Goal: Information Seeking & Learning: Learn about a topic

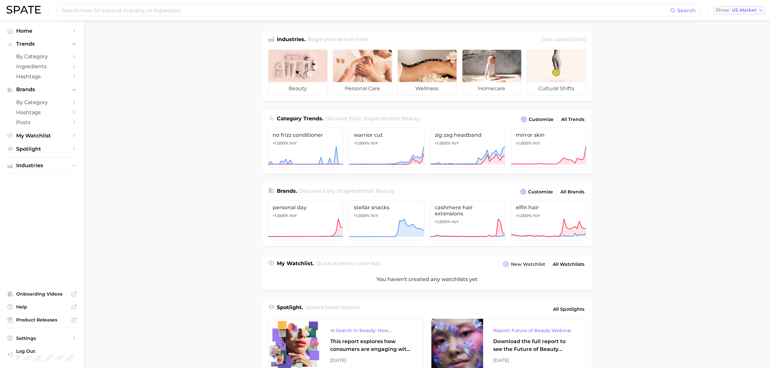
click at [736, 9] on span "US Market" at bounding box center [744, 10] width 25 height 4
click at [728, 30] on span "United Kingdom" at bounding box center [743, 32] width 50 height 5
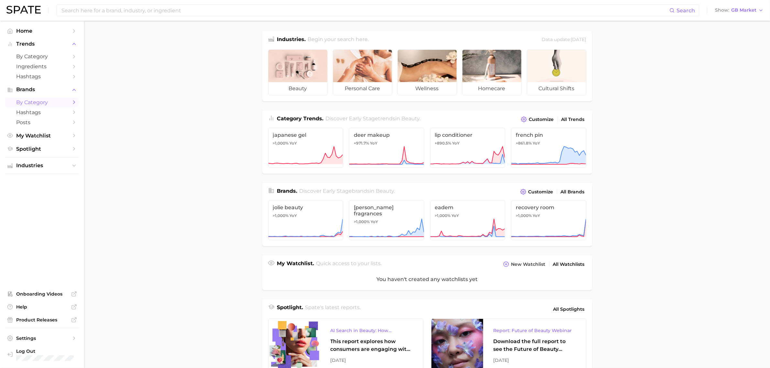
click at [62, 103] on span "by Category" at bounding box center [42, 102] width 52 height 6
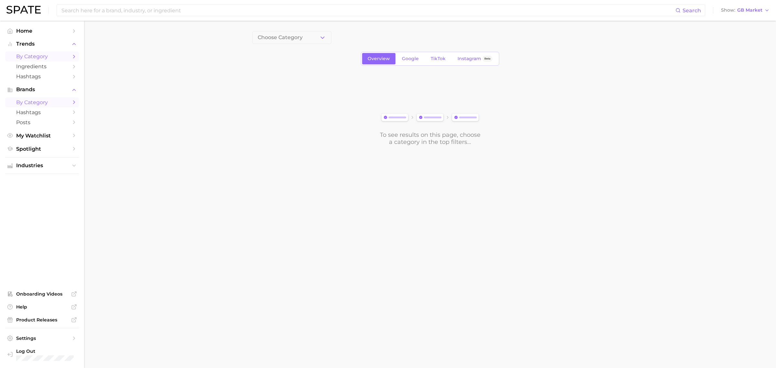
click at [51, 53] on span "by Category" at bounding box center [42, 56] width 52 height 6
click at [160, 14] on input at bounding box center [368, 10] width 615 height 11
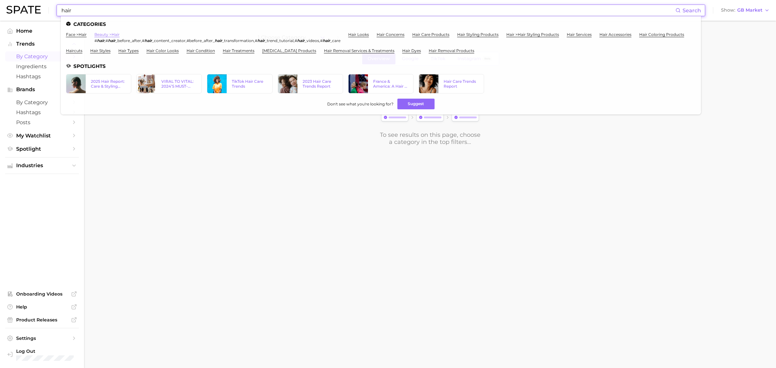
type input "hair"
click at [119, 33] on link "beauty > hair" at bounding box center [106, 34] width 25 height 5
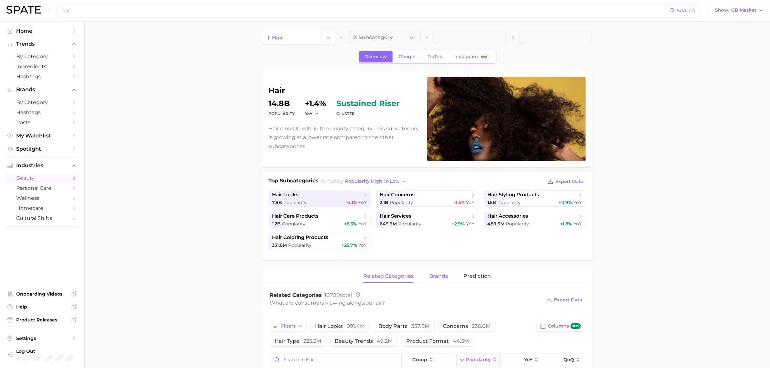
click at [439, 274] on span "brands" at bounding box center [438, 276] width 19 height 6
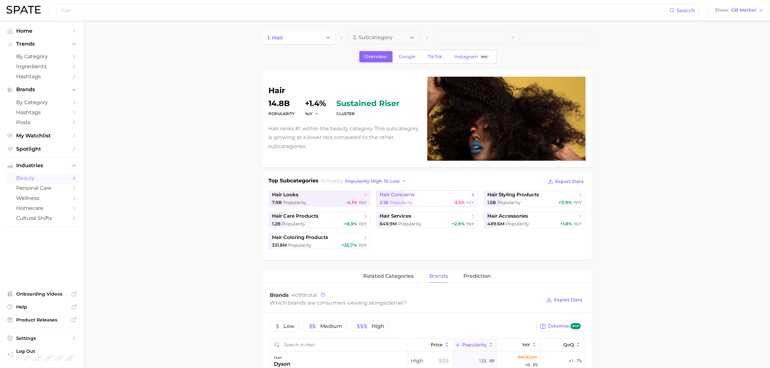
click at [388, 196] on span "hair concerns" at bounding box center [397, 195] width 35 height 6
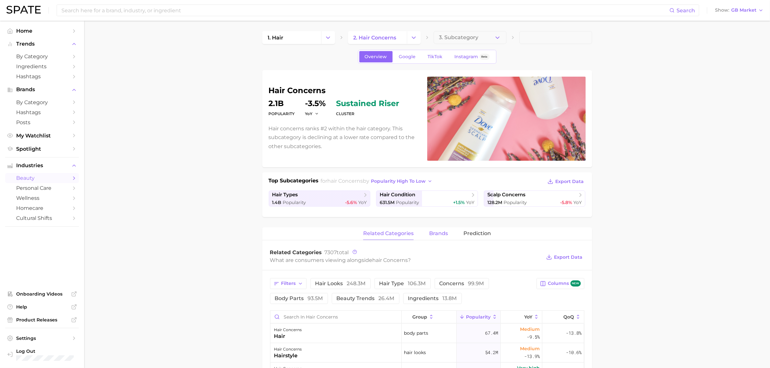
click at [438, 235] on span "brands" at bounding box center [438, 234] width 19 height 6
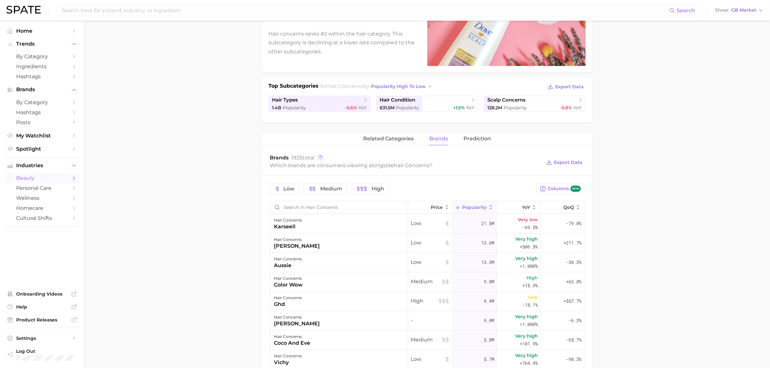
scroll to position [121, 0]
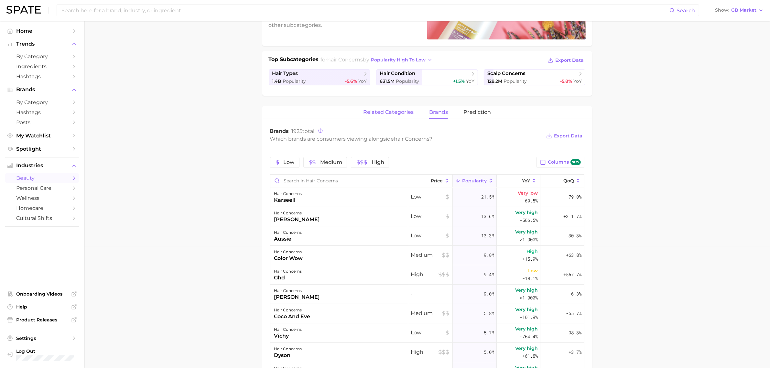
click at [405, 116] on button "related categories" at bounding box center [388, 112] width 50 height 13
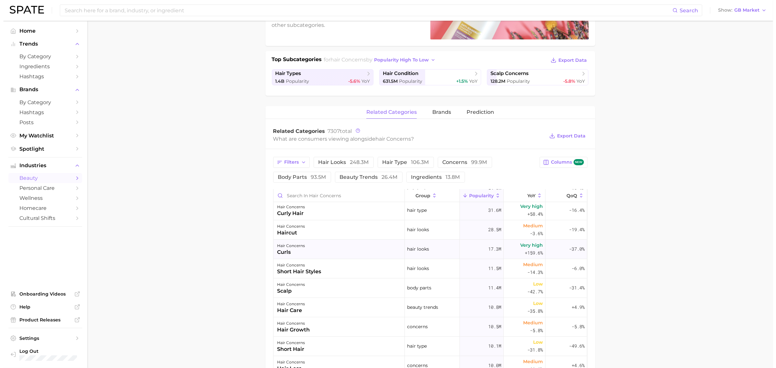
scroll to position [0, 0]
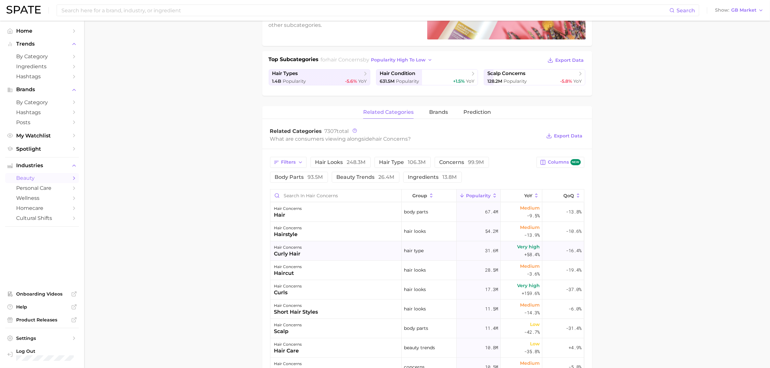
drag, startPoint x: 325, startPoint y: 252, endPoint x: 302, endPoint y: 252, distance: 23.3
click at [302, 252] on div "hair concerns curly hair" at bounding box center [335, 250] width 131 height 19
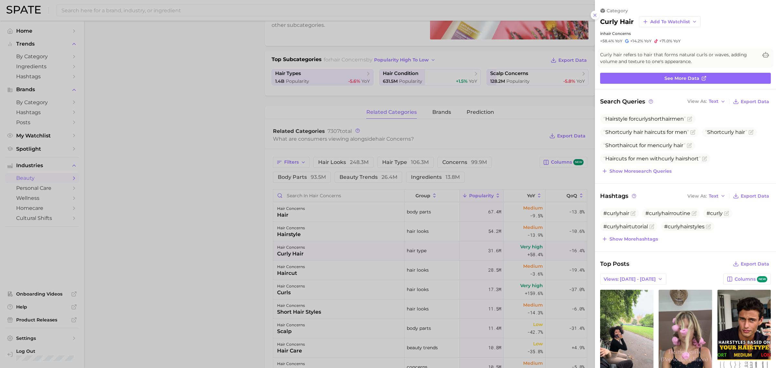
click at [221, 275] on div at bounding box center [388, 184] width 776 height 368
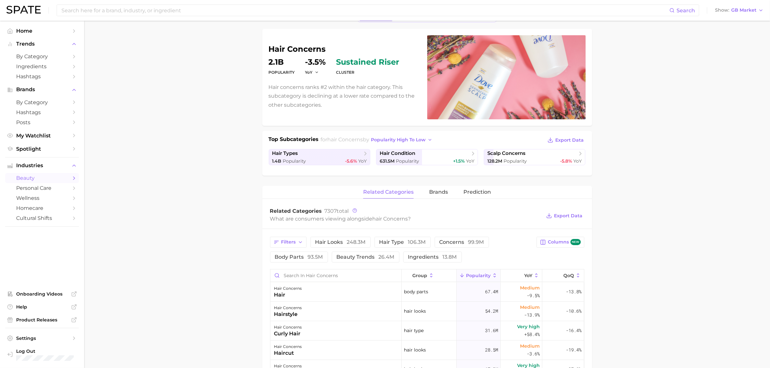
scroll to position [81, 0]
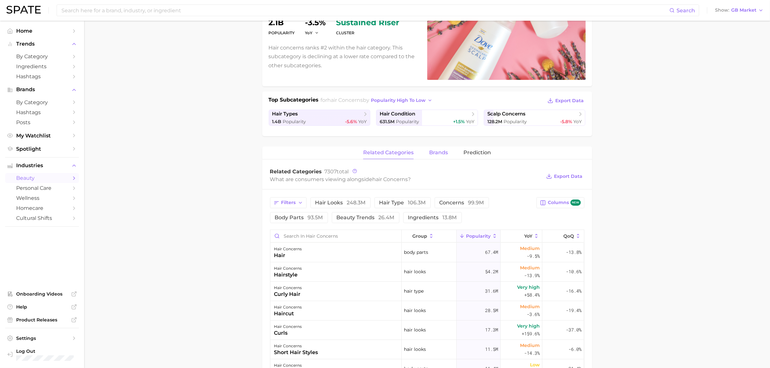
click at [443, 156] on button "brands" at bounding box center [438, 153] width 19 height 13
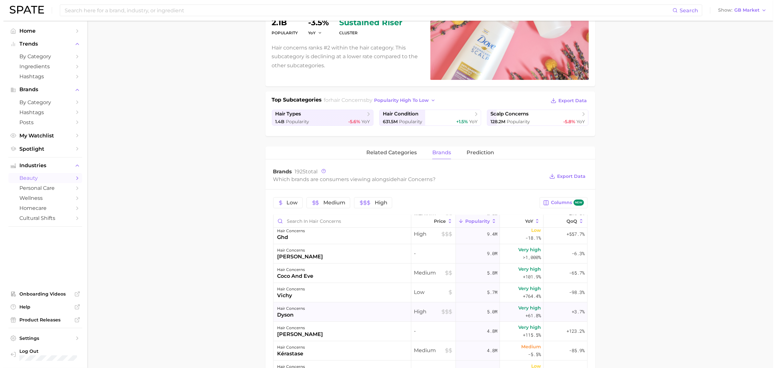
scroll to position [121, 0]
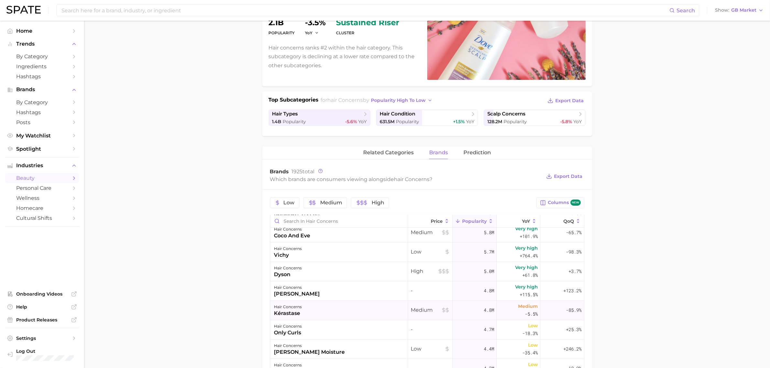
click at [310, 314] on div "hair concerns kérastase" at bounding box center [339, 310] width 138 height 19
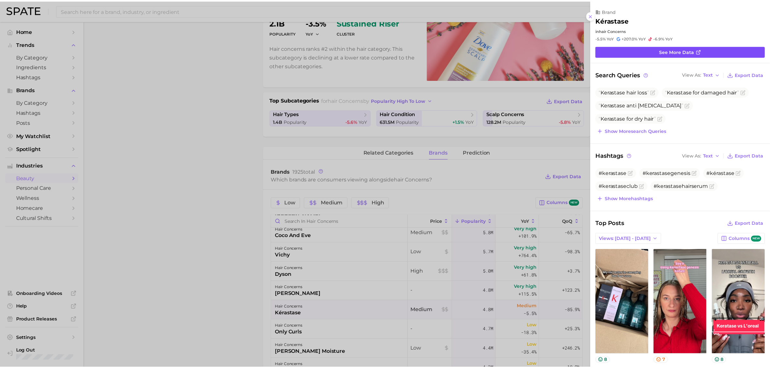
scroll to position [0, 0]
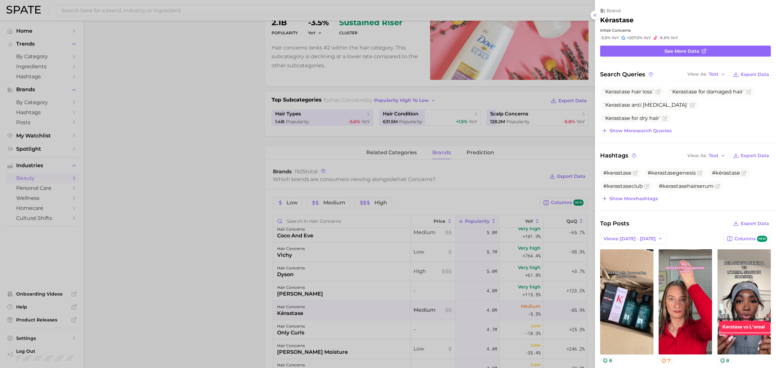
click at [268, 260] on div at bounding box center [388, 184] width 776 height 368
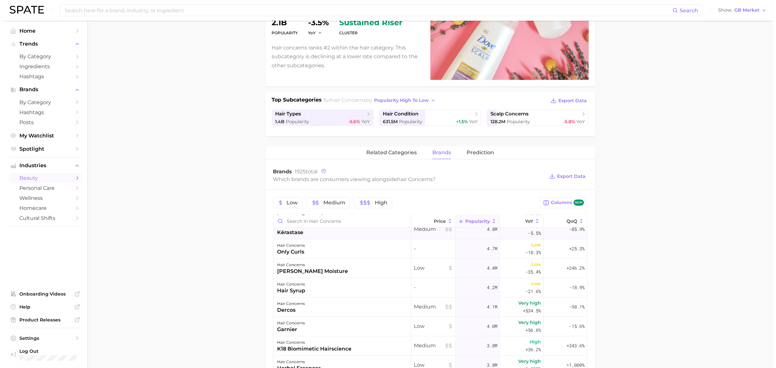
scroll to position [243, 0]
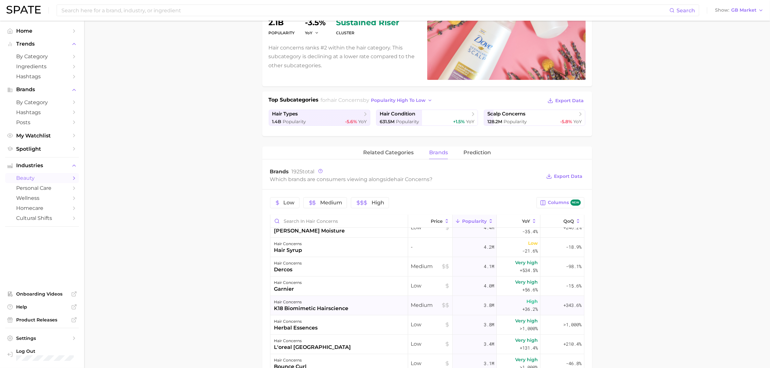
click at [339, 307] on div "k18 biomimetic hairscience" at bounding box center [311, 309] width 74 height 8
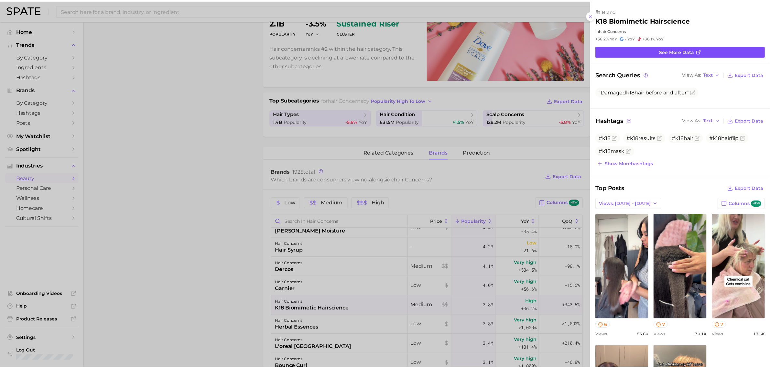
scroll to position [0, 0]
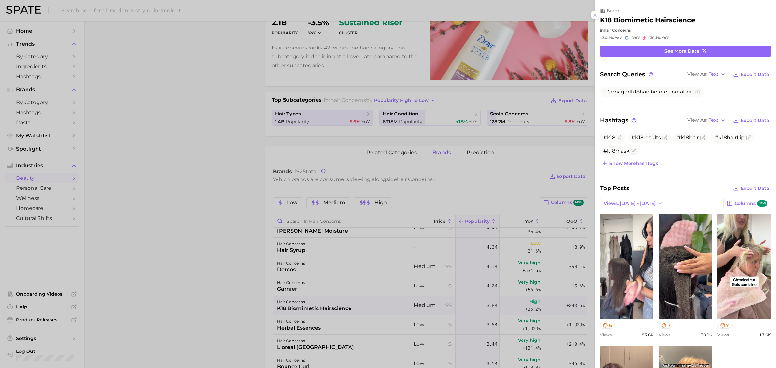
click at [225, 291] on div at bounding box center [388, 184] width 776 height 368
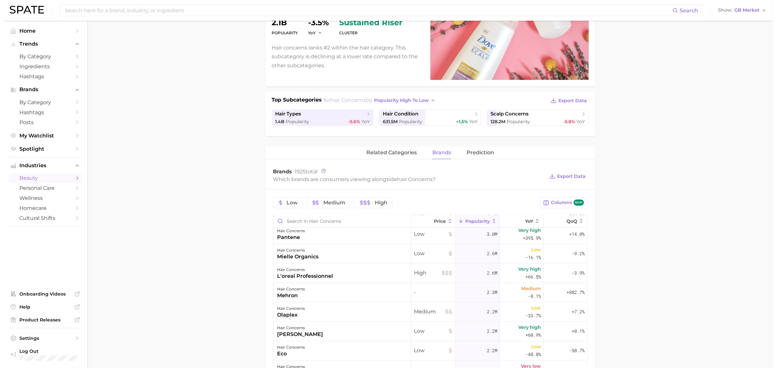
scroll to position [404, 0]
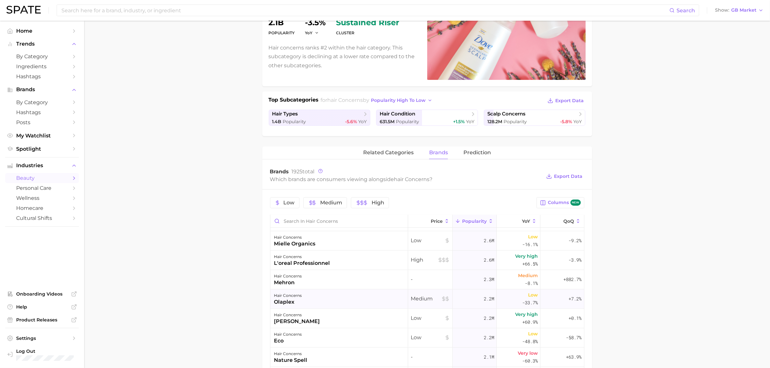
click at [357, 303] on div "hair concerns olaplex" at bounding box center [339, 299] width 138 height 19
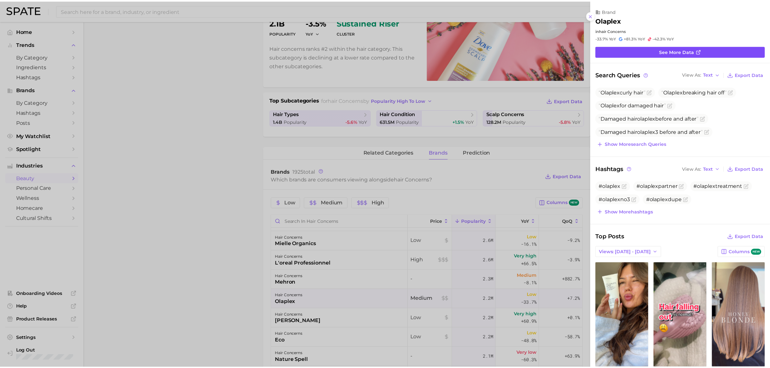
scroll to position [0, 0]
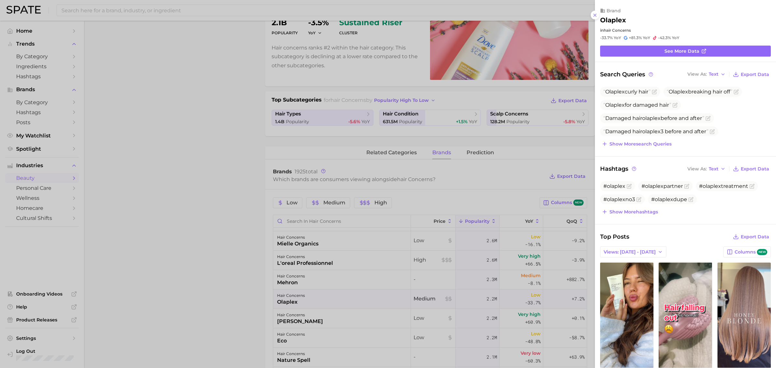
click at [175, 249] on div at bounding box center [388, 184] width 776 height 368
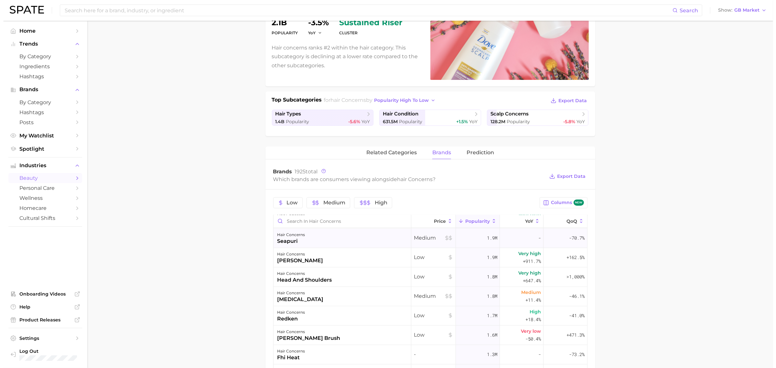
scroll to position [566, 0]
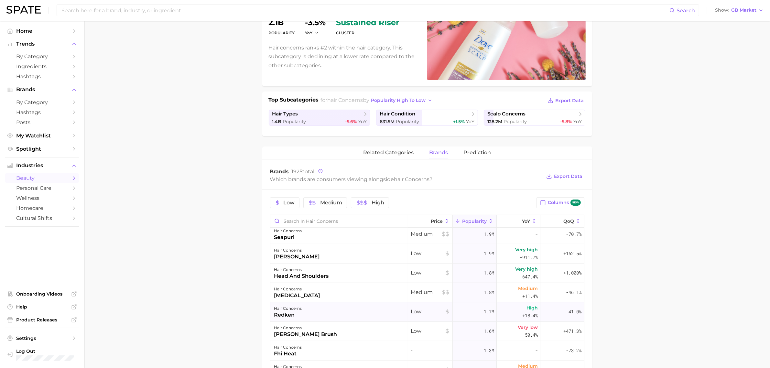
click at [300, 310] on div "hair concerns" at bounding box center [288, 309] width 28 height 8
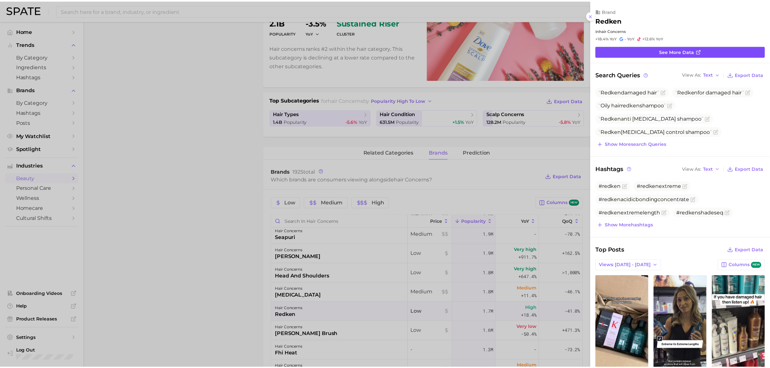
scroll to position [0, 0]
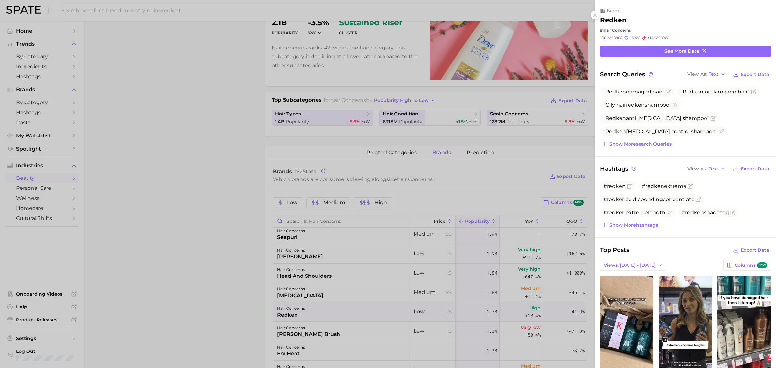
click at [250, 275] on div at bounding box center [388, 184] width 776 height 368
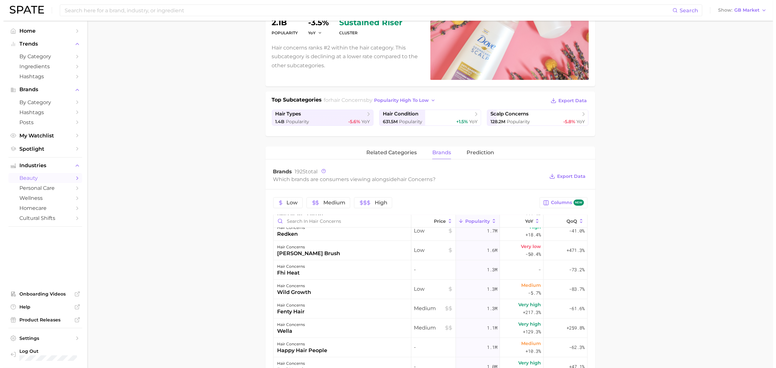
scroll to position [687, 0]
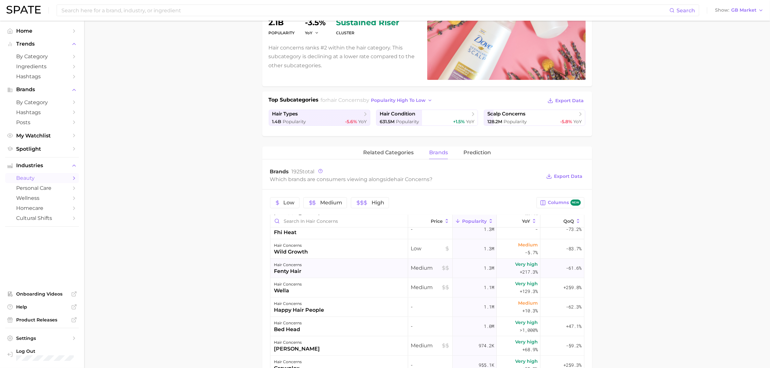
click at [296, 259] on div "hair concerns fenty hair" at bounding box center [339, 268] width 138 height 19
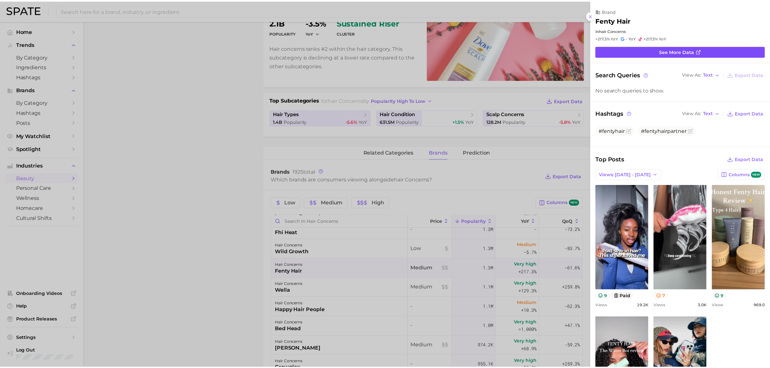
scroll to position [0, 0]
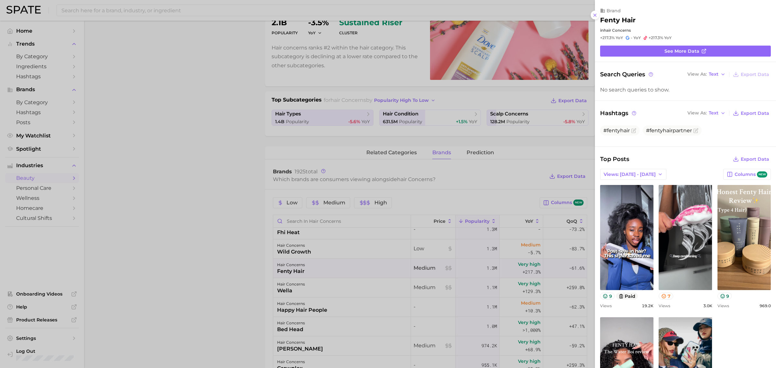
click at [230, 245] on div at bounding box center [388, 184] width 776 height 368
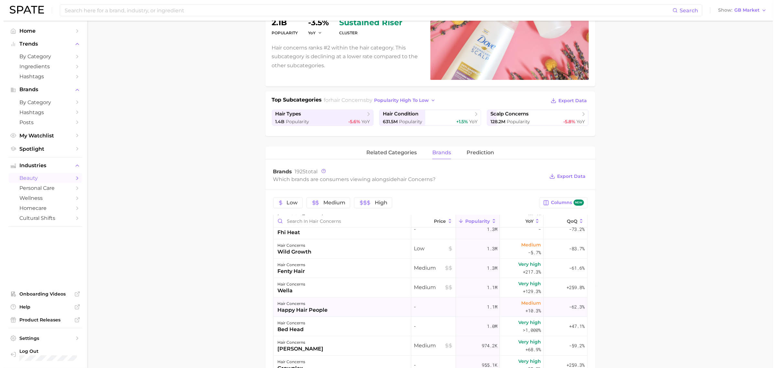
scroll to position [728, 0]
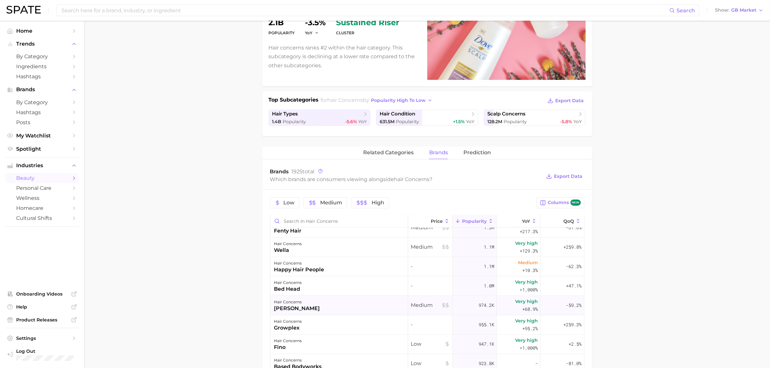
click at [313, 305] on div "philip kingsley" at bounding box center [297, 309] width 46 height 8
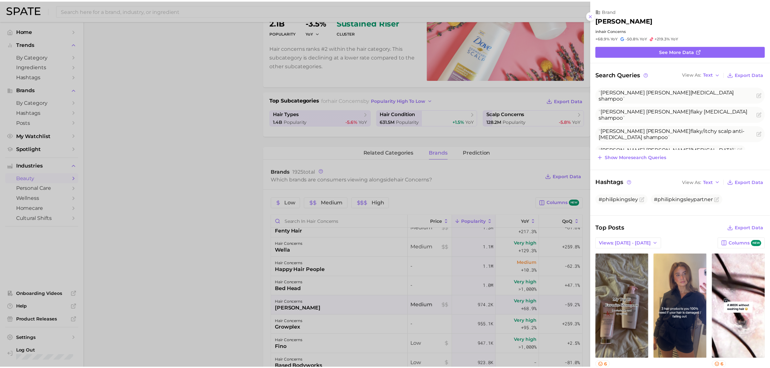
scroll to position [0, 0]
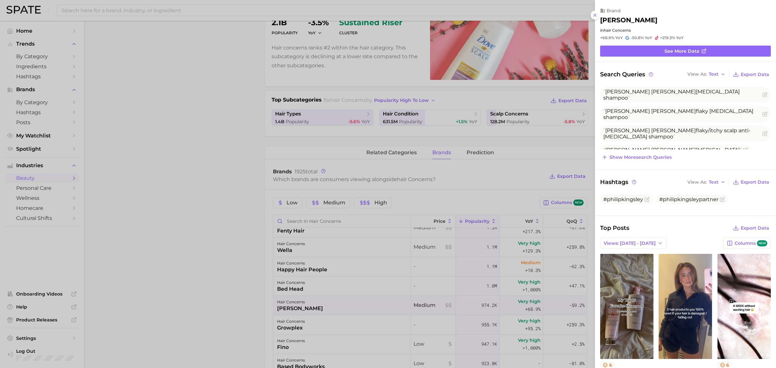
click at [242, 298] on div at bounding box center [388, 184] width 776 height 368
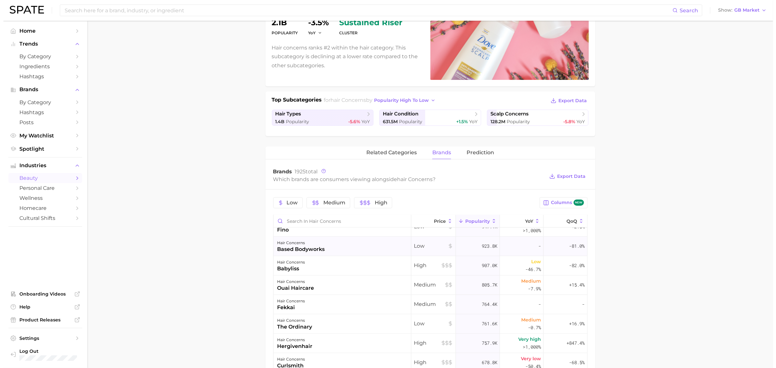
scroll to position [849, 0]
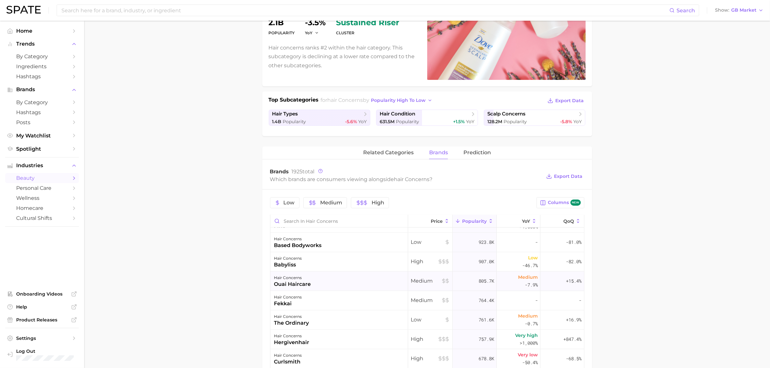
click at [287, 280] on div "hair concerns" at bounding box center [292, 278] width 37 height 8
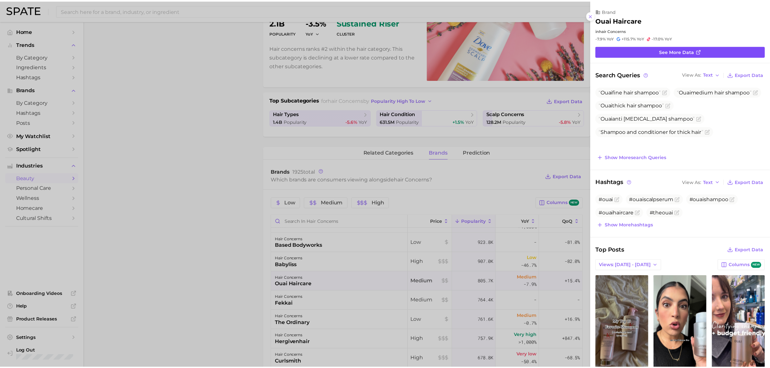
scroll to position [0, 0]
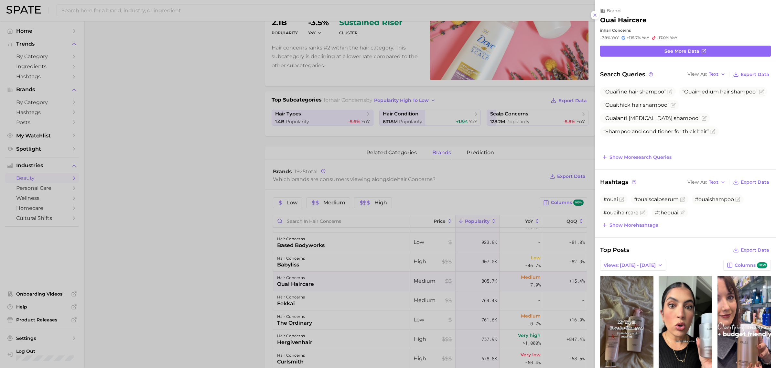
click at [182, 276] on div at bounding box center [388, 184] width 776 height 368
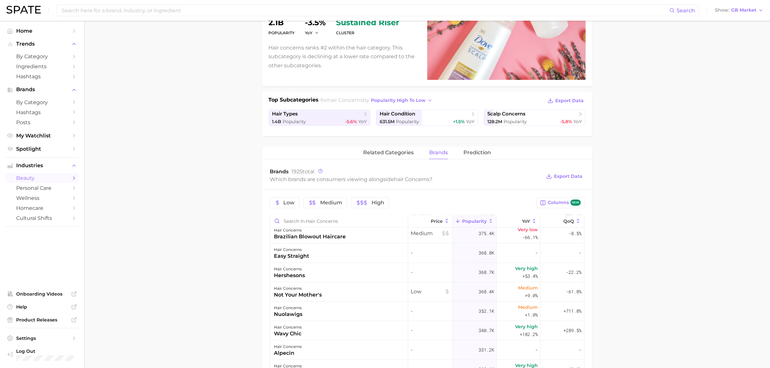
scroll to position [1254, 0]
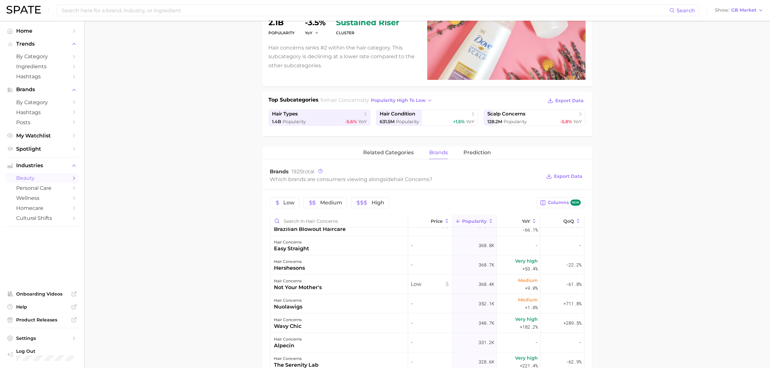
click at [181, 160] on main "1. hair 2. hair concerns 3. Subcategory Overview Google TikTok Instagram Beta h…" at bounding box center [427, 281] width 686 height 683
click at [40, 105] on link "by Category" at bounding box center [42, 102] width 74 height 10
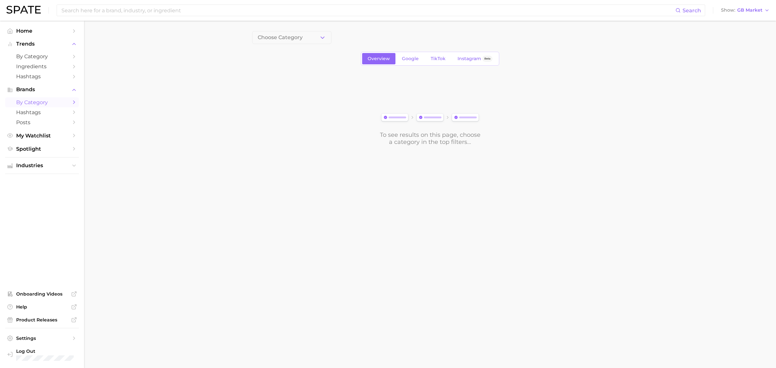
click at [296, 30] on main "Choose Category Overview Google TikTok Instagram Beta To see results on this pa…" at bounding box center [430, 99] width 692 height 157
click at [293, 43] on button "Choose Category" at bounding box center [291, 37] width 79 height 13
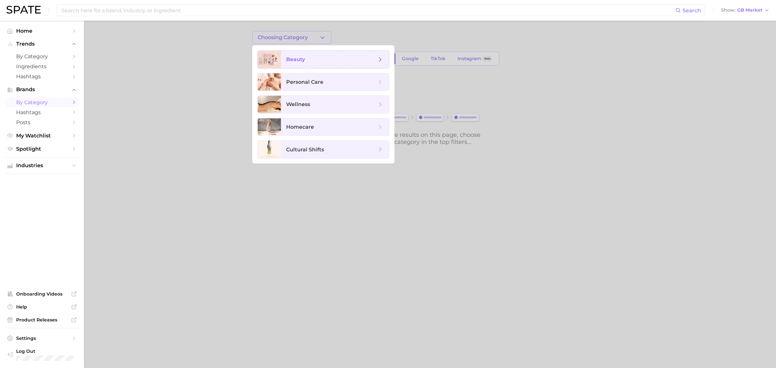
click at [285, 57] on span "beauty" at bounding box center [335, 59] width 108 height 17
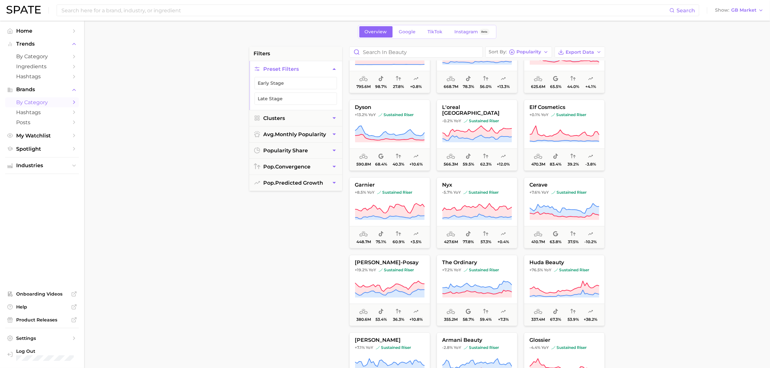
scroll to position [40, 0]
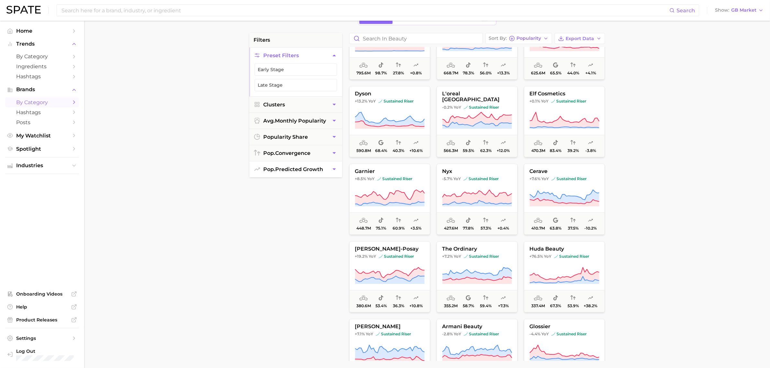
click at [305, 173] on button "pop. predicted growth" at bounding box center [295, 169] width 93 height 16
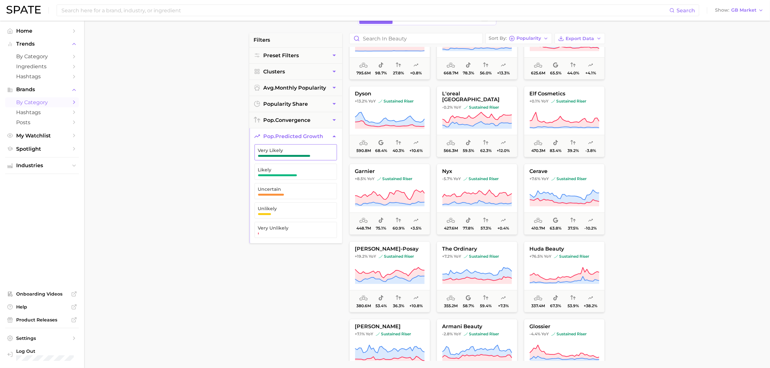
click at [288, 153] on span "Very Likely" at bounding box center [290, 150] width 65 height 5
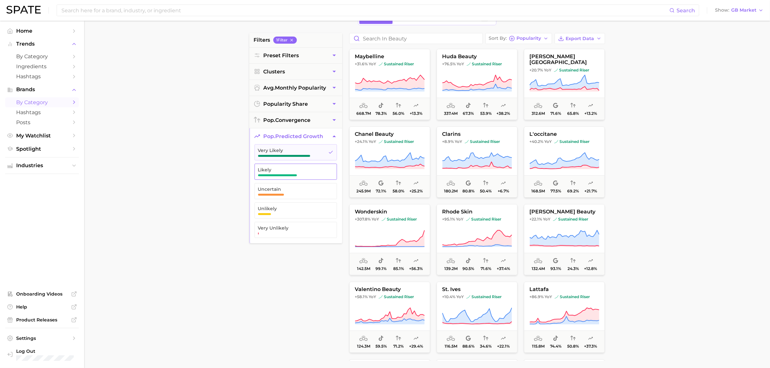
click at [284, 167] on button "Likely" at bounding box center [296, 172] width 82 height 16
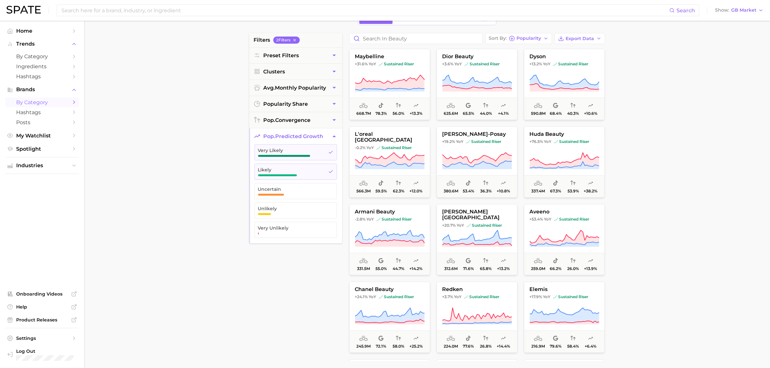
click at [298, 137] on span "pop. predicted growth" at bounding box center [294, 136] width 60 height 6
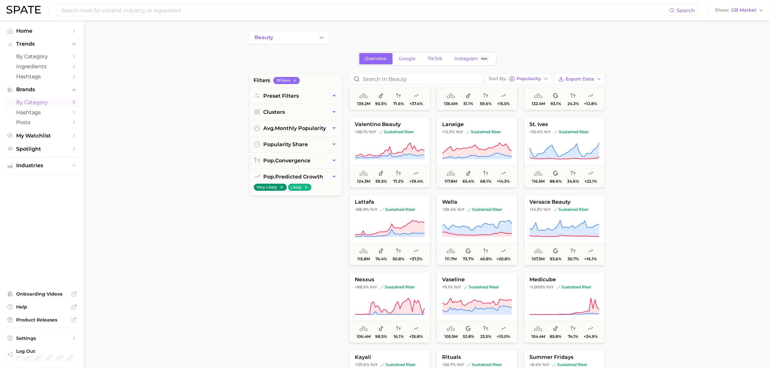
scroll to position [607, 0]
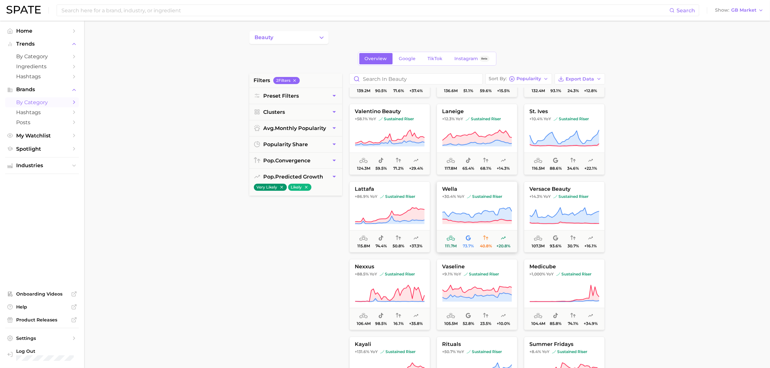
click at [479, 216] on icon at bounding box center [477, 215] width 70 height 15
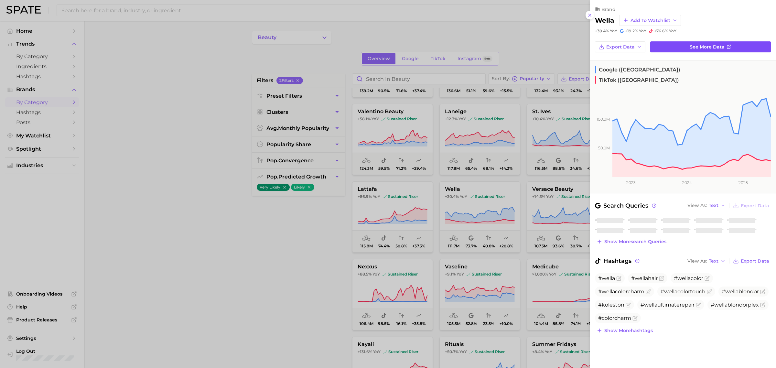
drag, startPoint x: 682, startPoint y: 48, endPoint x: 685, endPoint y: 49, distance: 3.3
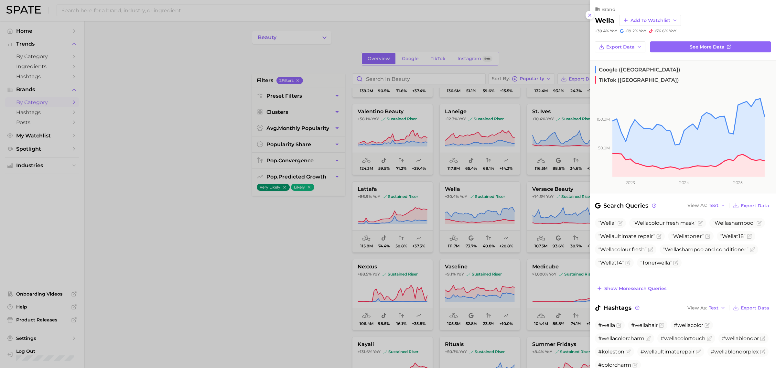
click at [239, 276] on div at bounding box center [388, 184] width 776 height 368
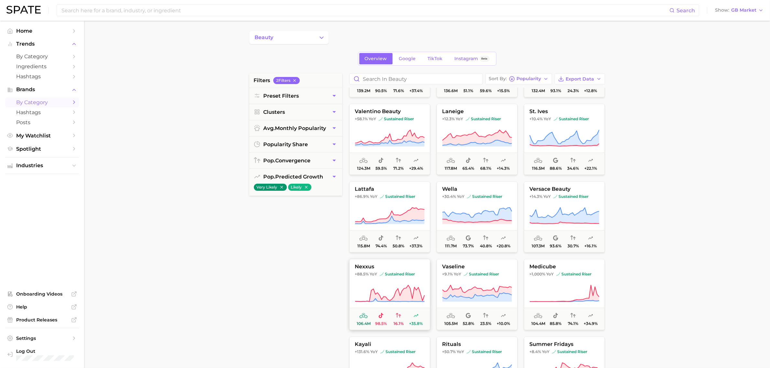
click at [401, 287] on icon at bounding box center [390, 294] width 70 height 18
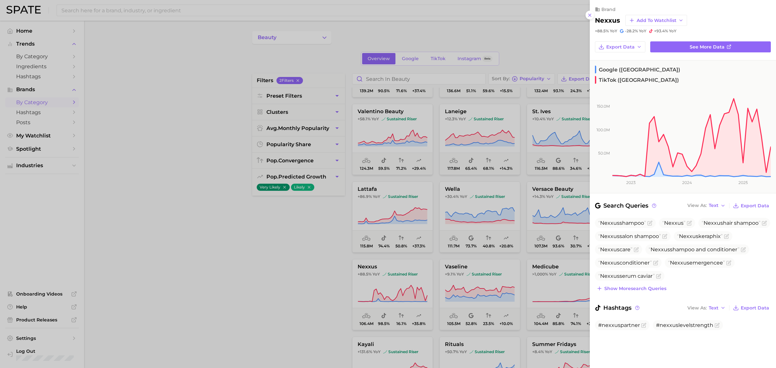
click at [305, 224] on div at bounding box center [388, 184] width 776 height 368
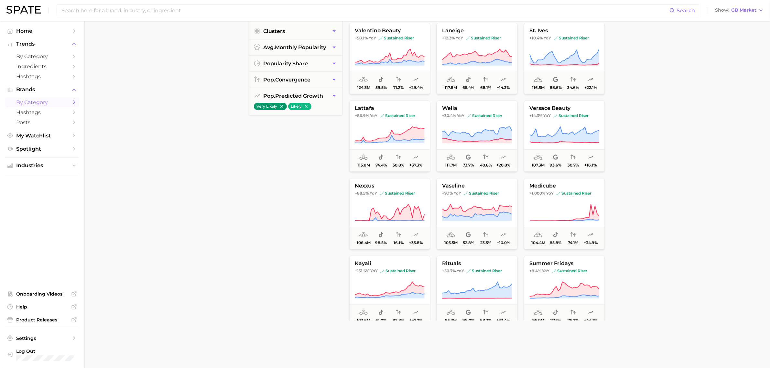
scroll to position [647, 0]
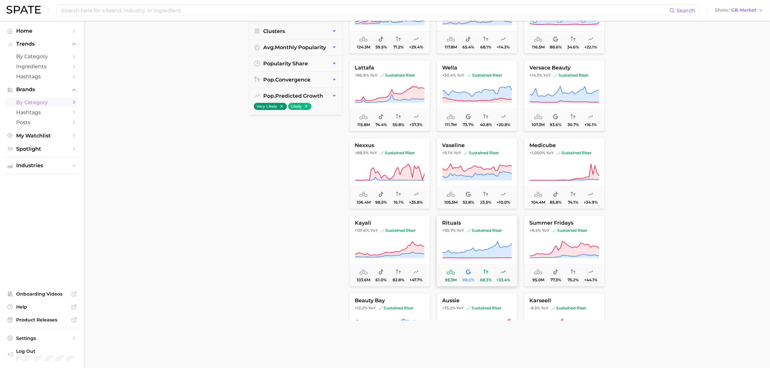
click at [479, 243] on icon at bounding box center [477, 250] width 70 height 18
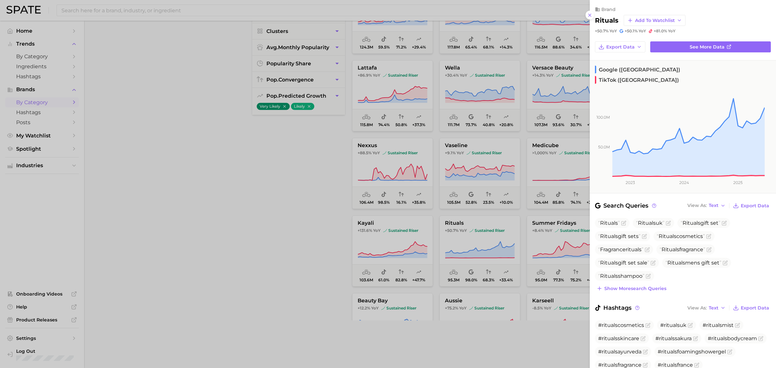
click at [282, 245] on div at bounding box center [388, 184] width 776 height 368
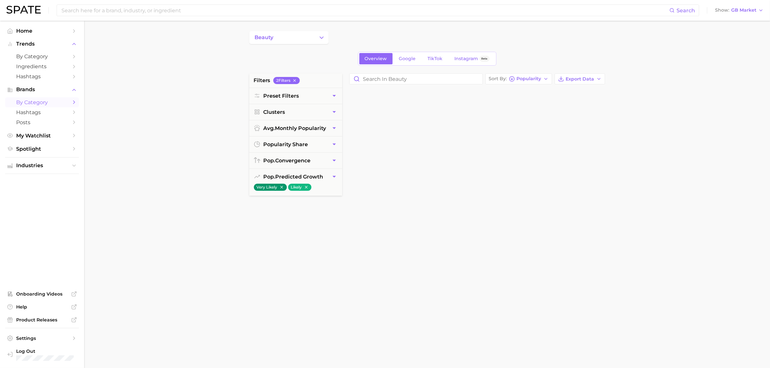
scroll to position [0, 0]
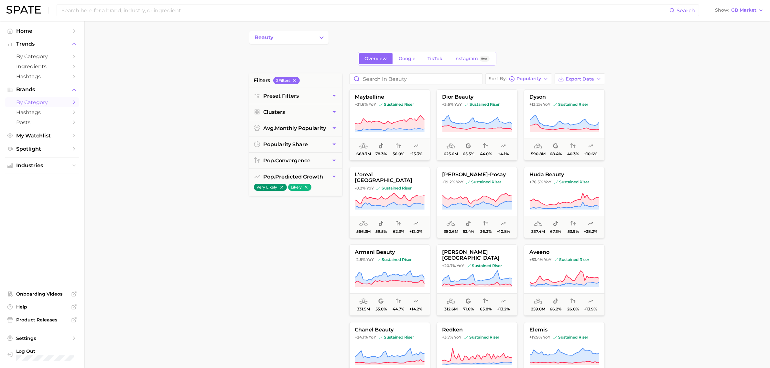
click at [712, 78] on main "beauty Overview Google TikTok Instagram Beta filters 2 Filter s Preset Filters …" at bounding box center [427, 266] width 686 height 491
click at [294, 42] on button "beauty" at bounding box center [288, 37] width 79 height 13
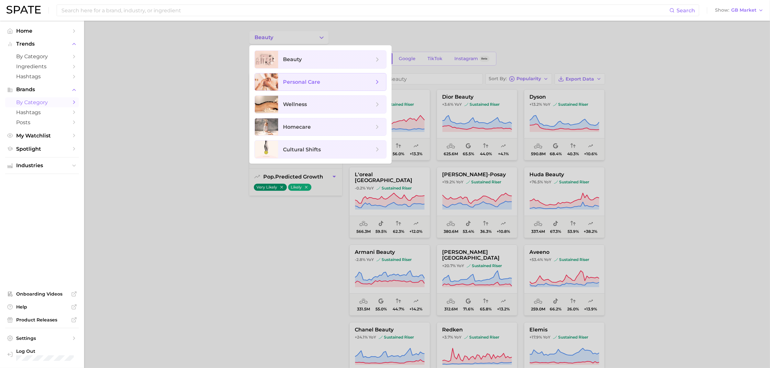
click at [293, 83] on span "personal care" at bounding box center [301, 82] width 37 height 6
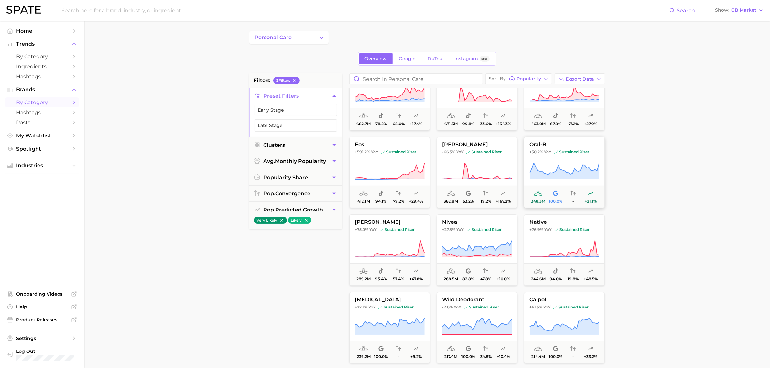
scroll to position [121, 0]
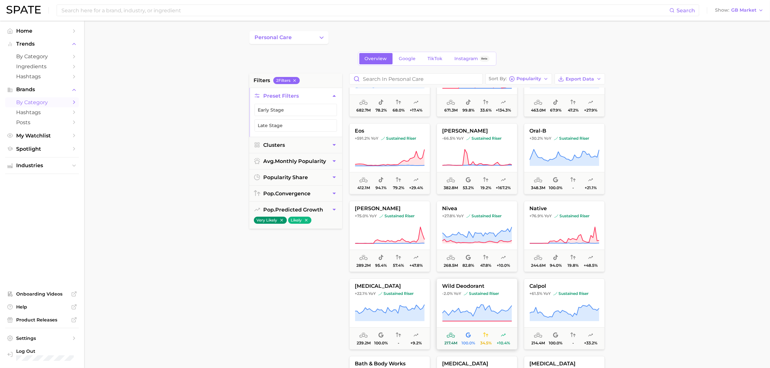
click at [495, 308] on icon at bounding box center [477, 313] width 70 height 18
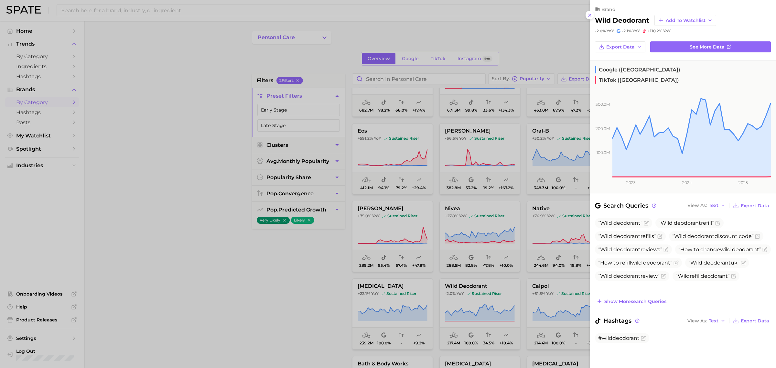
click at [294, 271] on div at bounding box center [388, 184] width 776 height 368
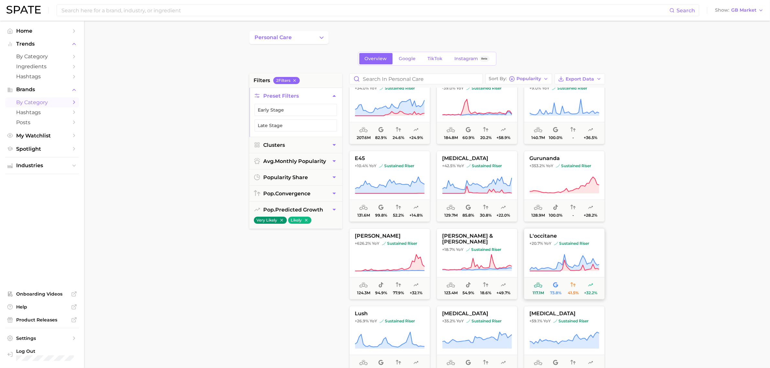
scroll to position [445, 0]
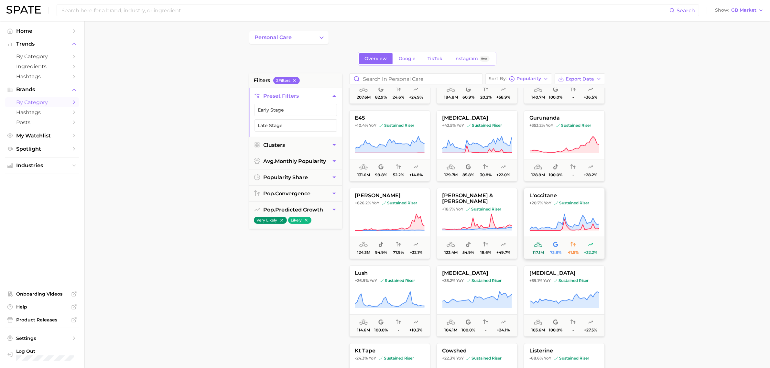
click at [551, 209] on button "l'occitane +20.7% YoY sustained riser 117.1m 73.8% 41.5% +32.2%" at bounding box center [564, 223] width 81 height 71
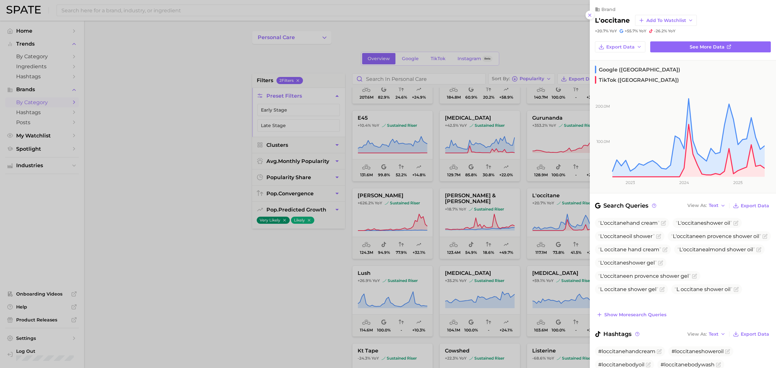
click at [308, 263] on div at bounding box center [388, 184] width 776 height 368
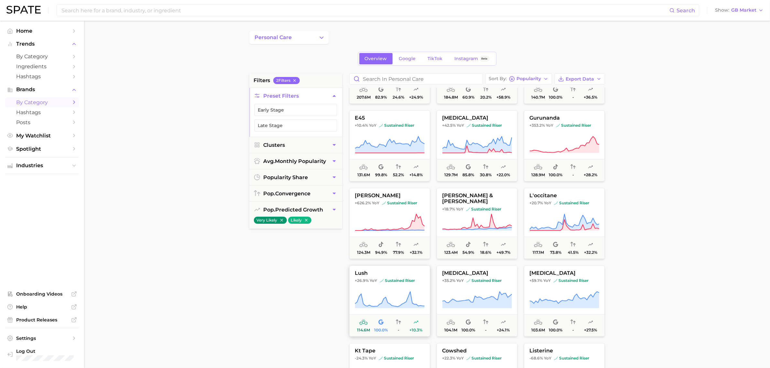
scroll to position [485, 0]
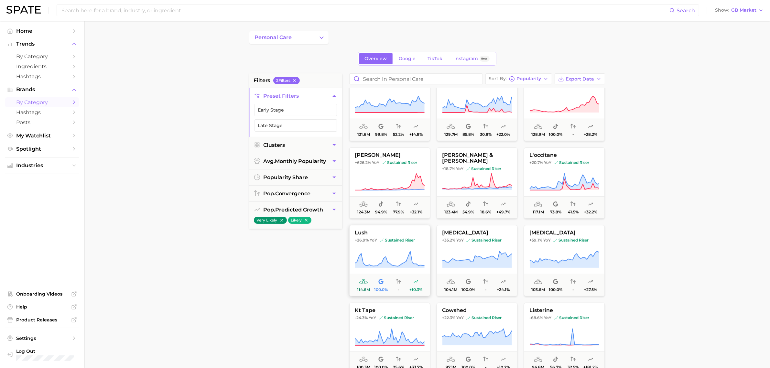
click at [389, 259] on icon at bounding box center [390, 260] width 70 height 18
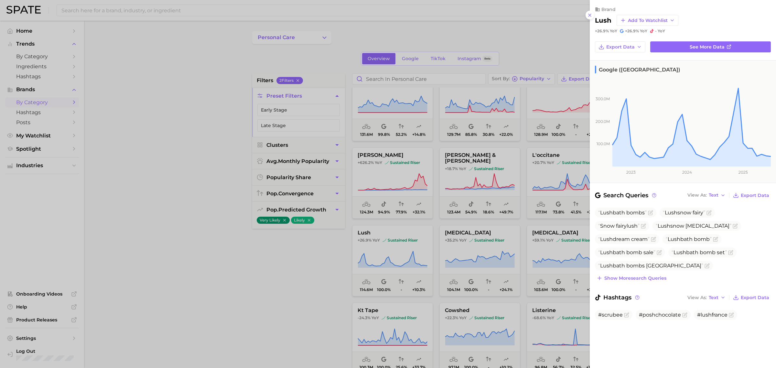
click at [285, 311] on div at bounding box center [388, 184] width 776 height 368
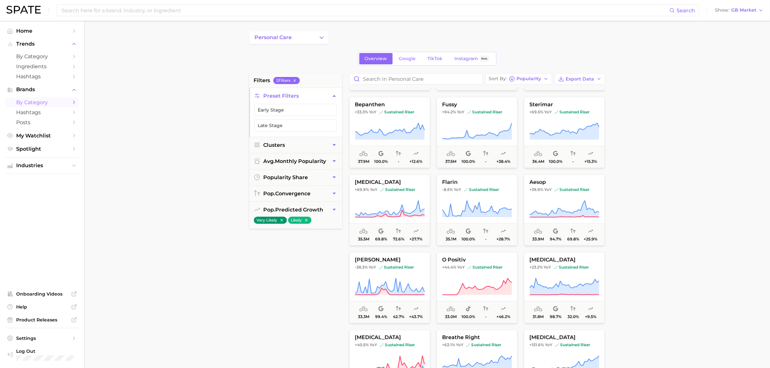
scroll to position [1456, 0]
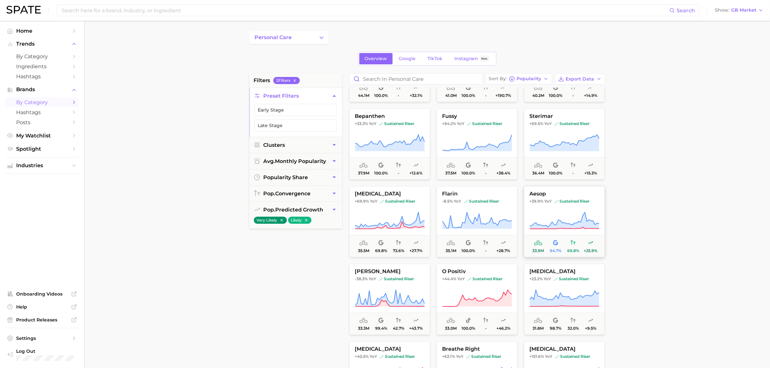
click at [587, 209] on button "aesop +39.9% YoY sustained riser 33.9m 94.7% 69.8% +25.9%" at bounding box center [564, 221] width 81 height 71
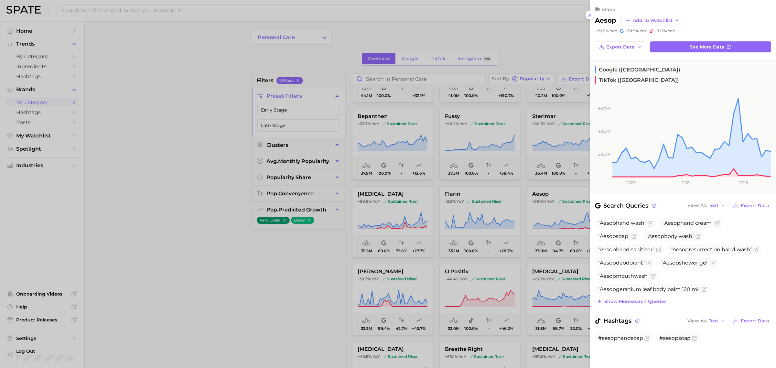
click at [225, 293] on div at bounding box center [388, 184] width 776 height 368
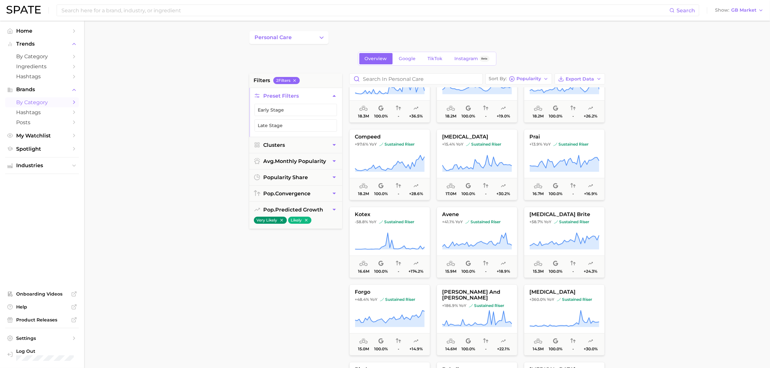
scroll to position [2305, 0]
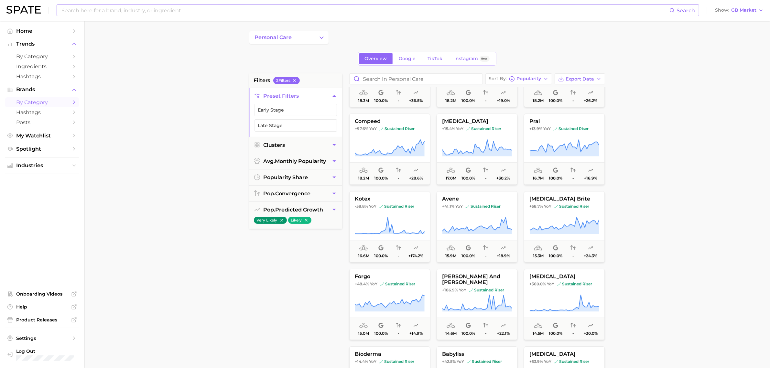
click at [107, 6] on input at bounding box center [365, 10] width 609 height 11
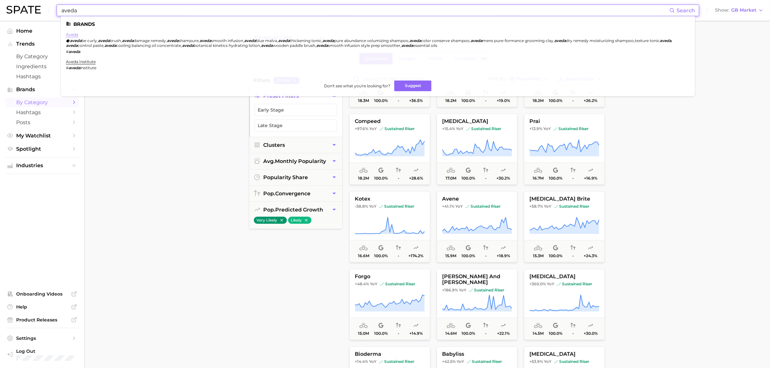
type input "aveda"
click at [73, 33] on link "aveda" at bounding box center [72, 34] width 12 height 5
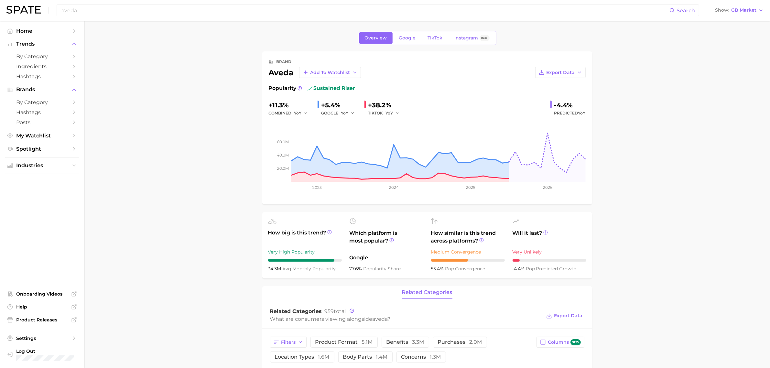
click at [567, 78] on div "brand aveda Add to Watchlist Export Data Popularity sustained riser +11.3% comb…" at bounding box center [427, 128] width 317 height 140
click at [568, 75] on span "Export Data" at bounding box center [561, 72] width 28 height 5
click at [560, 99] on span "Time Series Image" at bounding box center [547, 95] width 43 height 5
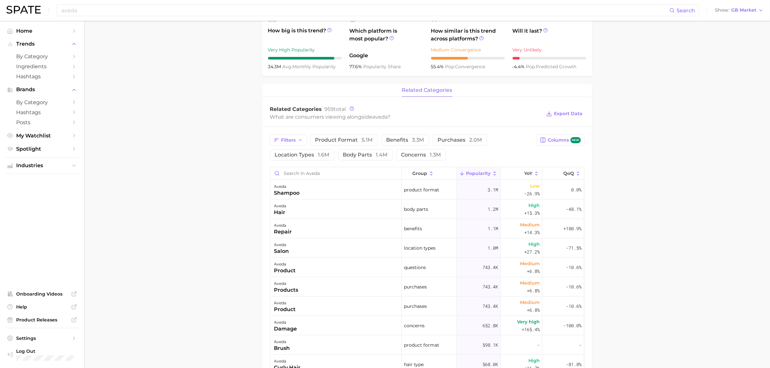
click at [183, 180] on main "Overview Google TikTok Instagram Beta brand aveda Add to Watchlist Export Data …" at bounding box center [427, 197] width 686 height 757
click at [418, 144] on button "benefits 3.3m" at bounding box center [406, 140] width 48 height 11
click at [418, 144] on button "benefits 3.3m" at bounding box center [410, 140] width 57 height 11
click at [348, 140] on span "product format 5.1m" at bounding box center [344, 139] width 58 height 5
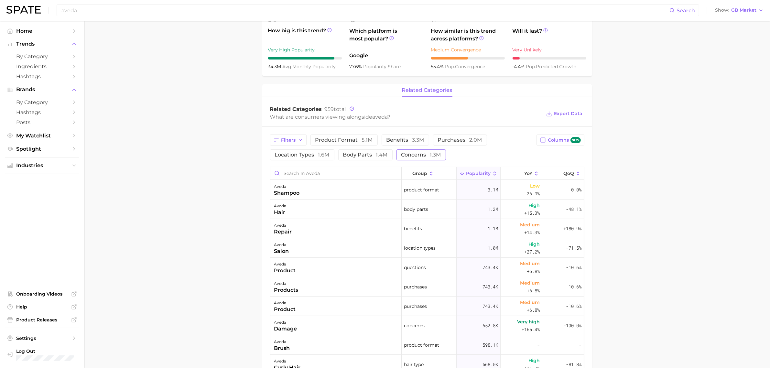
click at [400, 155] on button "concerns 1.3m" at bounding box center [421, 154] width 49 height 11
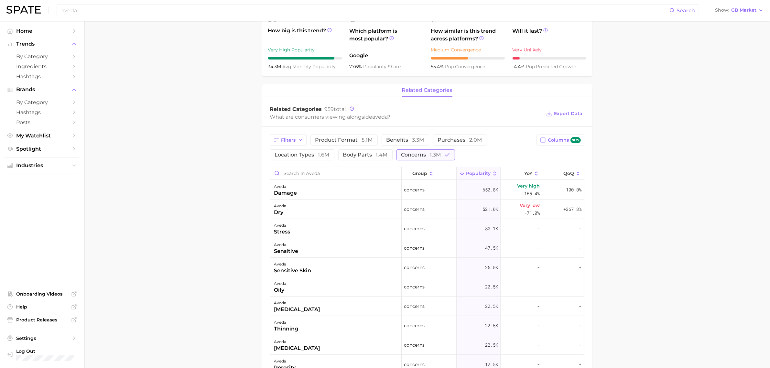
click at [408, 156] on span "concerns 1.3m" at bounding box center [421, 154] width 40 height 5
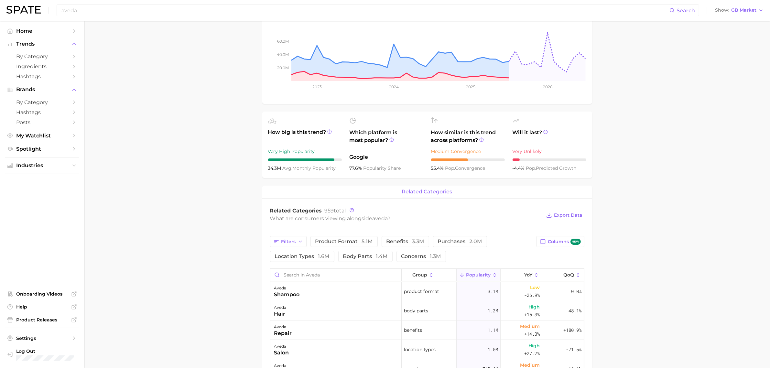
scroll to position [0, 0]
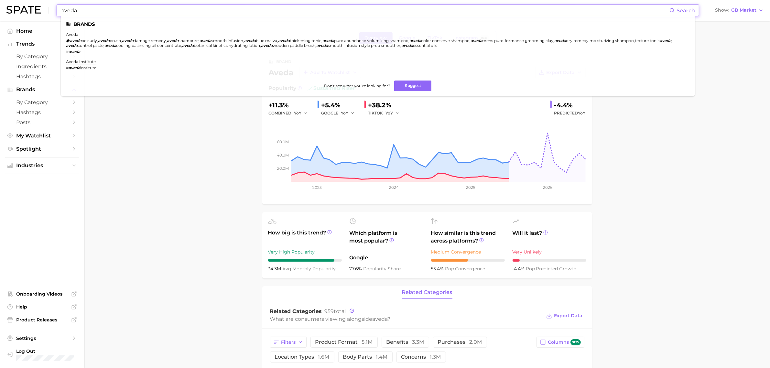
drag, startPoint x: 169, startPoint y: 7, endPoint x: 0, endPoint y: 6, distance: 168.6
click at [0, 6] on header "aveda Search Brands aveda aveda be curly , aveda brush , aveda damage remedy , …" at bounding box center [385, 10] width 770 height 21
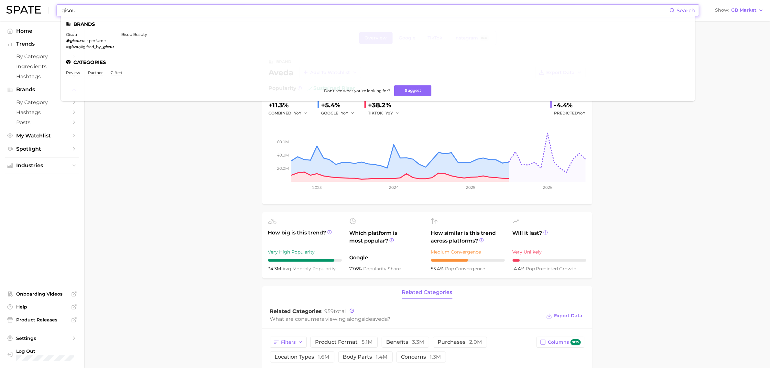
click at [65, 35] on ul "Brands gisou gisou hair perfume # gisou , #gifted_by_ gisou bisou beauty Catego…" at bounding box center [378, 58] width 634 height 85
click at [85, 34] on li "gisou gisou hair perfume # gisou , #gifted_by_ gisou" at bounding box center [90, 40] width 48 height 17
click at [65, 35] on ul "Brands gisou gisou hair perfume # gisou , #gifted_by_ gisou bisou beauty Catego…" at bounding box center [378, 58] width 634 height 85
click at [71, 36] on link "gisou" at bounding box center [71, 34] width 11 height 5
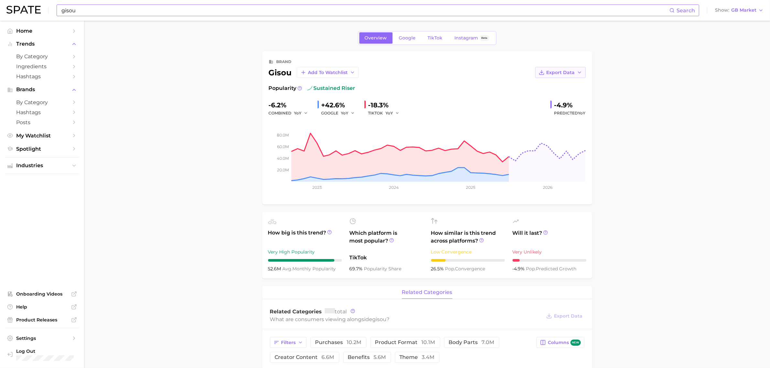
click at [574, 75] on button "Export Data" at bounding box center [560, 72] width 50 height 11
click at [560, 92] on button "Time Series Image" at bounding box center [550, 96] width 71 height 12
click at [562, 77] on button "Export Data" at bounding box center [560, 72] width 50 height 11
click at [562, 99] on span "Time Series Image" at bounding box center [547, 95] width 43 height 5
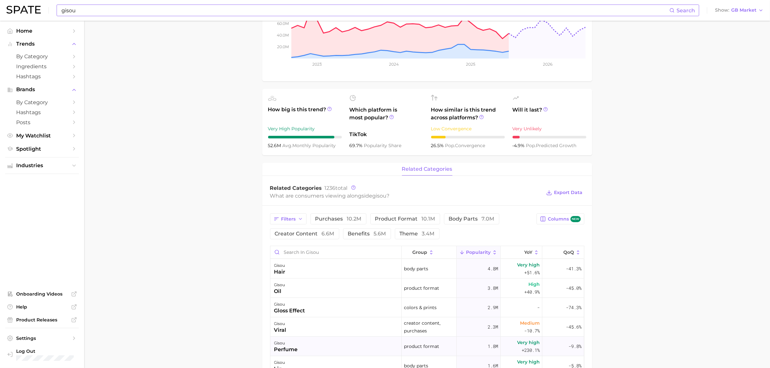
scroll to position [202, 0]
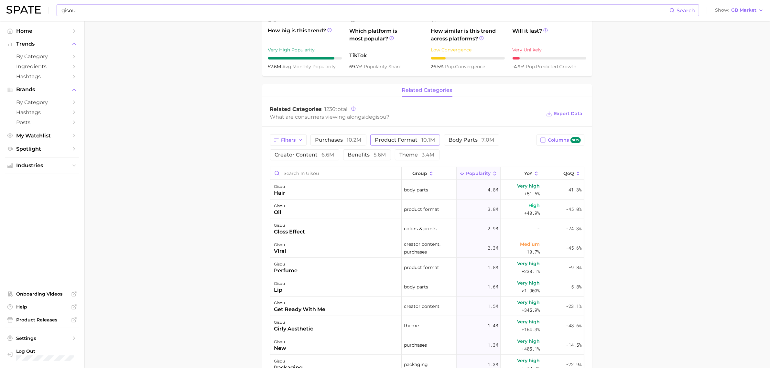
click at [411, 143] on span "product format 10.1m" at bounding box center [405, 139] width 60 height 5
click at [171, 62] on main "Overview Google TikTok Instagram Beta brand gisou Add to Watchlist Export Data …" at bounding box center [427, 197] width 686 height 757
click at [416, 139] on span "product format 10.1m" at bounding box center [405, 139] width 60 height 5
click at [355, 157] on span "benefits 5.6m" at bounding box center [367, 154] width 38 height 5
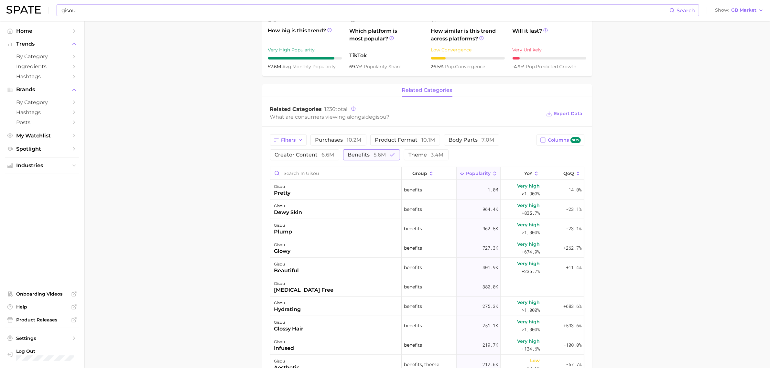
click at [355, 157] on span "benefits 5.6m" at bounding box center [367, 154] width 38 height 5
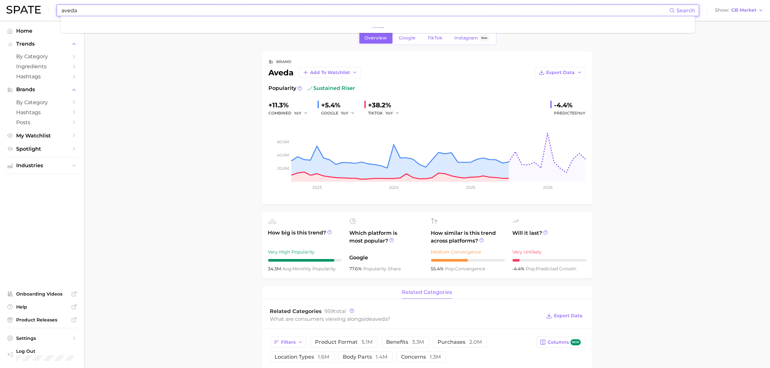
drag, startPoint x: 283, startPoint y: 11, endPoint x: 0, endPoint y: 4, distance: 283.5
click at [0, 4] on header "aveda Search Show GB Market" at bounding box center [385, 10] width 770 height 21
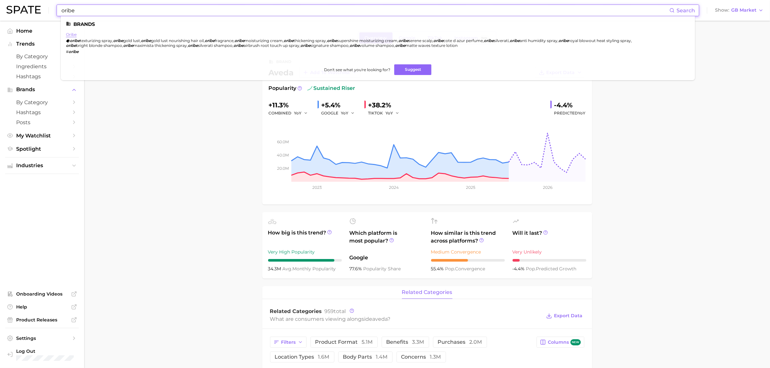
click at [71, 36] on link "oribe" at bounding box center [71, 34] width 11 height 5
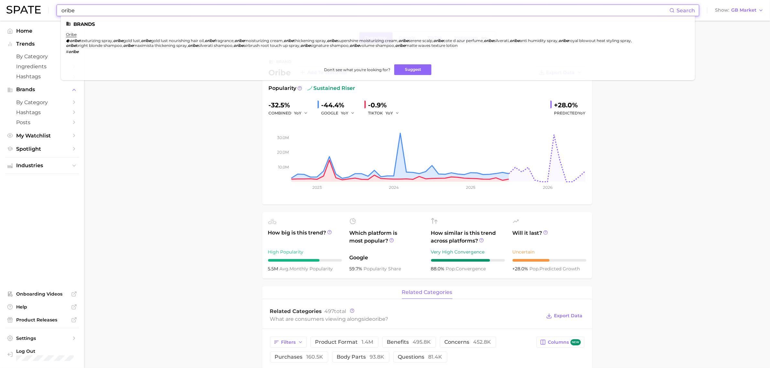
drag, startPoint x: 85, startPoint y: 5, endPoint x: 12, endPoint y: 3, distance: 73.1
click at [12, 3] on div "oribe Search Brands oribe oribe texturizing spray , oribe gold lust , oribe gol…" at bounding box center [384, 10] width 757 height 21
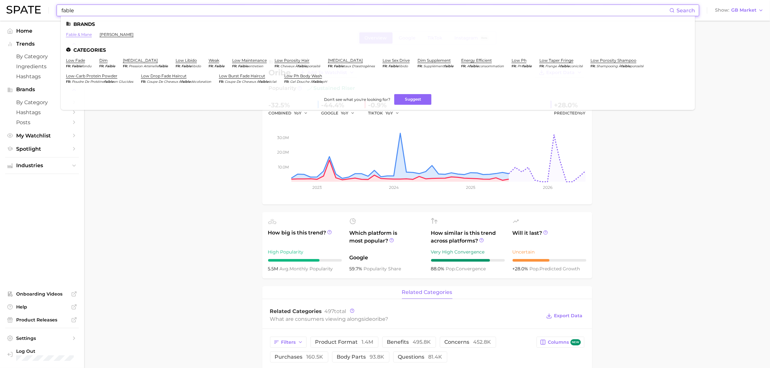
click at [88, 34] on link "fable & mane" at bounding box center [79, 34] width 26 height 5
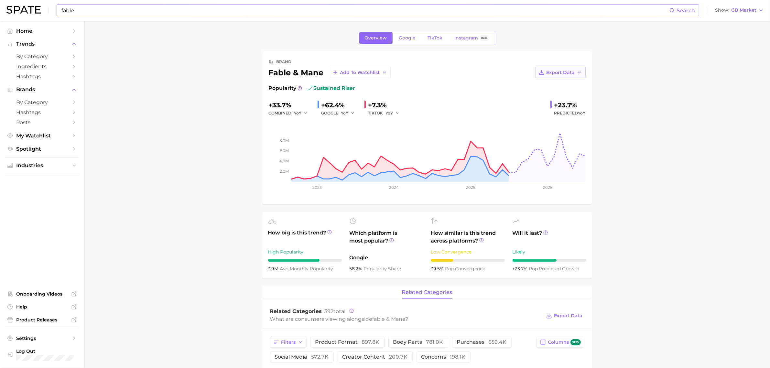
click at [571, 74] on span "Export Data" at bounding box center [561, 72] width 28 height 5
click at [573, 97] on button "Time Series Image" at bounding box center [550, 96] width 71 height 12
drag, startPoint x: 224, startPoint y: 263, endPoint x: 238, endPoint y: 258, distance: 15.5
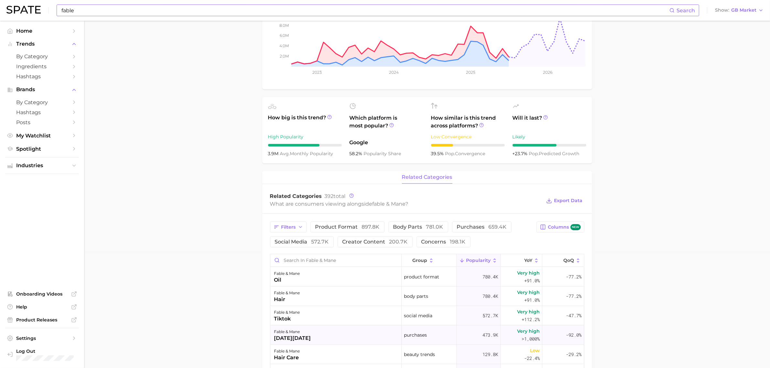
scroll to position [202, 0]
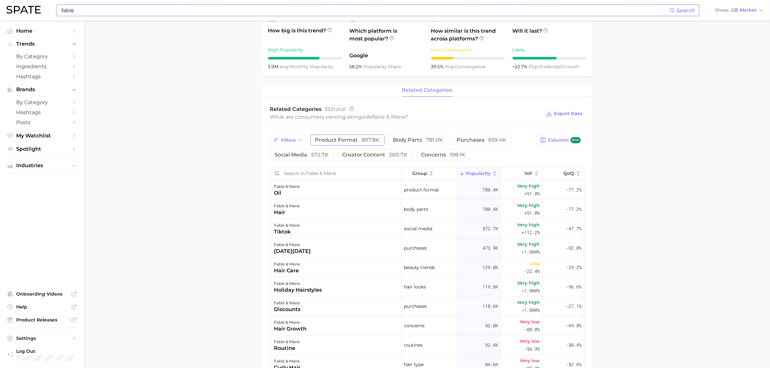
click at [335, 141] on span "product format 897.8k" at bounding box center [347, 139] width 64 height 5
click at [350, 138] on span "product format 897.8k" at bounding box center [347, 139] width 64 height 5
click at [441, 162] on div "Filters product format 897.8k body parts 781.0k purchases 659.4k social media 5…" at bounding box center [427, 335] width 330 height 416
click at [438, 153] on span "concerns 198.1k" at bounding box center [444, 154] width 44 height 5
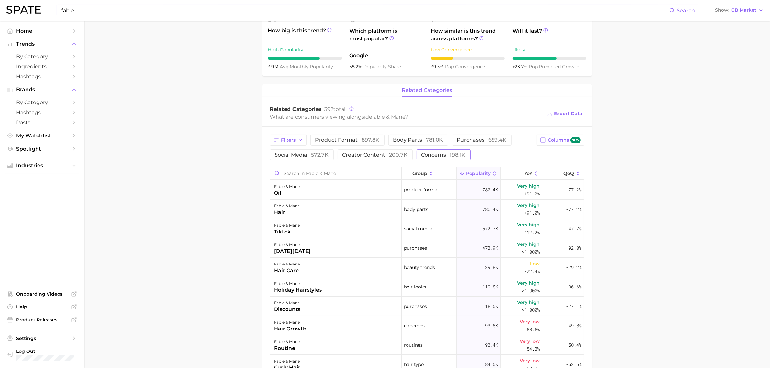
click at [438, 153] on span "concerns 198.1k" at bounding box center [444, 154] width 44 height 5
drag, startPoint x: 756, startPoint y: 168, endPoint x: 751, endPoint y: 161, distance: 8.3
click at [756, 168] on main "Overview Google TikTok Instagram Beta brand fable & mane Add to Watchlist Expor…" at bounding box center [427, 197] width 686 height 757
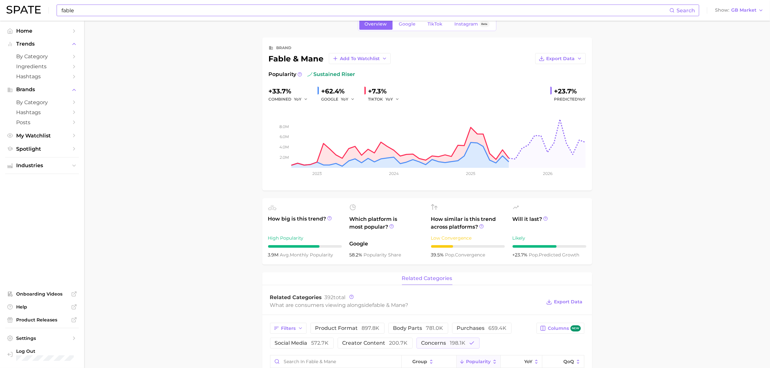
scroll to position [0, 0]
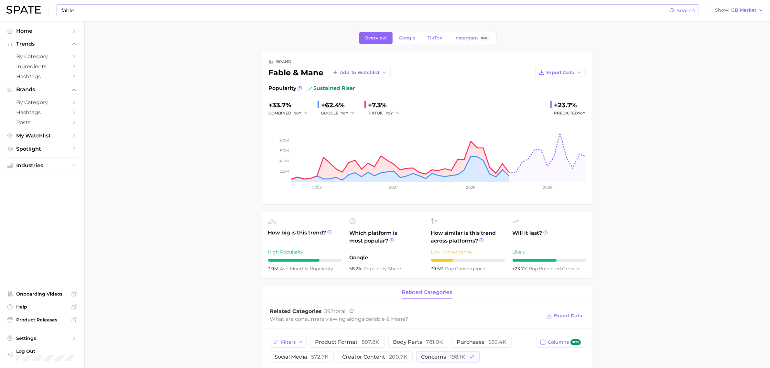
drag, startPoint x: 334, startPoint y: 16, endPoint x: 247, endPoint y: 7, distance: 87.5
click at [247, 7] on div "fable Search" at bounding box center [378, 11] width 643 height 12
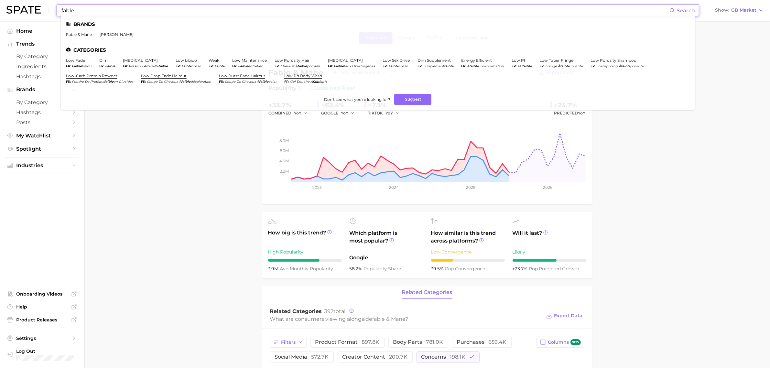
drag, startPoint x: 211, startPoint y: 10, endPoint x: 52, endPoint y: 11, distance: 158.8
click at [53, 11] on div "fable Search Brands fable & mane pierre fabre Categories low fade fr faible fon…" at bounding box center [384, 10] width 757 height 21
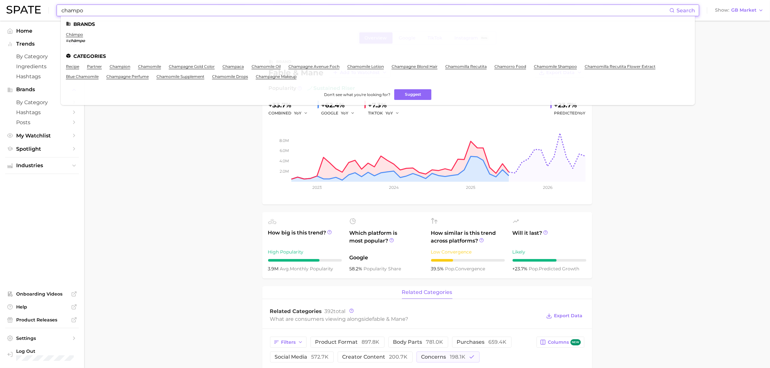
click at [77, 37] on li "chāmpo # chāmpo" at bounding box center [75, 37] width 19 height 11
click at [77, 34] on link "chāmpo" at bounding box center [74, 34] width 17 height 5
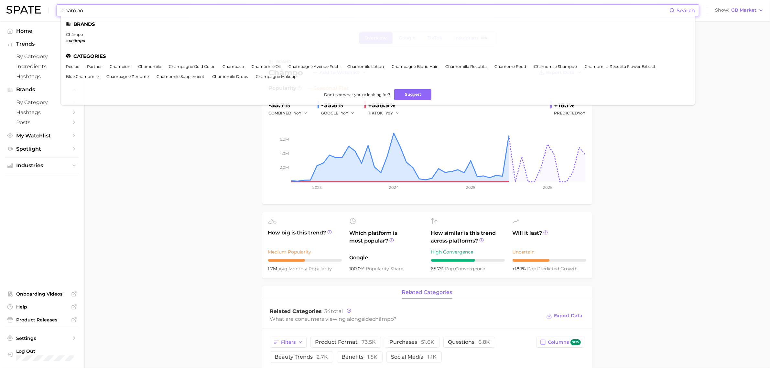
drag, startPoint x: 169, startPoint y: 9, endPoint x: 0, endPoint y: 7, distance: 168.6
click at [0, 7] on header "champo Search Brands chāmpo # chāmpo Categories recipe partner champion chamomi…" at bounding box center [385, 10] width 770 height 21
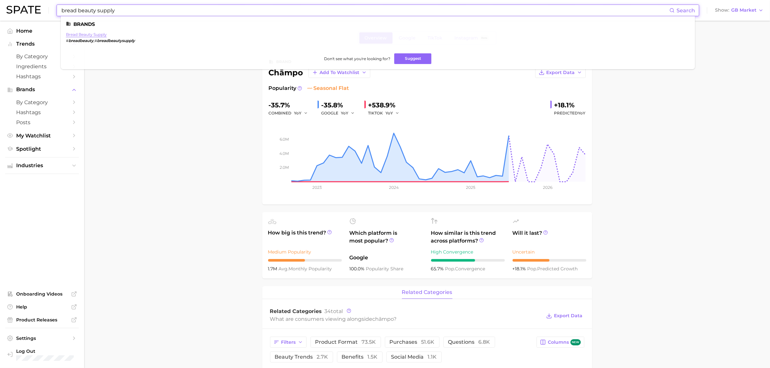
click at [103, 33] on link "bread beauty supply" at bounding box center [86, 34] width 41 height 5
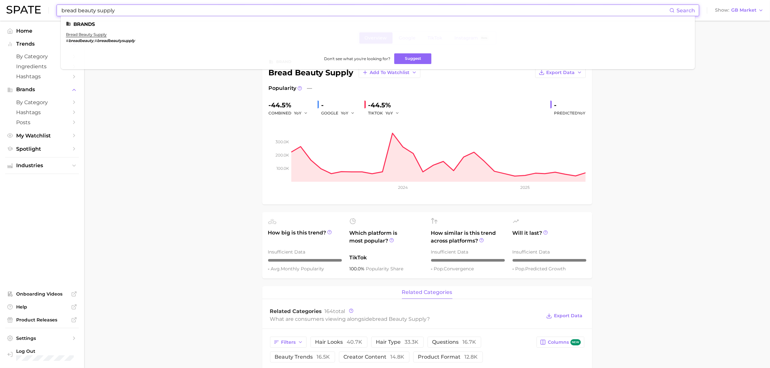
drag, startPoint x: 135, startPoint y: 10, endPoint x: 0, endPoint y: 15, distance: 135.0
click at [0, 15] on header "bread beauty supply Search Brands bread beauty supply # breadbeauty , # breadbe…" at bounding box center [385, 10] width 770 height 21
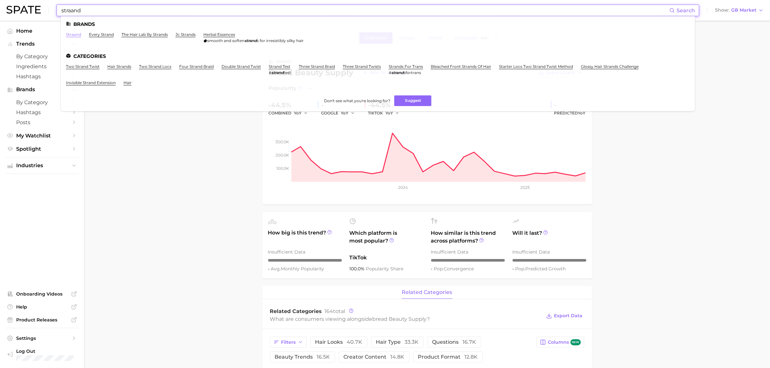
click at [78, 33] on link "straand" at bounding box center [73, 34] width 15 height 5
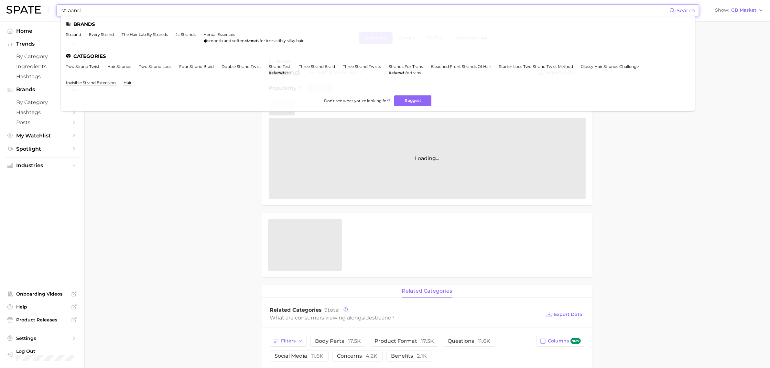
drag, startPoint x: 124, startPoint y: 13, endPoint x: 0, endPoint y: -3, distance: 124.6
click at [0, 0] on html "straand Search Brands straand every strand the hair lab by strands jc strands h…" at bounding box center [385, 184] width 770 height 368
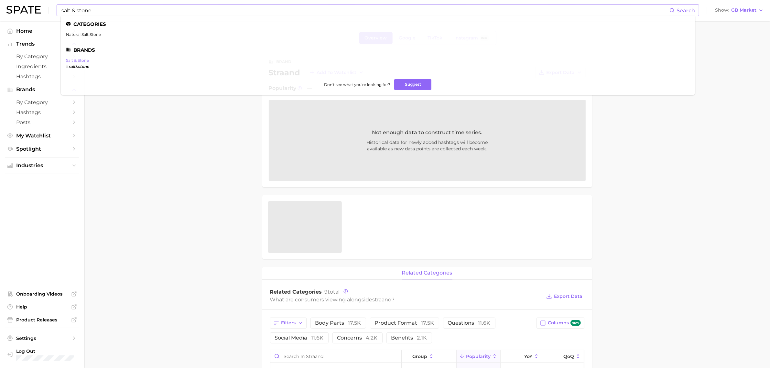
click at [74, 60] on link "salt & stone" at bounding box center [77, 60] width 23 height 5
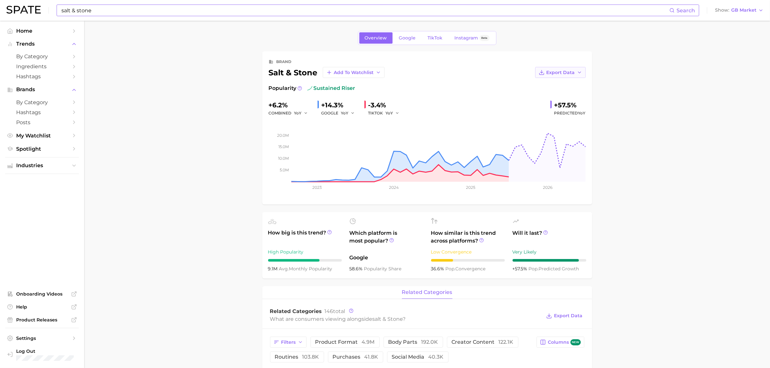
click at [556, 76] on button "Export Data" at bounding box center [560, 72] width 50 height 11
click at [547, 97] on span "Time Series Image" at bounding box center [547, 95] width 43 height 5
drag, startPoint x: 198, startPoint y: 243, endPoint x: 194, endPoint y: 227, distance: 15.9
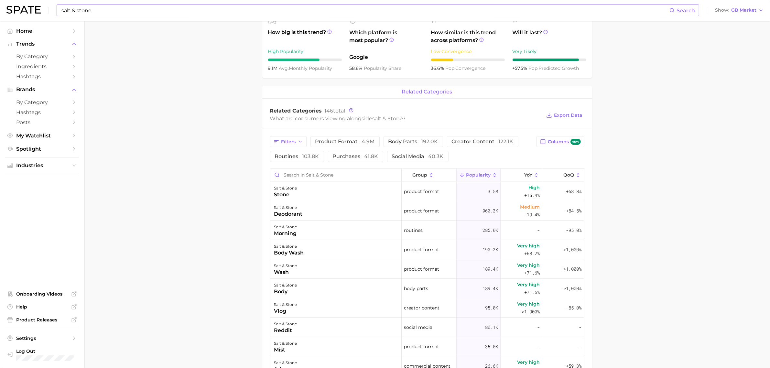
scroll to position [202, 0]
click at [328, 142] on span "product format 4.9m" at bounding box center [345, 139] width 60 height 5
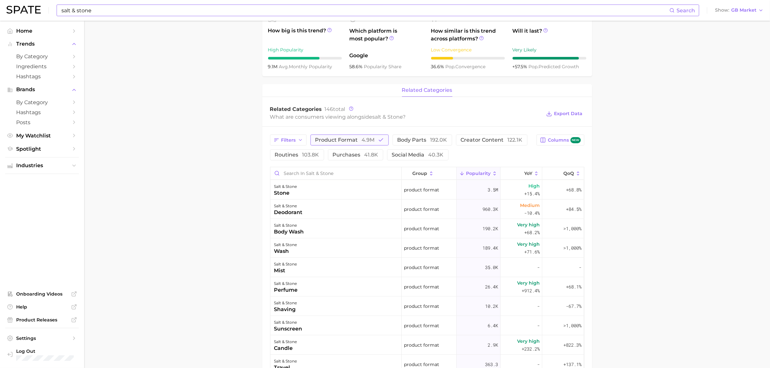
click at [353, 141] on span "product format 4.9m" at bounding box center [345, 139] width 60 height 5
click at [353, 157] on span "purchases 41.8k" at bounding box center [356, 154] width 46 height 5
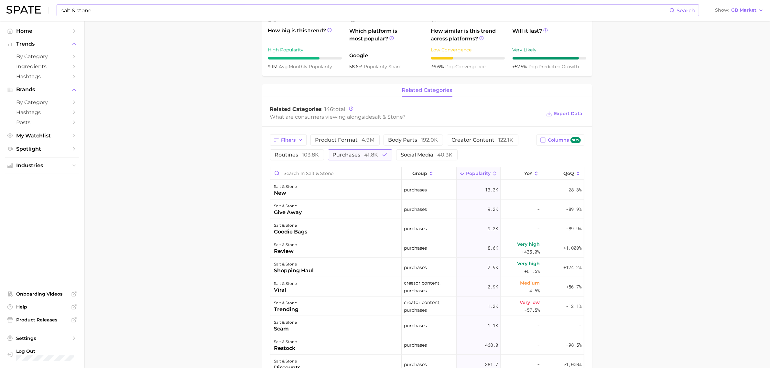
click at [353, 157] on span "purchases 41.8k" at bounding box center [356, 154] width 46 height 5
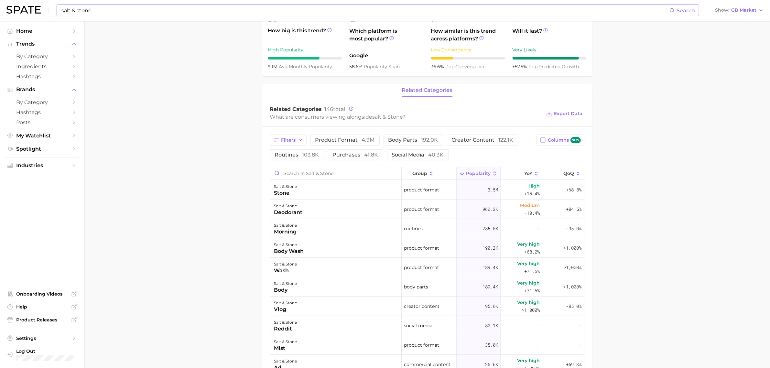
drag, startPoint x: 763, startPoint y: 179, endPoint x: 622, endPoint y: 9, distance: 220.7
click at [763, 179] on main "Overview Google TikTok Instagram Beta brand salt & stone Add to Watchlist Expor…" at bounding box center [427, 197] width 686 height 757
click at [249, 12] on input "salt & stone" at bounding box center [365, 10] width 609 height 11
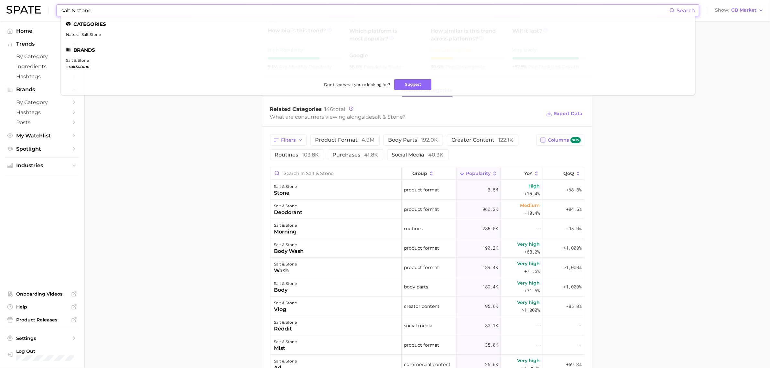
drag, startPoint x: 214, startPoint y: 13, endPoint x: 0, endPoint y: 18, distance: 213.6
click at [0, 19] on header "salt & stone Search Categories natural salt stone Brands salt & stone # salt & …" at bounding box center [385, 10] width 770 height 21
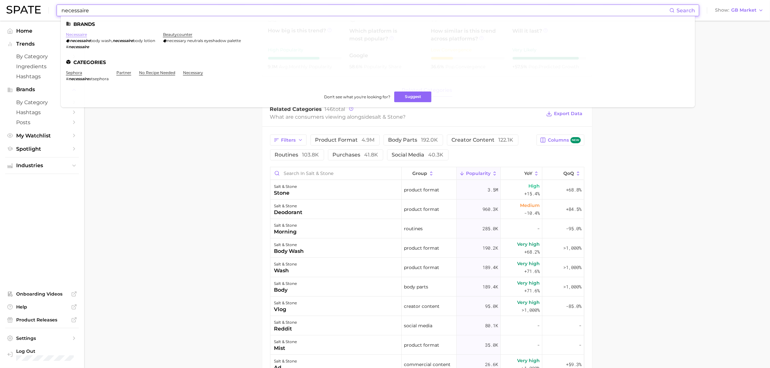
click at [75, 35] on link "necessaire" at bounding box center [76, 34] width 21 height 5
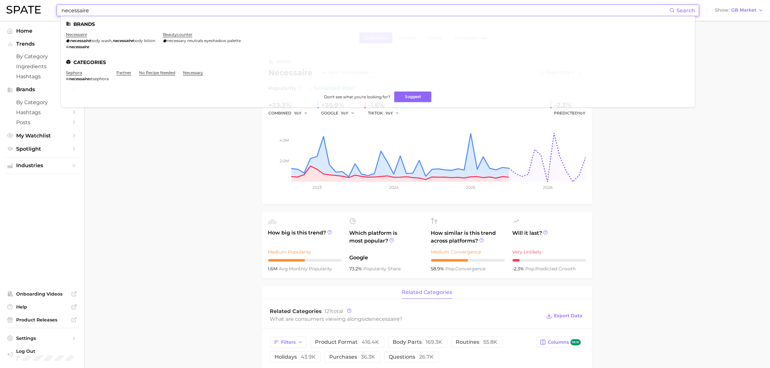
drag, startPoint x: 256, startPoint y: 10, endPoint x: 0, endPoint y: 3, distance: 255.7
click at [0, 3] on header "necessaire Search Brands necessaire necessaire body wash , necessaire body loti…" at bounding box center [385, 10] width 770 height 21
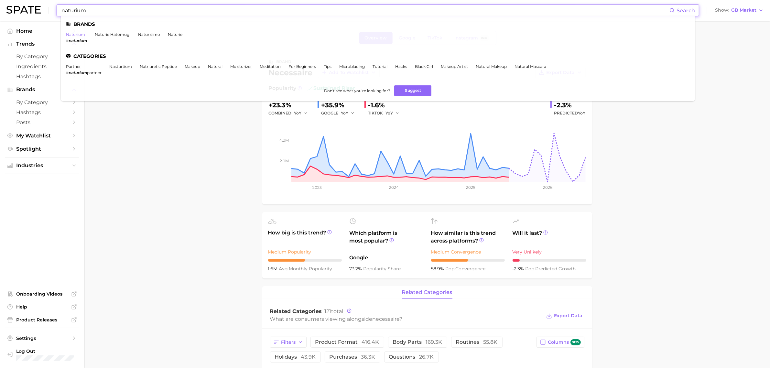
click at [80, 35] on link "naturium" at bounding box center [75, 34] width 19 height 5
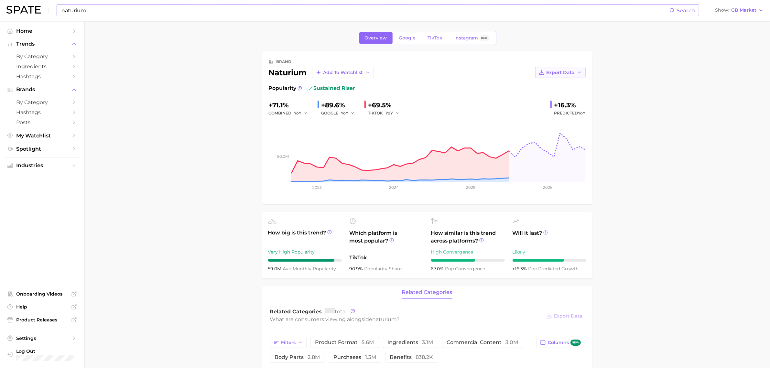
click at [565, 73] on span "Export Data" at bounding box center [561, 72] width 28 height 5
click at [576, 93] on button "Time Series Image" at bounding box center [550, 96] width 71 height 12
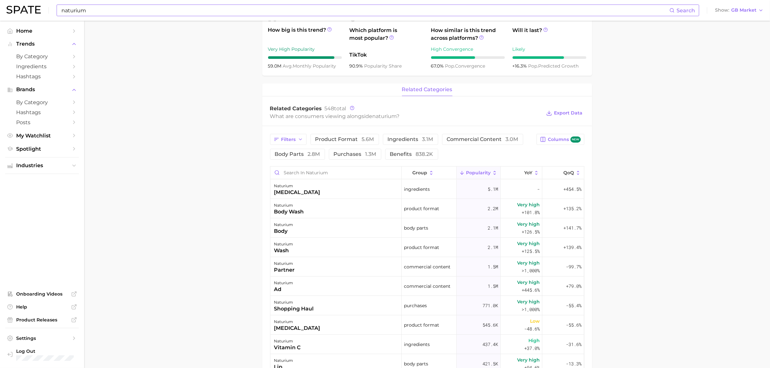
scroll to position [243, 0]
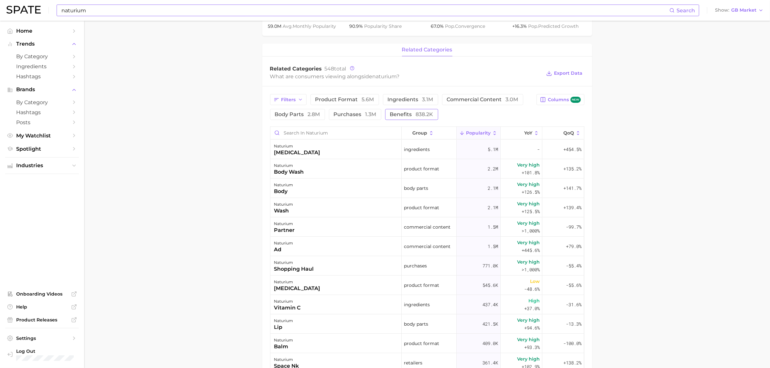
click at [393, 117] on span "benefits 838.2k" at bounding box center [411, 114] width 43 height 5
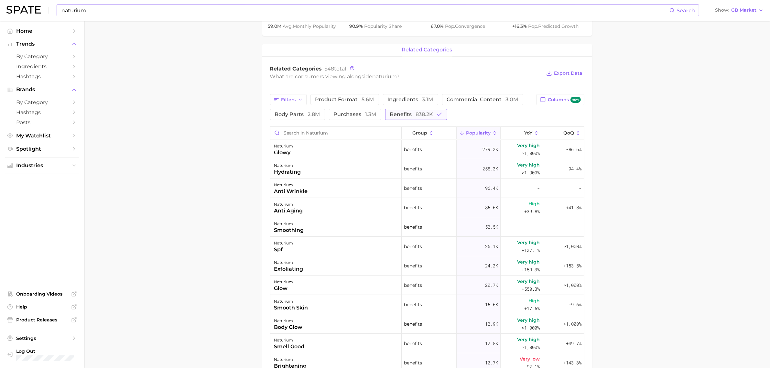
click at [393, 117] on span "benefits 838.2k" at bounding box center [411, 114] width 43 height 5
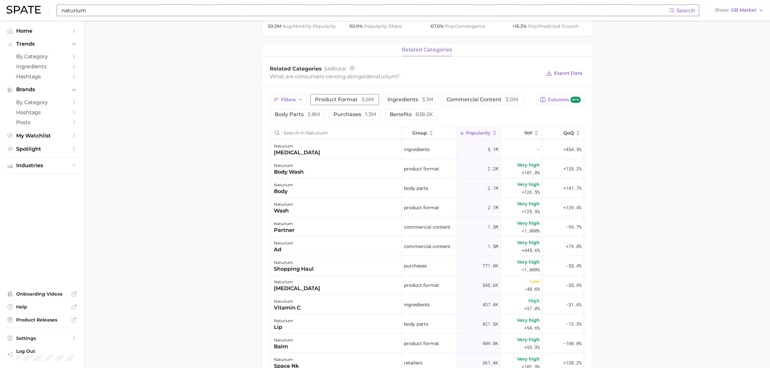
click at [351, 101] on span "product format 5.6m" at bounding box center [344, 99] width 59 height 5
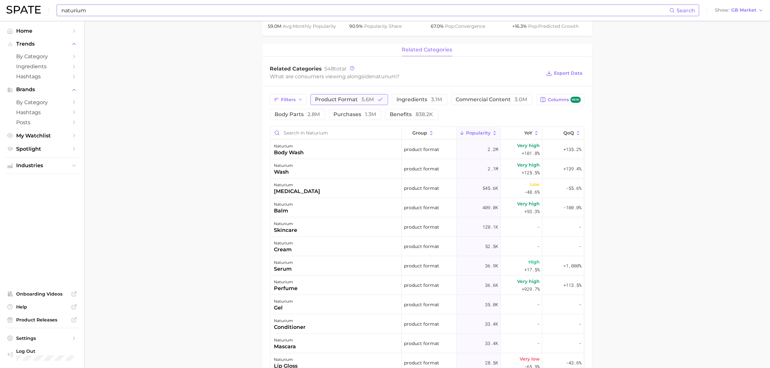
click at [351, 101] on span "product format 5.6m" at bounding box center [344, 99] width 59 height 5
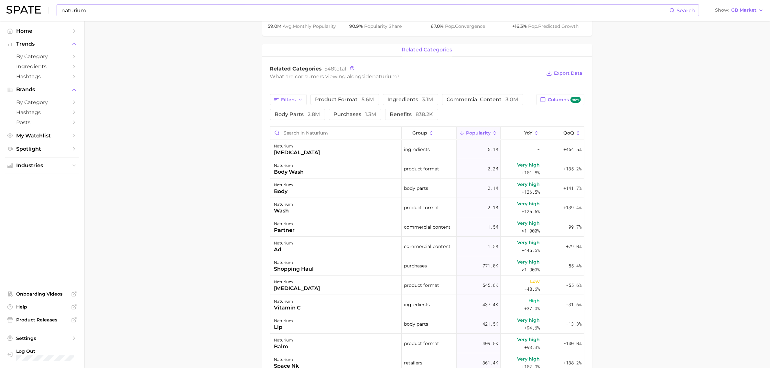
drag, startPoint x: 743, startPoint y: 104, endPoint x: 694, endPoint y: 62, distance: 64.3
click at [743, 104] on main "Overview Google TikTok Instagram Beta brand naturium Add to Watchlist Export Da…" at bounding box center [427, 156] width 686 height 757
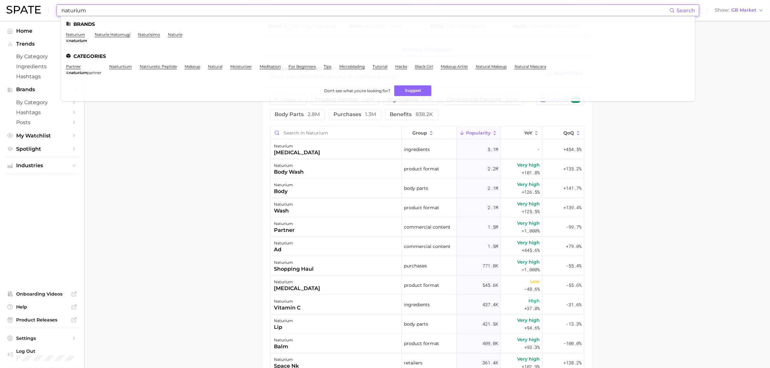
drag, startPoint x: 219, startPoint y: 8, endPoint x: 0, endPoint y: 5, distance: 218.7
click at [0, 5] on header "naturium Search Brands naturium # naturium naturie hatomugi naturisimo naturie …" at bounding box center [385, 10] width 770 height 21
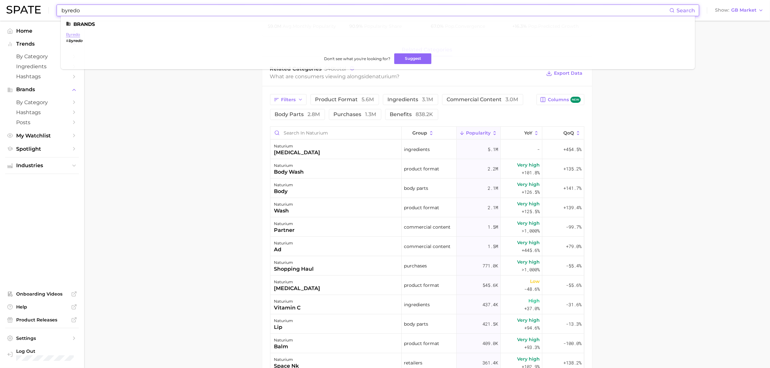
type input "byredo"
click at [74, 32] on link "byredo" at bounding box center [73, 34] width 14 height 5
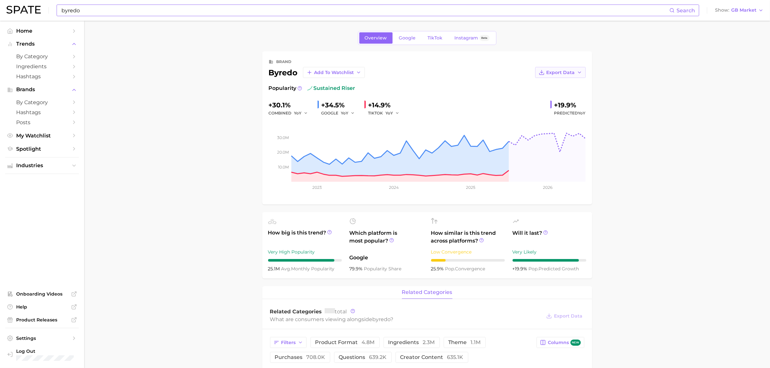
click at [562, 70] on span "Export Data" at bounding box center [561, 72] width 28 height 5
click at [562, 95] on span "Time Series Image" at bounding box center [547, 95] width 43 height 5
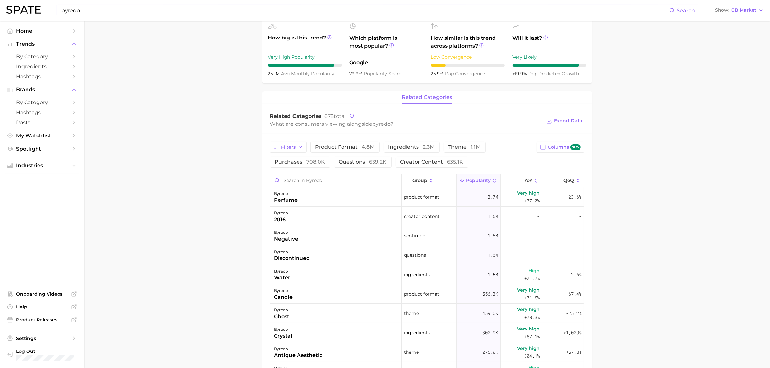
scroll to position [202, 0]
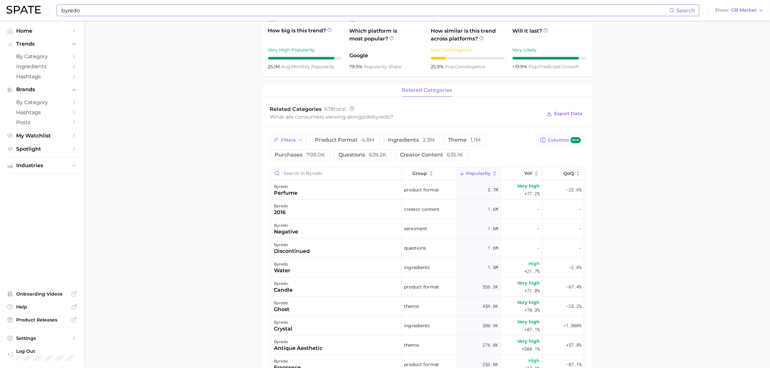
click at [163, 214] on main "Overview Google TikTok Instagram Beta brand byredo Add to Watchlist Export Data…" at bounding box center [427, 197] width 686 height 757
click at [329, 140] on span "product format 4.8m" at bounding box center [345, 139] width 60 height 5
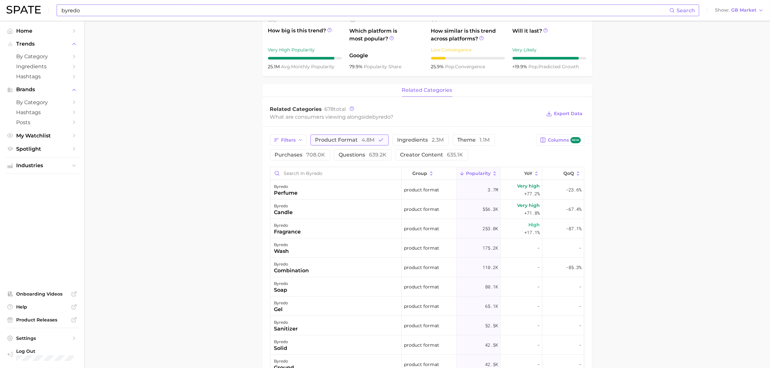
click at [353, 138] on span "product format 4.8m" at bounding box center [345, 139] width 60 height 5
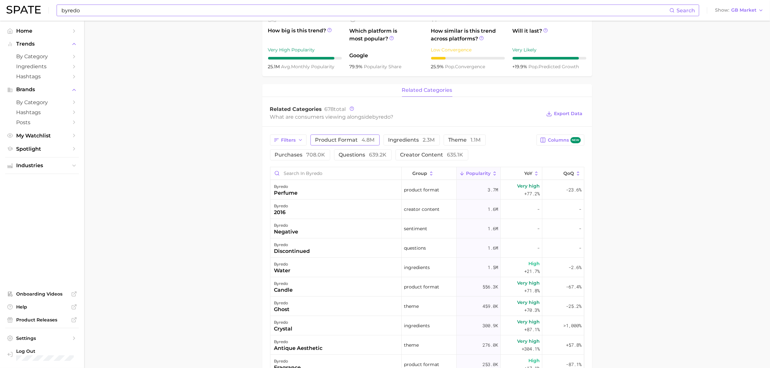
click at [342, 144] on button "product format 4.8m" at bounding box center [345, 140] width 69 height 11
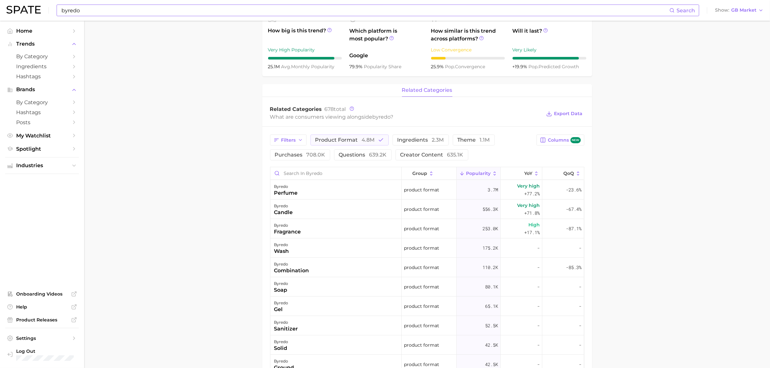
click at [730, 100] on main "Overview Google TikTok Instagram Beta brand byredo Add to Watchlist Export Data…" at bounding box center [427, 197] width 686 height 757
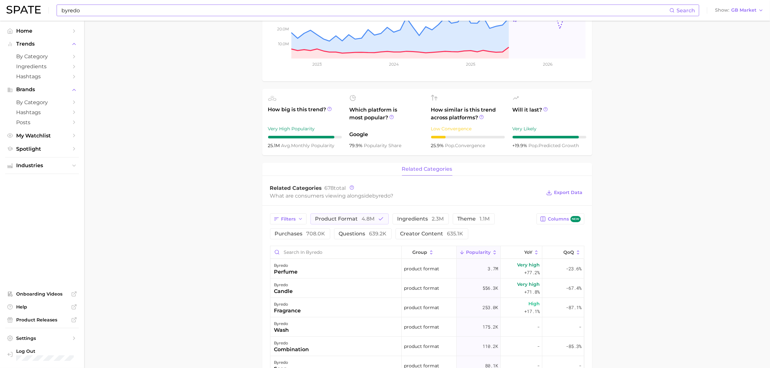
scroll to position [81, 0]
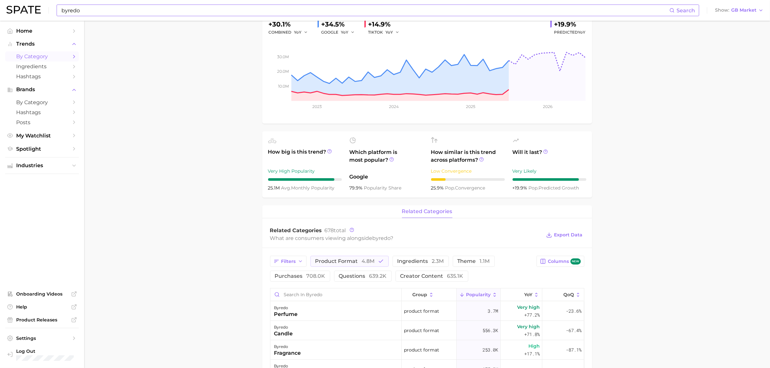
click at [46, 59] on span "by Category" at bounding box center [42, 56] width 52 height 6
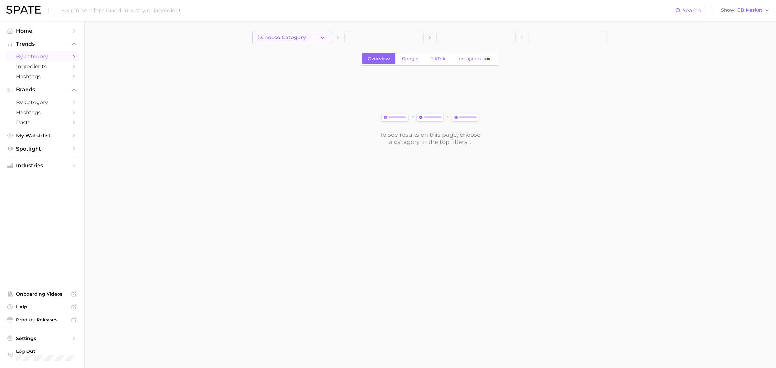
click at [273, 41] on button "1. Choose Category" at bounding box center [291, 37] width 79 height 13
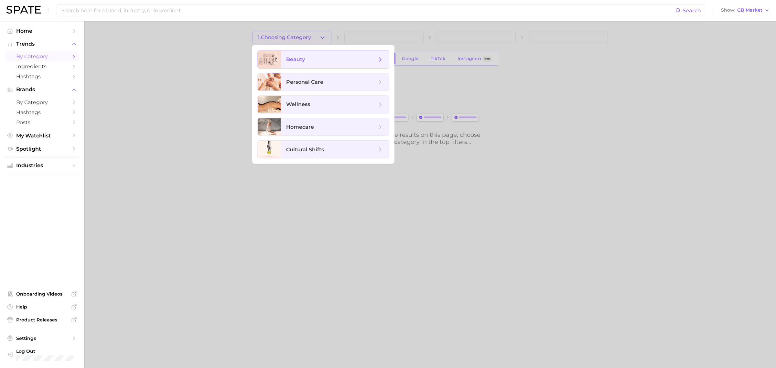
click at [295, 58] on span "beauty" at bounding box center [295, 59] width 19 height 6
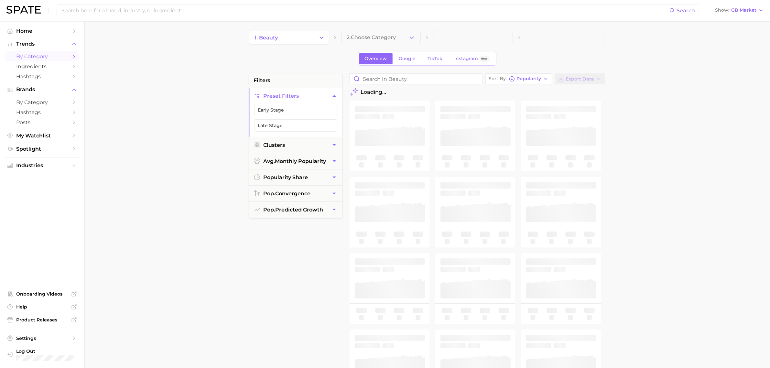
click at [360, 42] on button "2. Choose Category" at bounding box center [381, 37] width 79 height 13
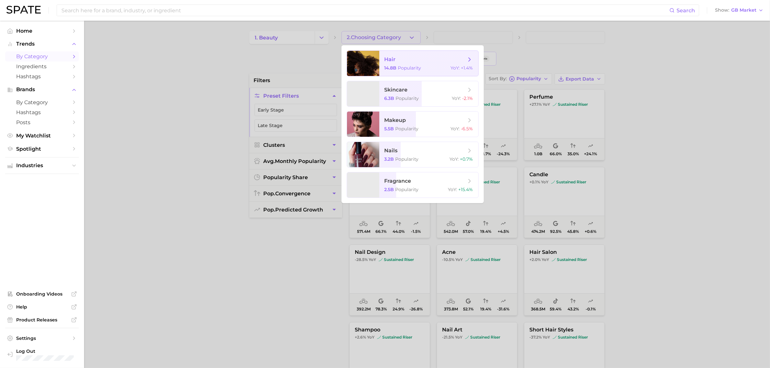
click at [396, 58] on span "hair" at bounding box center [426, 59] width 82 height 7
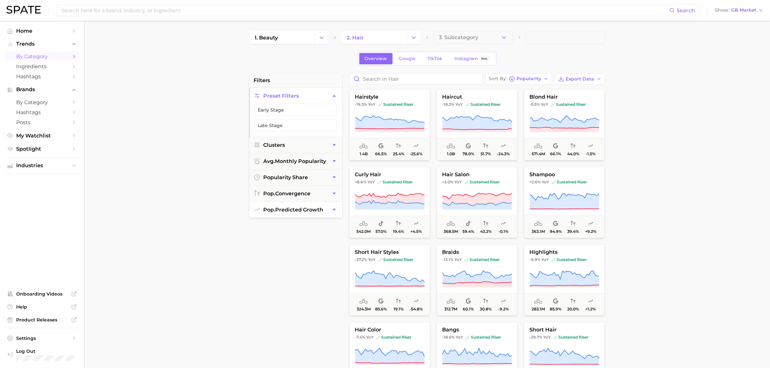
click at [306, 208] on span "pop. predicted growth" at bounding box center [294, 210] width 60 height 6
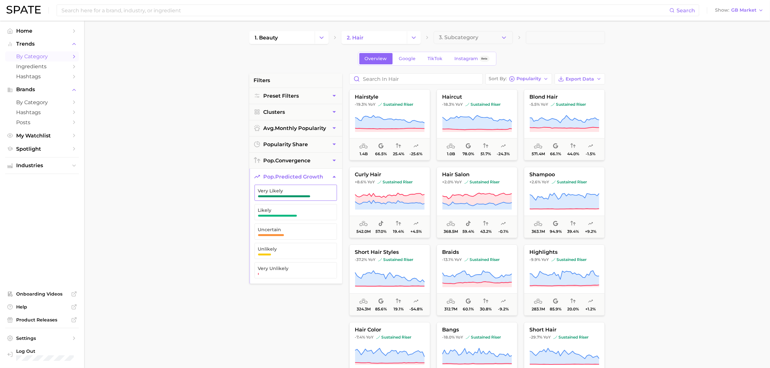
click at [295, 193] on span "Very Likely" at bounding box center [290, 190] width 65 height 5
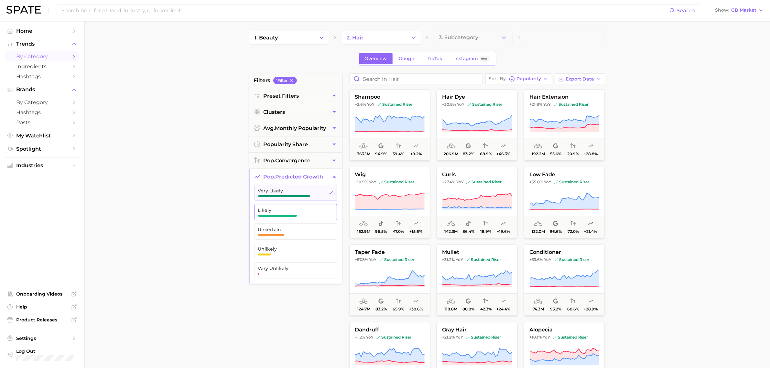
click at [292, 209] on span "Likely" at bounding box center [290, 210] width 65 height 5
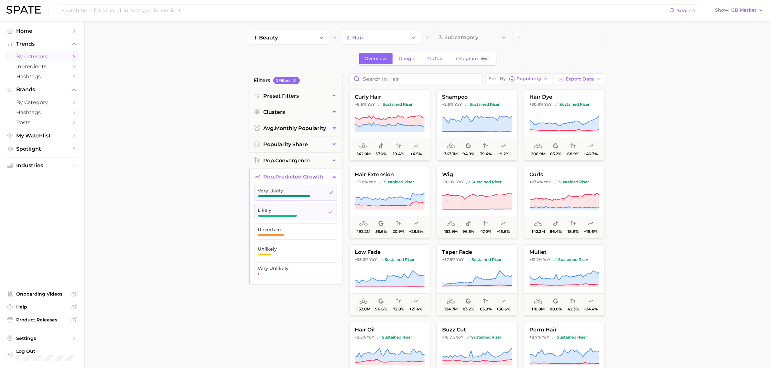
click at [656, 149] on main "1. beauty 2. hair 3. Subcategory Overview Google TikTok Instagram Beta filters …" at bounding box center [427, 266] width 686 height 491
click at [374, 94] on span "curly hair" at bounding box center [390, 97] width 80 height 6
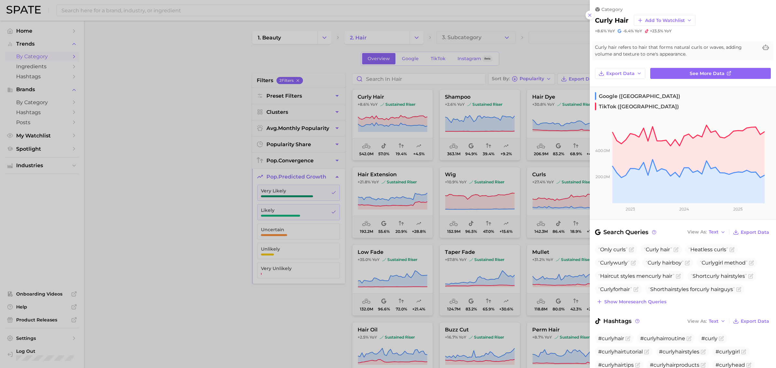
drag, startPoint x: 397, startPoint y: 113, endPoint x: 374, endPoint y: 115, distance: 23.4
click at [397, 113] on div at bounding box center [388, 184] width 776 height 368
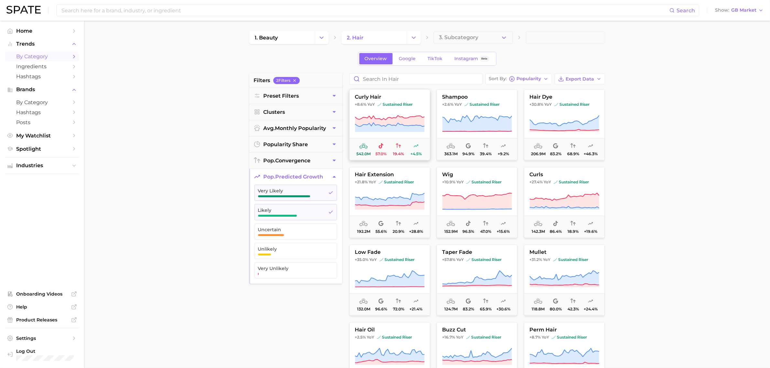
click at [405, 121] on icon at bounding box center [390, 120] width 70 height 11
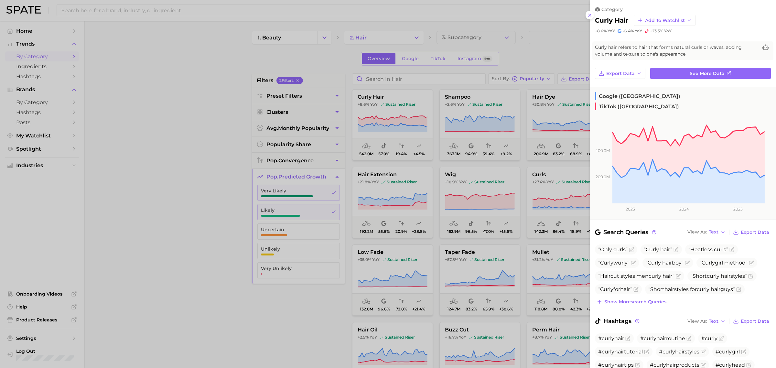
drag, startPoint x: 212, startPoint y: 197, endPoint x: 543, endPoint y: 230, distance: 333.2
click at [212, 197] on div at bounding box center [388, 184] width 776 height 368
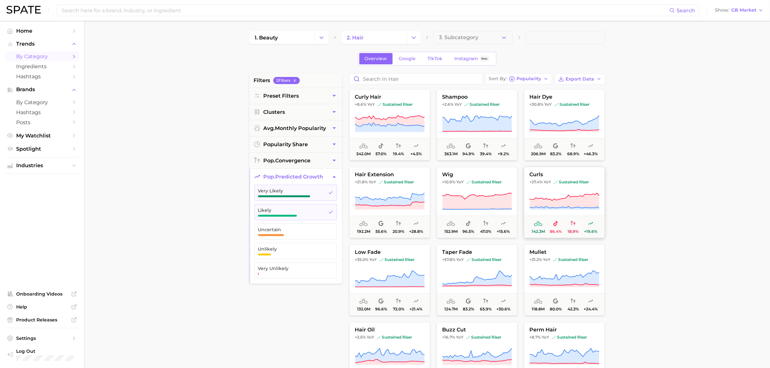
scroll to position [40, 0]
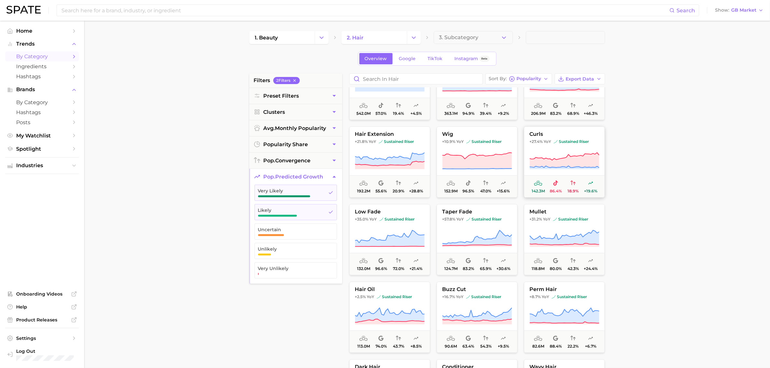
click at [542, 149] on button "curls +27.4% YoY sustained riser 142.3m 86.4% 18.9% +19.6%" at bounding box center [564, 161] width 81 height 71
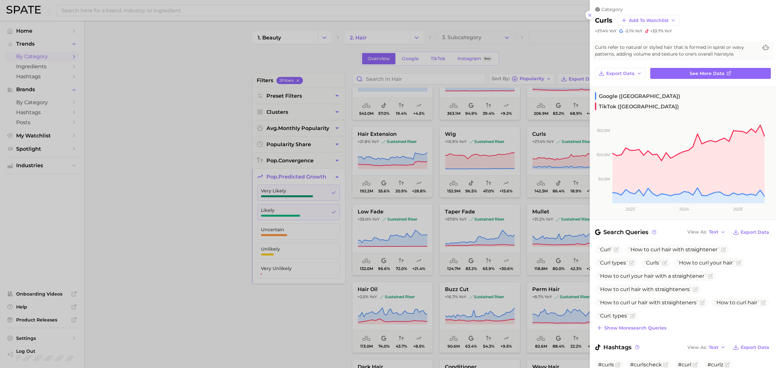
click at [293, 296] on div at bounding box center [388, 184] width 776 height 368
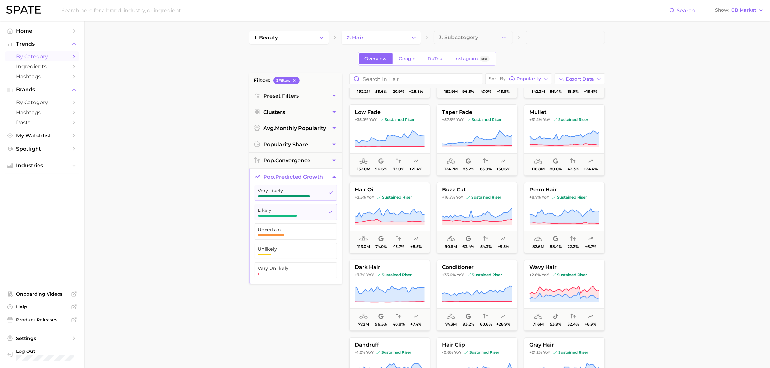
scroll to position [162, 0]
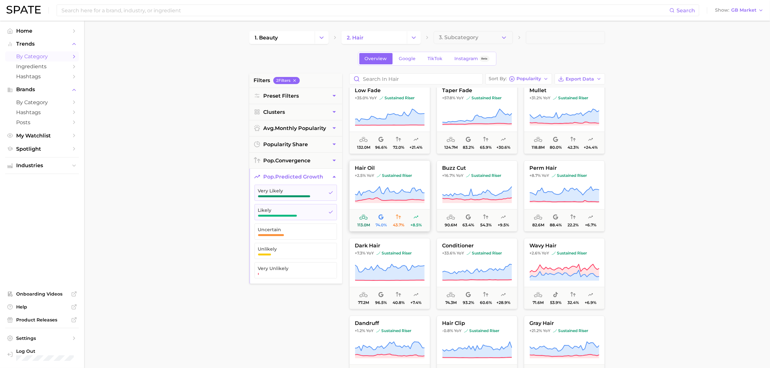
click at [381, 177] on span "sustained riser" at bounding box center [394, 175] width 35 height 5
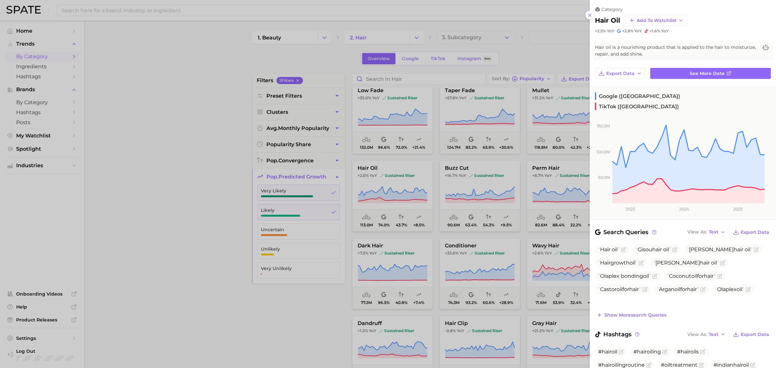
click at [332, 330] on div at bounding box center [388, 184] width 776 height 368
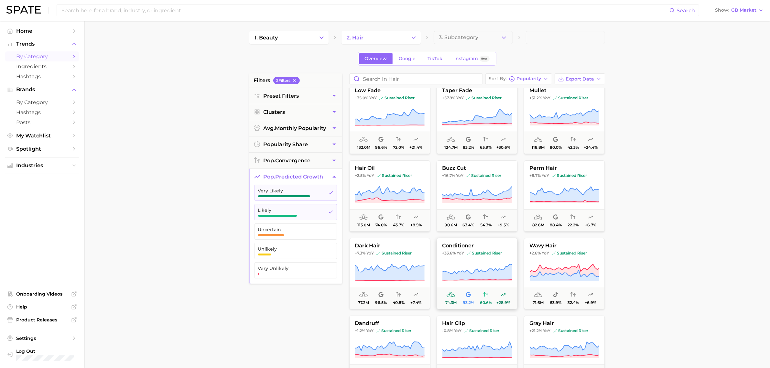
click at [477, 250] on button "conditioner +33.6% YoY sustained riser 74.3m 93.2% 60.6% +28.9%" at bounding box center [477, 273] width 81 height 71
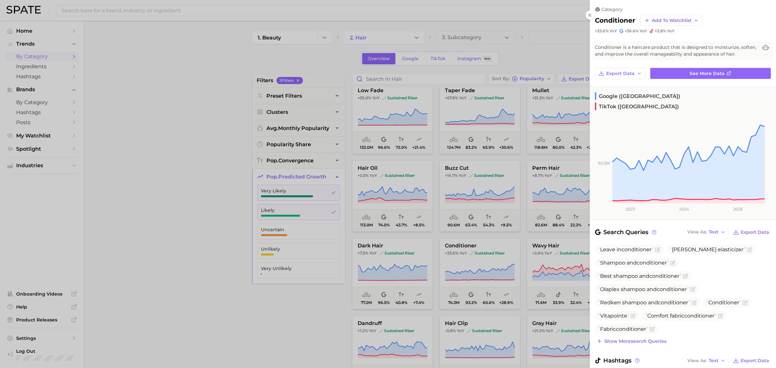
click at [332, 272] on div at bounding box center [388, 184] width 776 height 368
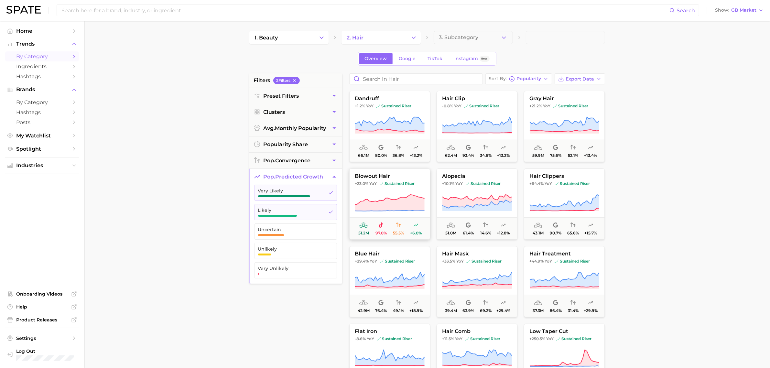
scroll to position [404, 0]
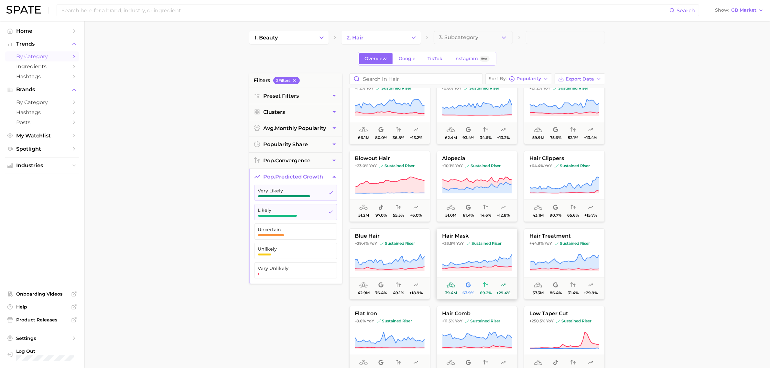
click at [477, 250] on button "hair mask +33.5% YoY sustained riser 39.4m 63.9% 69.2% +29.4%" at bounding box center [477, 263] width 81 height 71
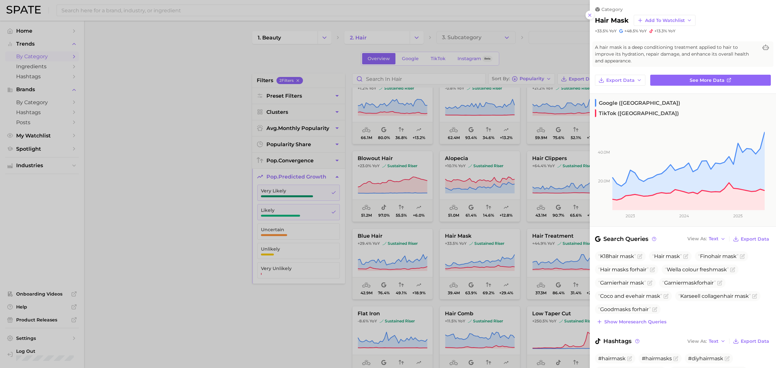
click at [558, 257] on div at bounding box center [388, 184] width 776 height 368
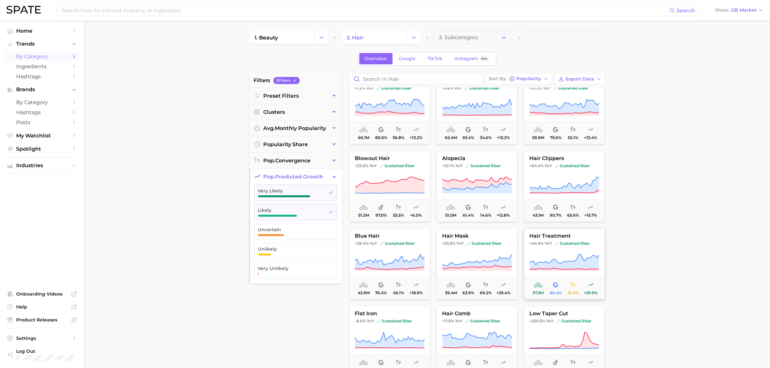
click at [560, 262] on icon at bounding box center [565, 263] width 70 height 18
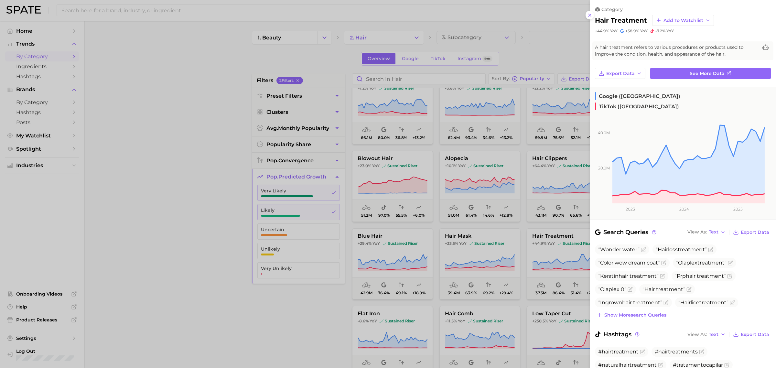
click at [251, 296] on div at bounding box center [388, 184] width 776 height 368
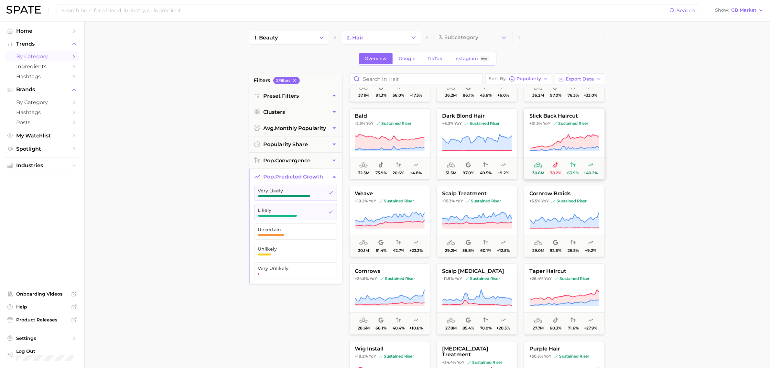
scroll to position [687, 0]
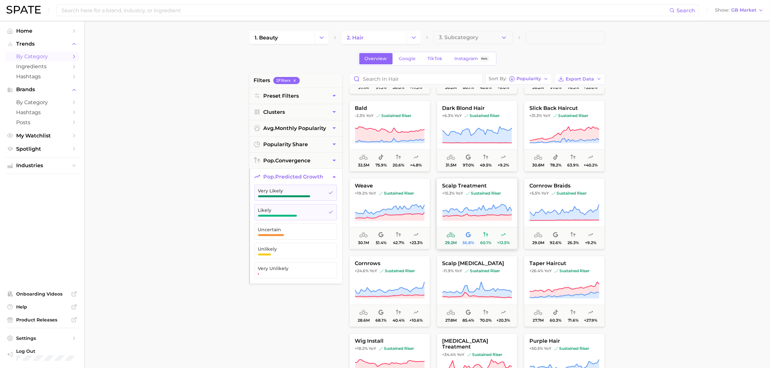
click at [485, 206] on icon at bounding box center [477, 213] width 70 height 18
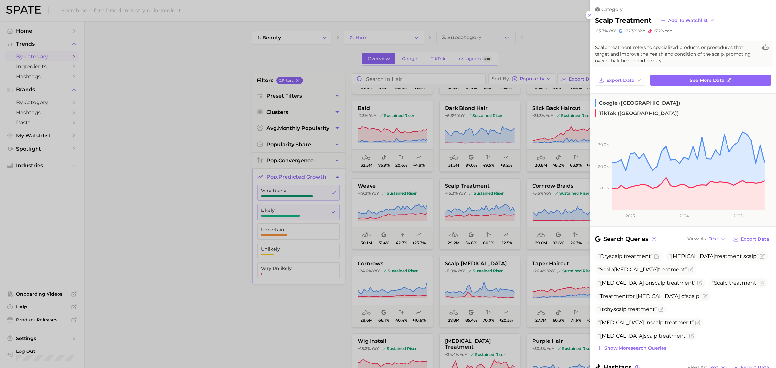
click at [456, 259] on div at bounding box center [388, 184] width 776 height 368
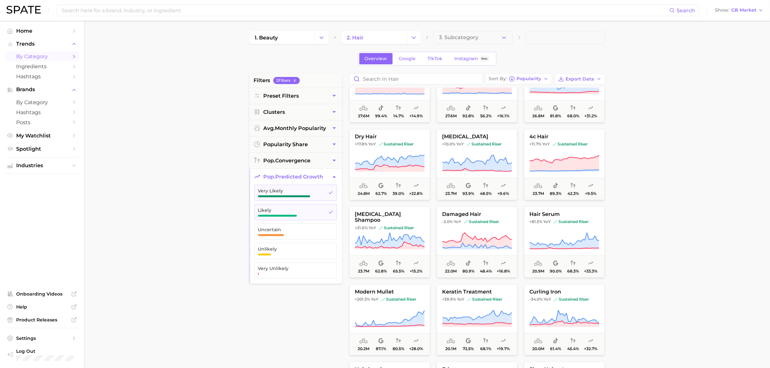
scroll to position [971, 0]
click at [541, 232] on icon at bounding box center [565, 240] width 70 height 18
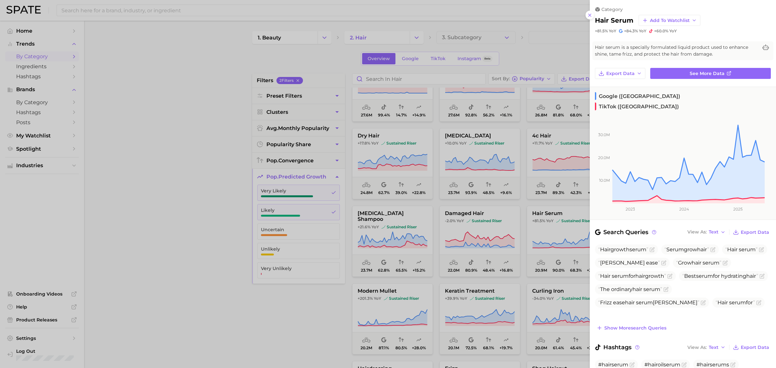
click at [372, 310] on div at bounding box center [388, 184] width 776 height 368
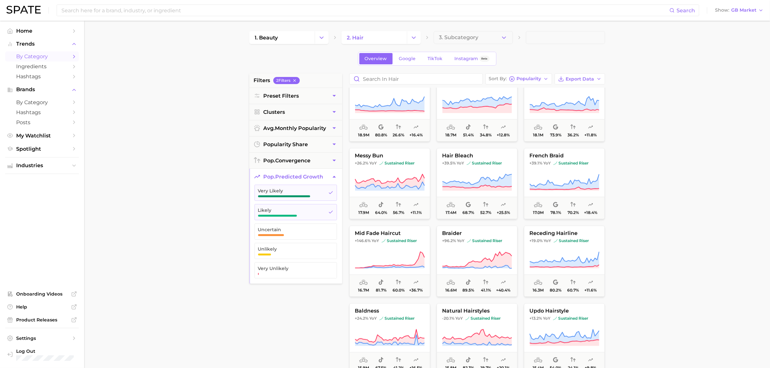
scroll to position [1294, 0]
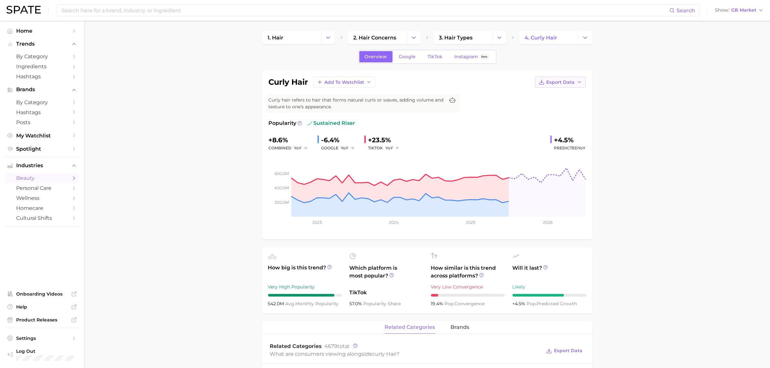
click at [569, 83] on span "Export Data" at bounding box center [561, 82] width 28 height 5
click at [568, 104] on span "Time Series Image" at bounding box center [547, 105] width 43 height 5
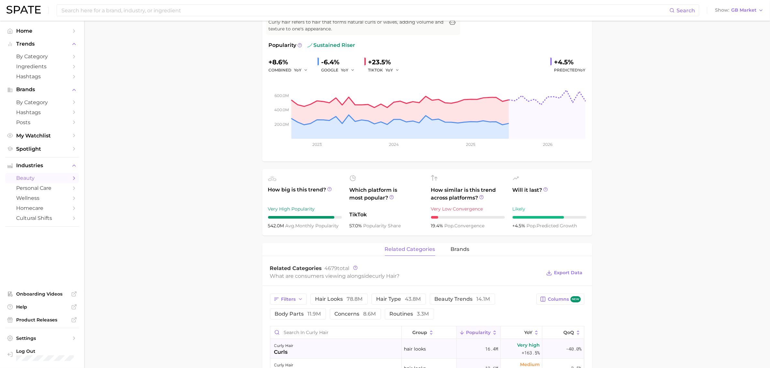
scroll to position [81, 0]
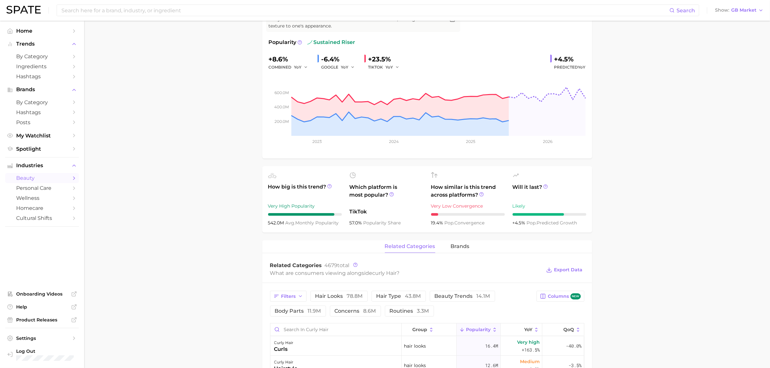
click at [737, 190] on main "1. hair 2. hair concerns 3. hair types 4. curly hair Overview Google TikTok Ins…" at bounding box center [427, 336] width 686 height 792
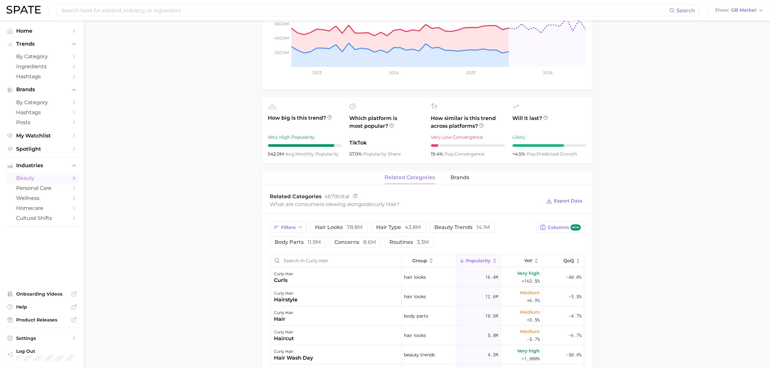
scroll to position [243, 0]
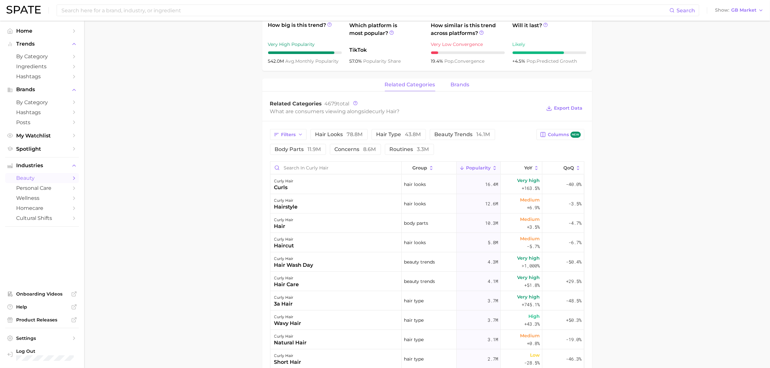
click at [459, 84] on span "brands" at bounding box center [460, 85] width 19 height 6
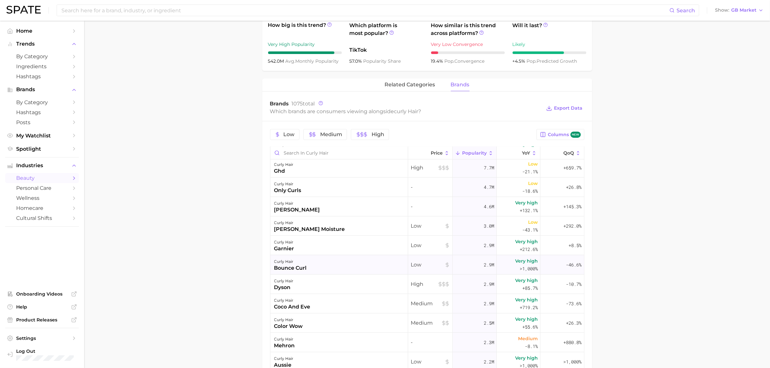
scroll to position [0, 0]
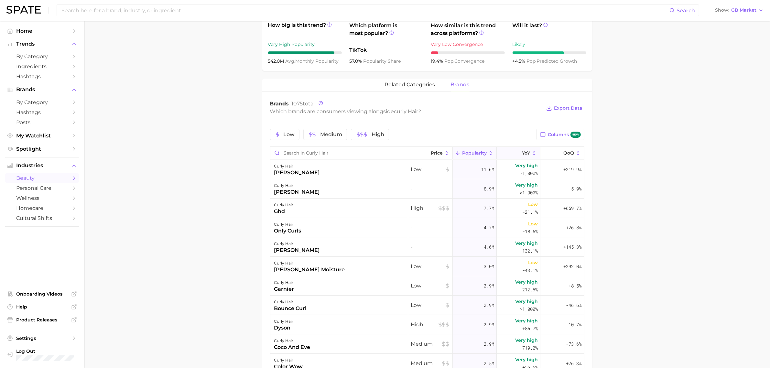
click at [515, 151] on icon at bounding box center [518, 153] width 6 height 6
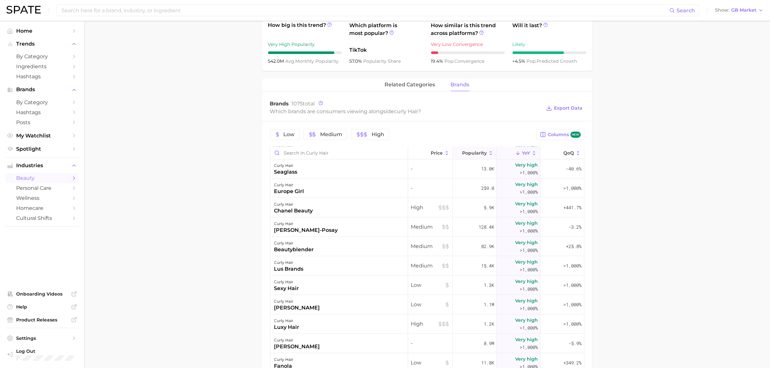
scroll to position [202, 0]
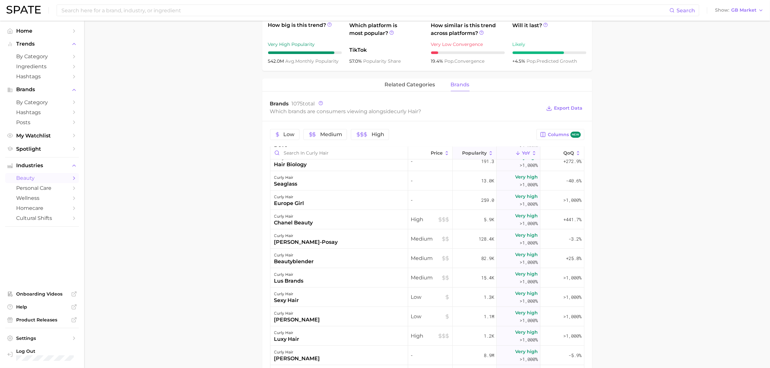
click at [470, 158] on button "Popularity" at bounding box center [475, 153] width 44 height 13
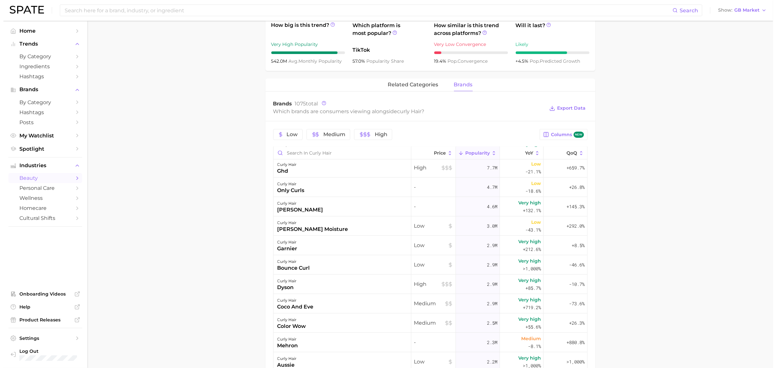
scroll to position [81, 0]
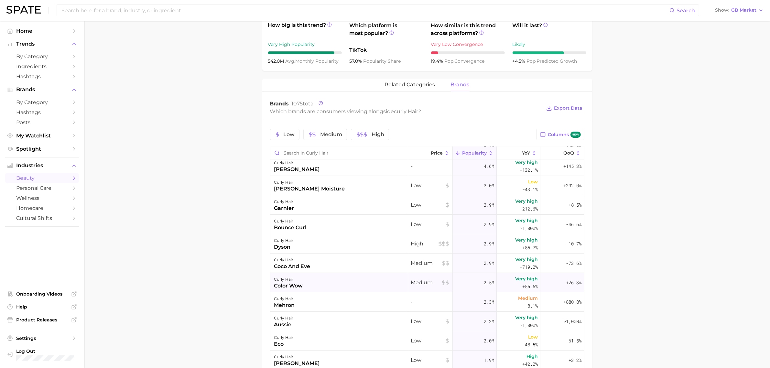
click at [331, 287] on div "curly hair color wow" at bounding box center [339, 282] width 138 height 19
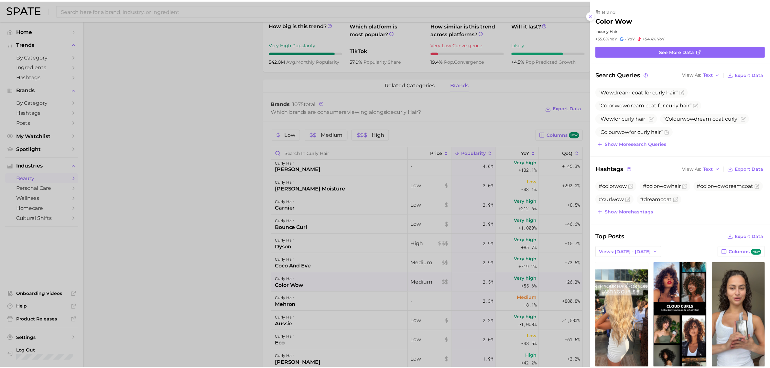
scroll to position [0, 0]
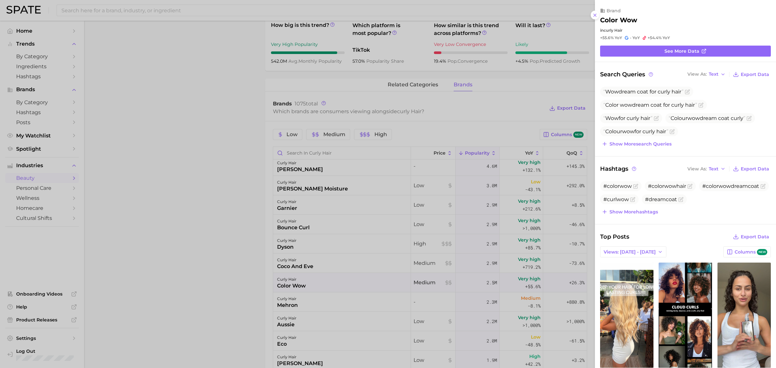
click at [254, 264] on div at bounding box center [388, 184] width 776 height 368
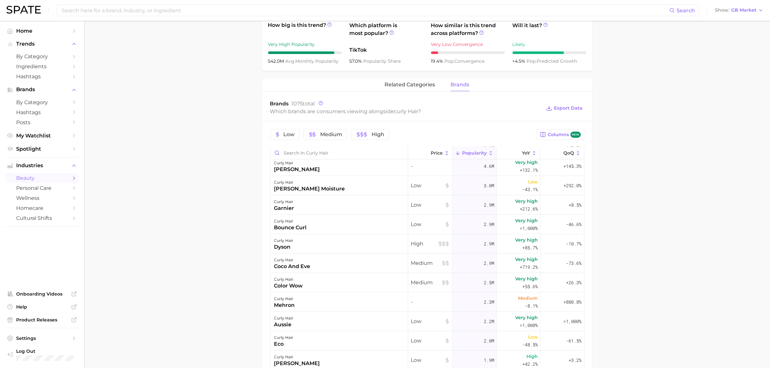
drag, startPoint x: 314, startPoint y: 246, endPoint x: 181, endPoint y: 226, distance: 134.5
click at [181, 226] on main "1. hair 2. hair concerns 3. hair types 4. curly hair Overview Google TikTok Ins…" at bounding box center [427, 166] width 686 height 777
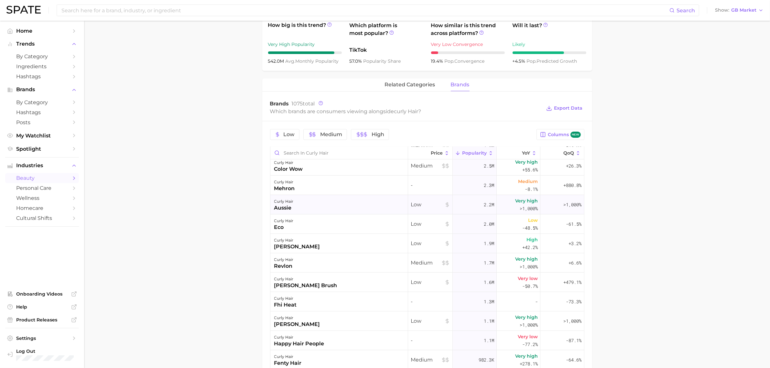
scroll to position [202, 0]
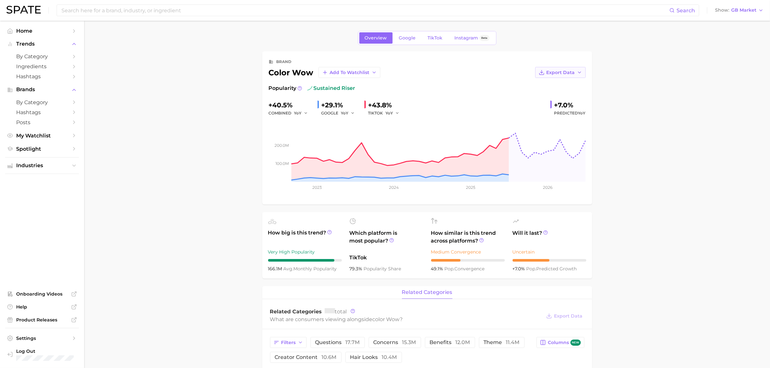
click at [566, 71] on span "Export Data" at bounding box center [561, 72] width 28 height 5
click at [549, 96] on span "Time Series Image" at bounding box center [547, 95] width 43 height 5
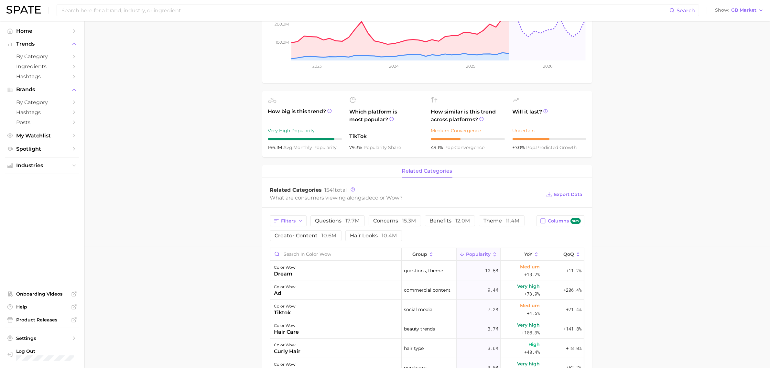
scroll to position [162, 0]
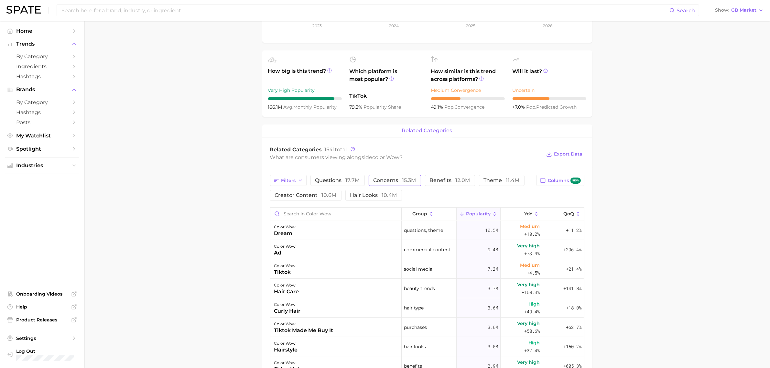
click at [418, 186] on button "concerns 15.3m" at bounding box center [395, 180] width 52 height 11
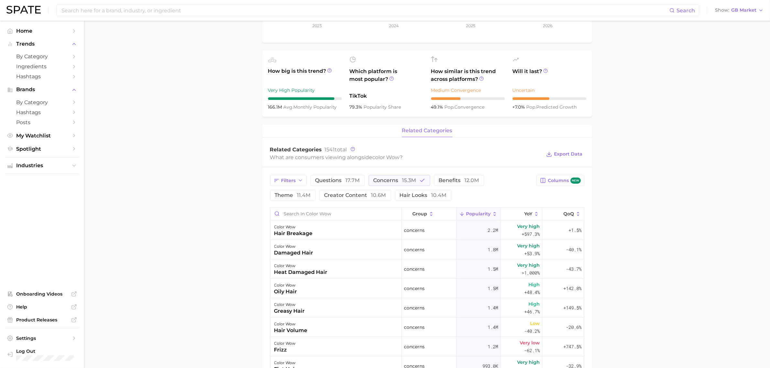
scroll to position [202, 0]
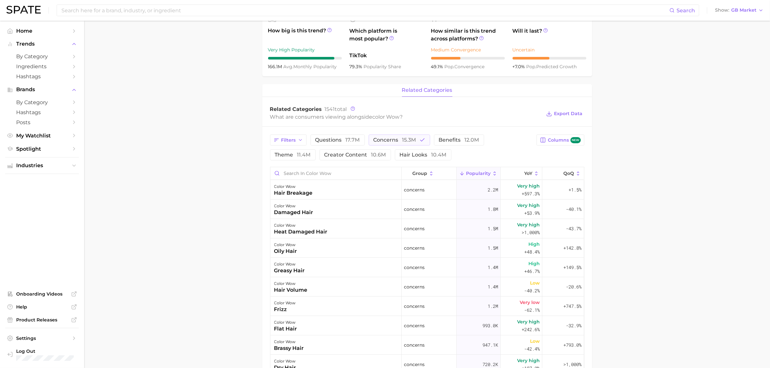
drag, startPoint x: 682, startPoint y: 146, endPoint x: 484, endPoint y: 170, distance: 199.1
click at [682, 146] on main "Overview Google TikTok Instagram Beta brand color wow Add to Watchlist Export D…" at bounding box center [427, 197] width 686 height 757
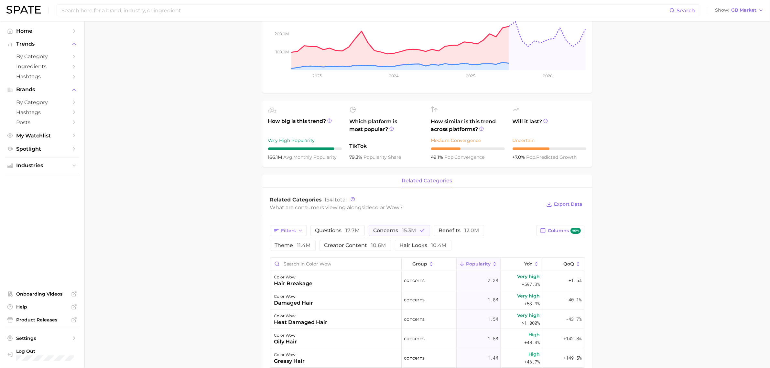
scroll to position [0, 0]
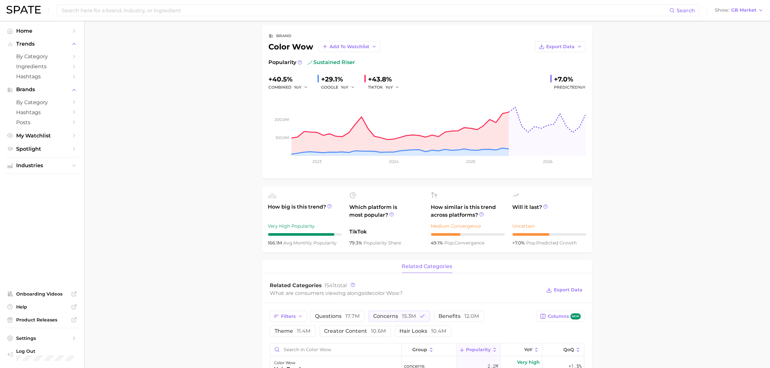
scroll to position [40, 0]
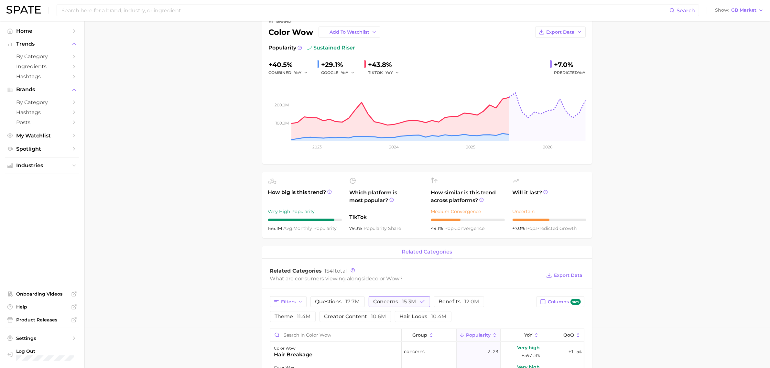
click at [413, 304] on span "15.3m" at bounding box center [409, 302] width 14 height 6
click at [460, 305] on span "12.0m" at bounding box center [463, 302] width 15 height 6
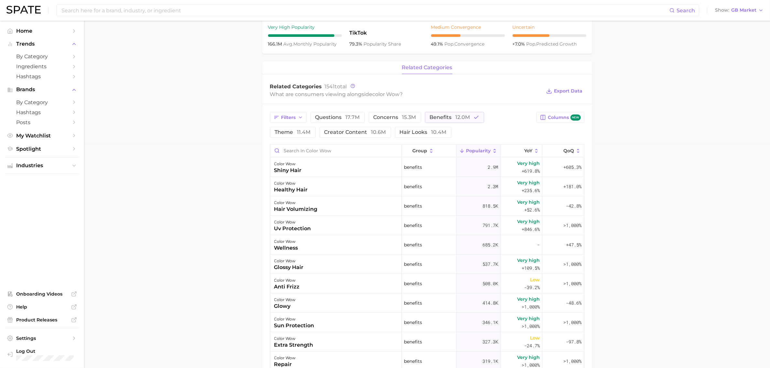
scroll to position [243, 0]
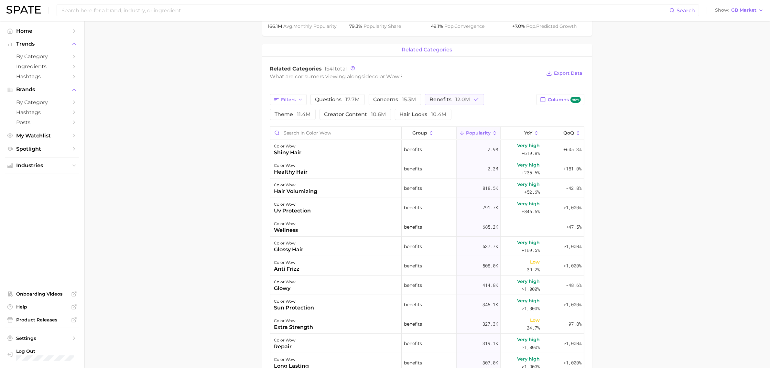
click at [683, 120] on main "Overview Google TikTok Instagram Beta brand color wow Add to Watchlist Export D…" at bounding box center [427, 156] width 686 height 757
click at [434, 101] on span "benefits 12.0m" at bounding box center [450, 99] width 40 height 5
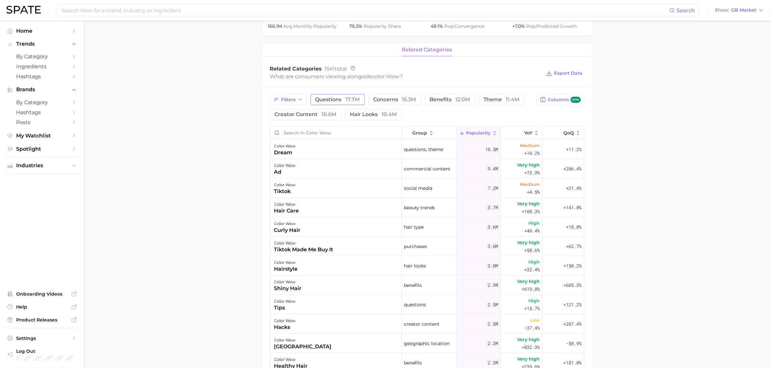
click at [343, 99] on span "questions 17.7m" at bounding box center [337, 99] width 45 height 5
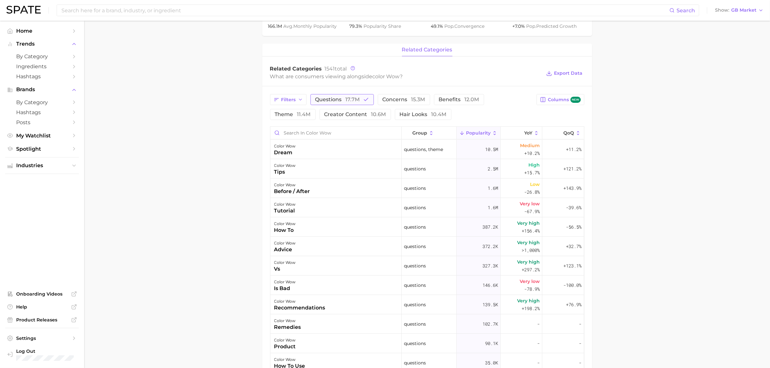
click at [343, 99] on span "questions 17.7m" at bounding box center [337, 99] width 45 height 5
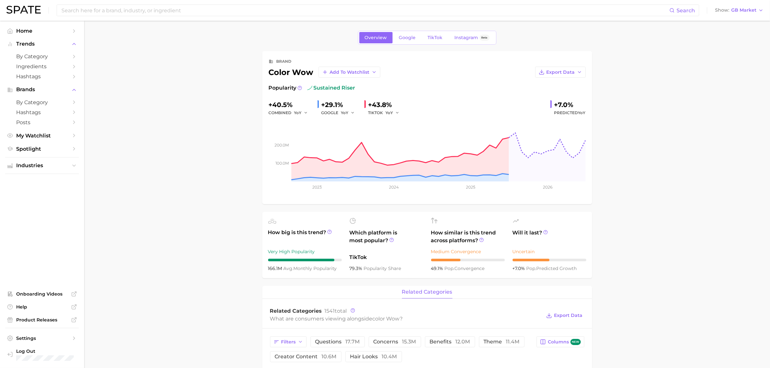
scroll to position [0, 0]
click at [431, 39] on span "TikTok" at bounding box center [435, 37] width 15 height 5
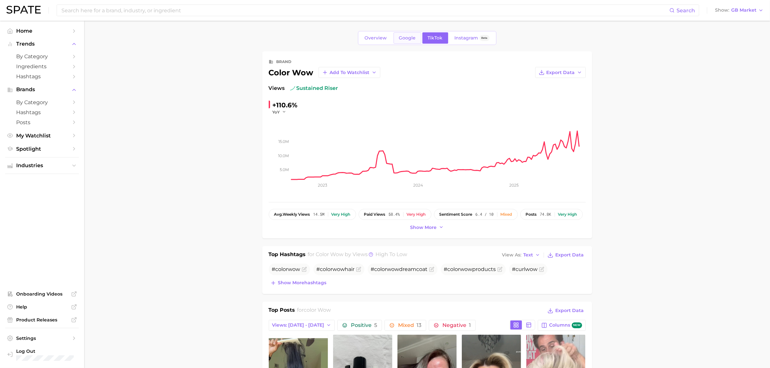
click at [397, 40] on link "Google" at bounding box center [408, 37] width 28 height 11
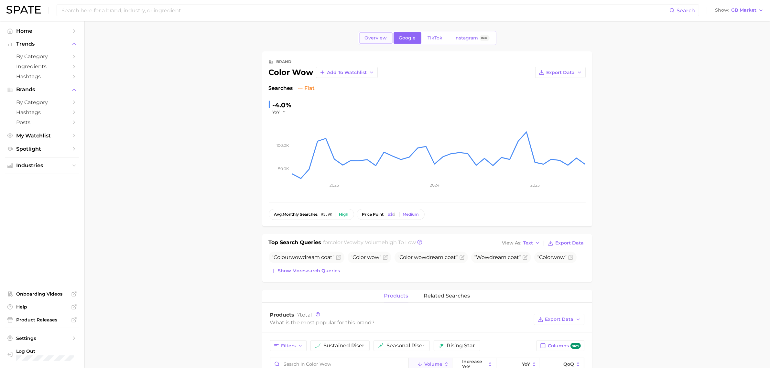
click at [368, 36] on span "Overview" at bounding box center [376, 37] width 22 height 5
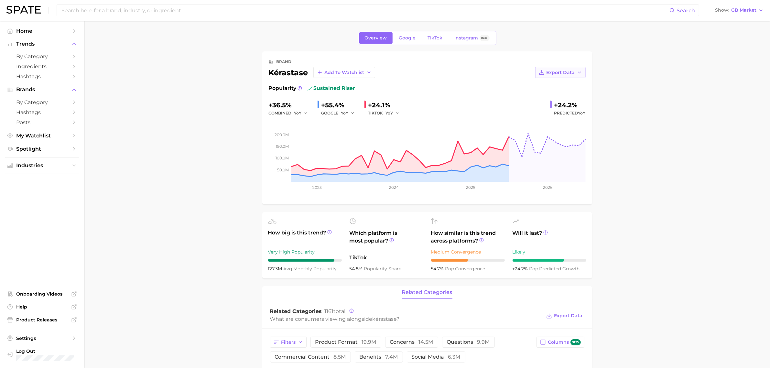
click at [573, 70] on span "Export Data" at bounding box center [561, 72] width 28 height 5
click at [572, 98] on button "Time Series Image" at bounding box center [550, 96] width 71 height 12
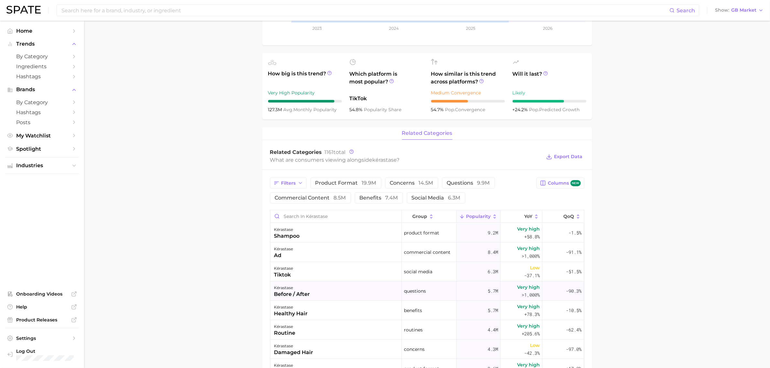
scroll to position [202, 0]
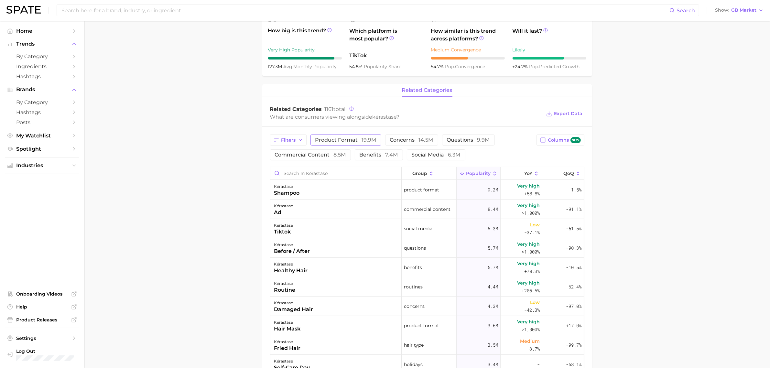
click at [368, 141] on span "19.9m" at bounding box center [369, 140] width 15 height 6
click at [653, 211] on main "Overview Google TikTok Instagram Beta brand kérastase Add to Watchlist Export D…" at bounding box center [427, 197] width 686 height 757
drag, startPoint x: 413, startPoint y: 140, endPoint x: 408, endPoint y: 140, distance: 4.5
click at [412, 140] on span "concerns 14.5m" at bounding box center [420, 139] width 43 height 5
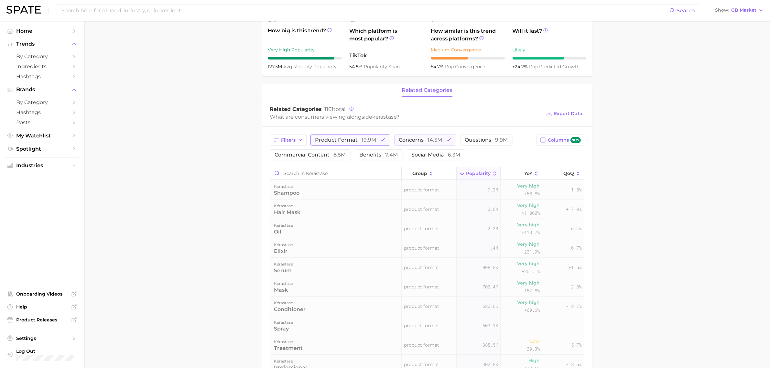
click at [371, 140] on span "19.9m" at bounding box center [369, 140] width 15 height 6
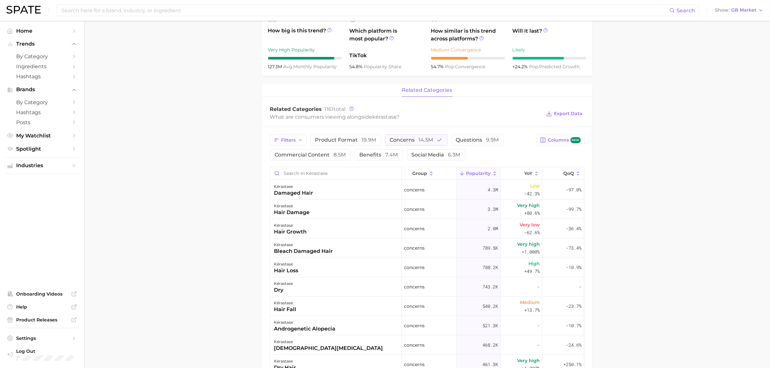
drag, startPoint x: 663, startPoint y: 132, endPoint x: 617, endPoint y: 140, distance: 47.0
click at [663, 132] on main "Overview Google TikTok Instagram Beta brand kérastase Add to Watchlist Export D…" at bounding box center [427, 197] width 686 height 757
click at [409, 141] on span "concerns 14.5m" at bounding box center [411, 139] width 43 height 5
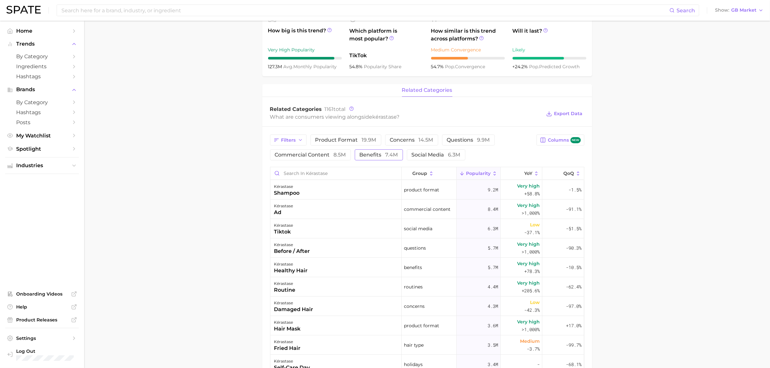
click at [390, 156] on span "7.4m" at bounding box center [392, 155] width 13 height 6
click at [620, 168] on main "Overview Google TikTok Instagram Beta brand kérastase Add to Watchlist Export D…" at bounding box center [427, 197] width 686 height 757
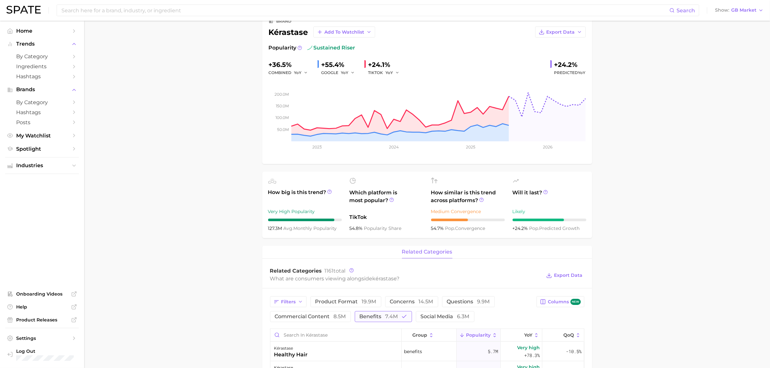
click at [386, 316] on span "7.4m" at bounding box center [392, 316] width 13 height 6
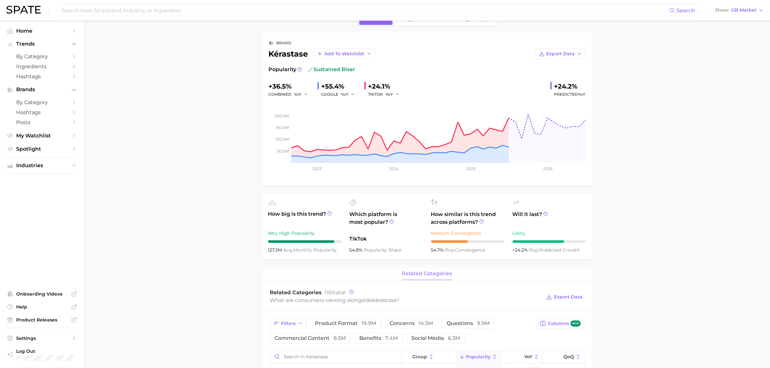
scroll to position [0, 0]
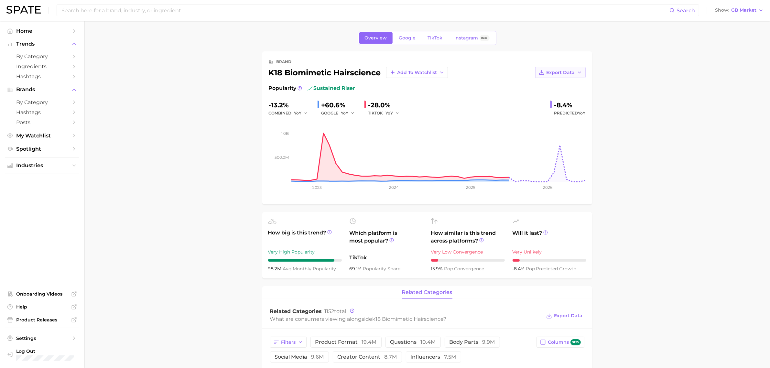
click at [578, 75] on icon "button" at bounding box center [579, 72] width 5 height 5
click at [554, 92] on button "Time Series Image" at bounding box center [550, 96] width 71 height 12
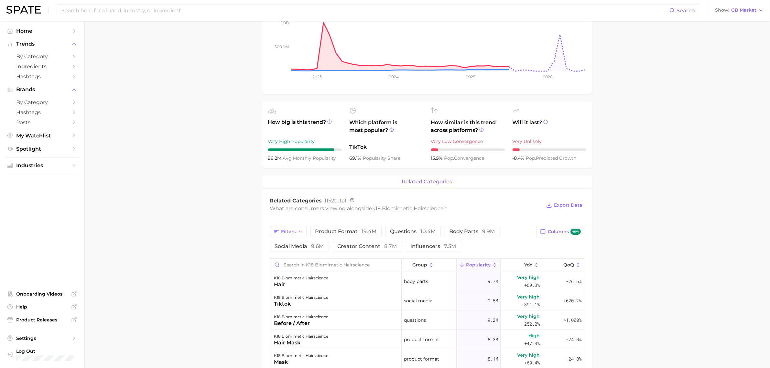
scroll to position [202, 0]
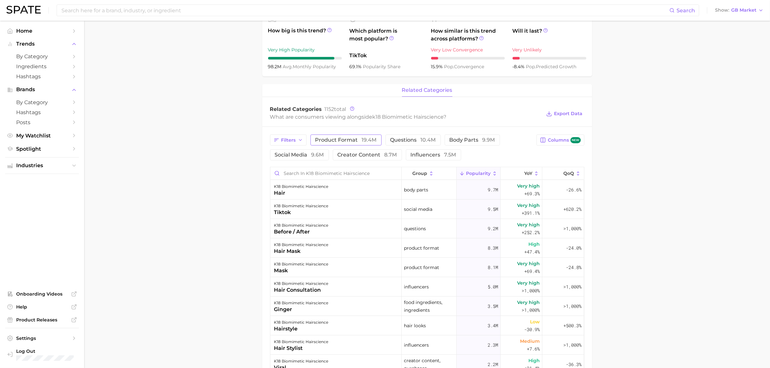
click at [368, 138] on span "19.4m" at bounding box center [369, 140] width 15 height 6
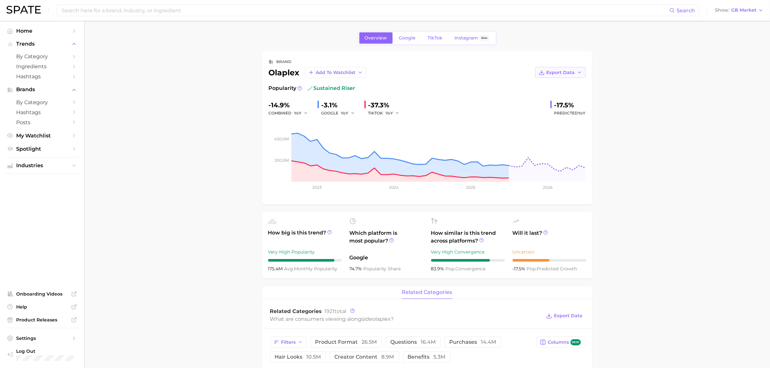
click at [573, 76] on button "Export Data" at bounding box center [560, 72] width 50 height 11
click at [564, 94] on span "Time Series Image" at bounding box center [547, 95] width 43 height 5
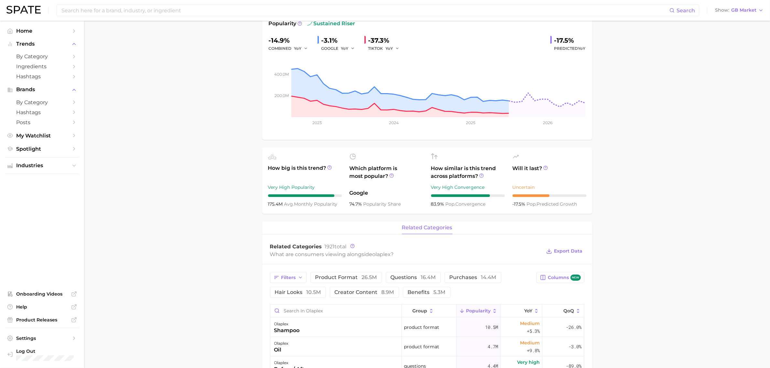
scroll to position [202, 0]
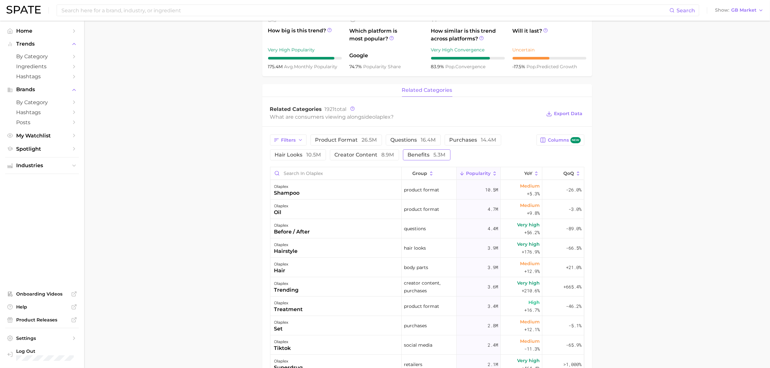
click at [434, 152] on button "benefits 5.3m" at bounding box center [427, 154] width 48 height 11
click at [434, 152] on button "benefits 5.3m" at bounding box center [431, 154] width 57 height 11
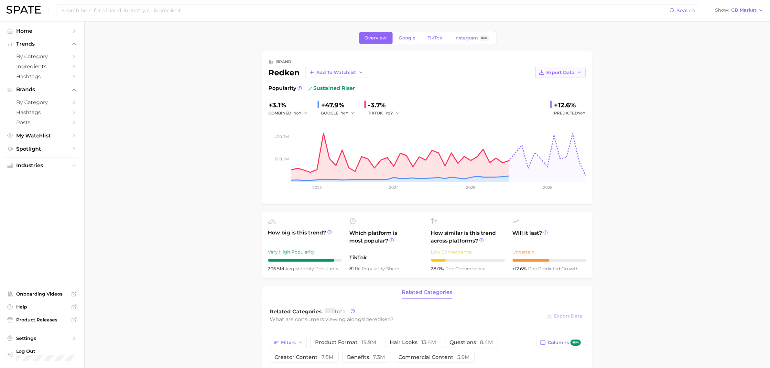
click at [565, 74] on span "Export Data" at bounding box center [561, 72] width 28 height 5
click at [563, 97] on span "Time Series Image" at bounding box center [547, 95] width 43 height 5
drag, startPoint x: 681, startPoint y: 267, endPoint x: 580, endPoint y: 273, distance: 101.7
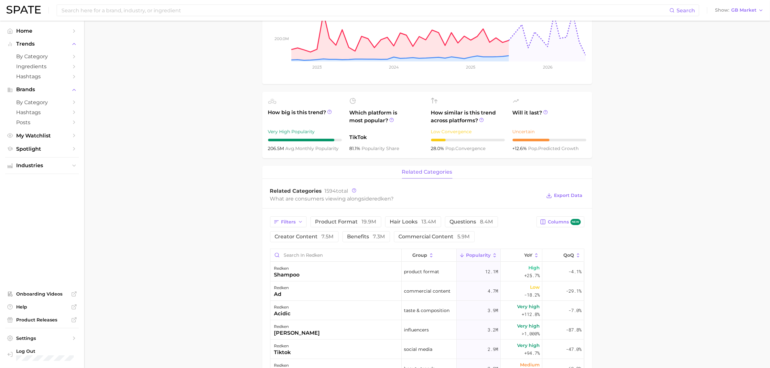
scroll to position [121, 0]
click at [375, 237] on span "7.3m" at bounding box center [379, 236] width 12 height 6
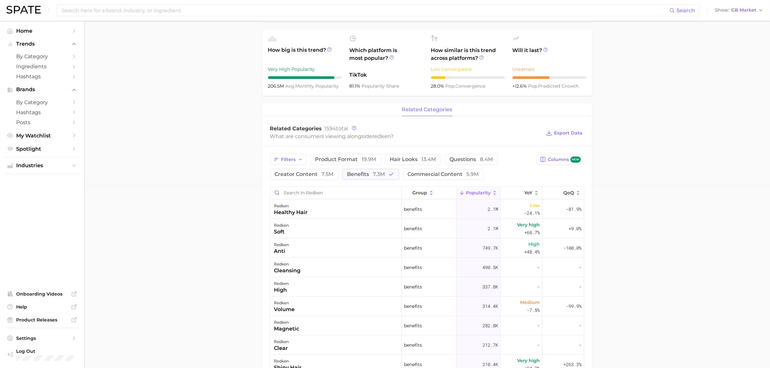
scroll to position [202, 0]
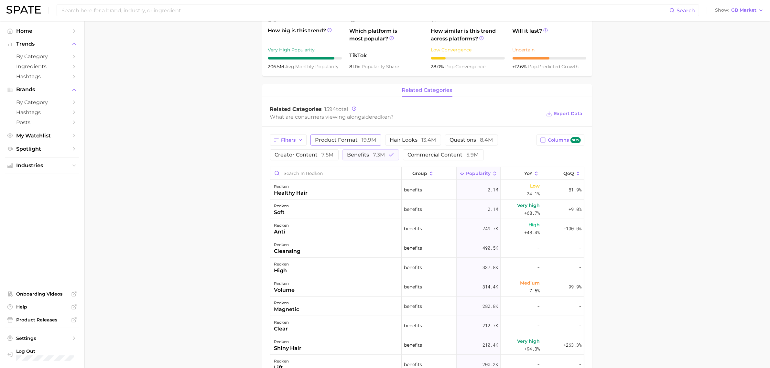
click at [356, 139] on span "product format 19.9m" at bounding box center [345, 139] width 61 height 5
click at [362, 156] on span "benefits 7.3m" at bounding box center [366, 154] width 38 height 5
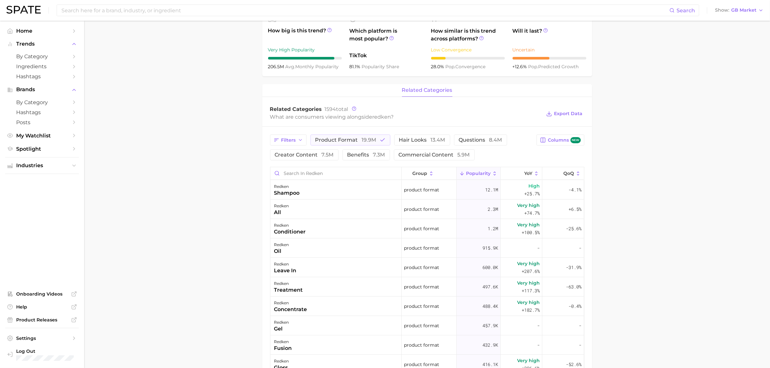
click at [697, 56] on main "Overview Google TikTok Instagram Beta brand redken Add to Watchlist Export Data…" at bounding box center [427, 197] width 686 height 757
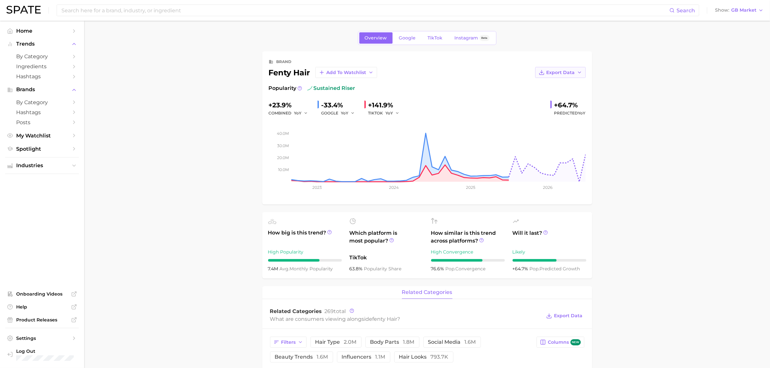
click at [567, 75] on button "Export Data" at bounding box center [560, 72] width 50 height 11
click at [565, 95] on span "Time Series Image" at bounding box center [547, 95] width 43 height 5
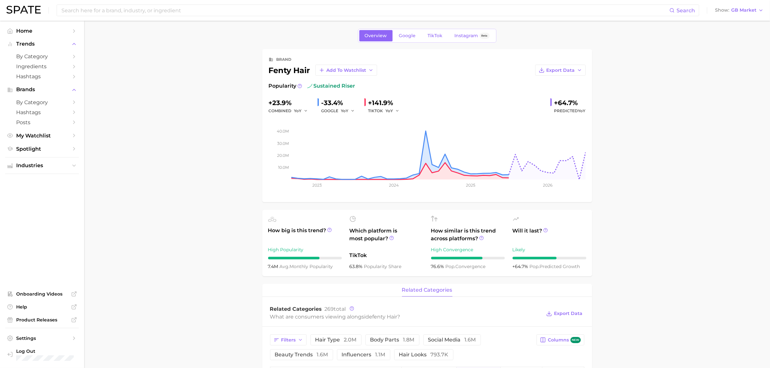
scroll to position [202, 0]
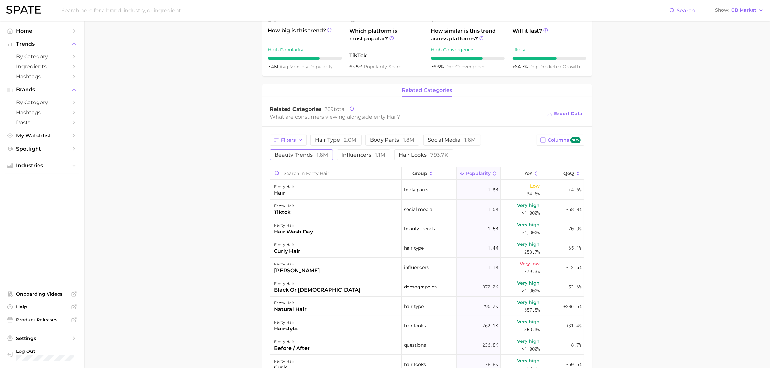
click at [318, 157] on span "1.6m" at bounding box center [322, 155] width 11 height 6
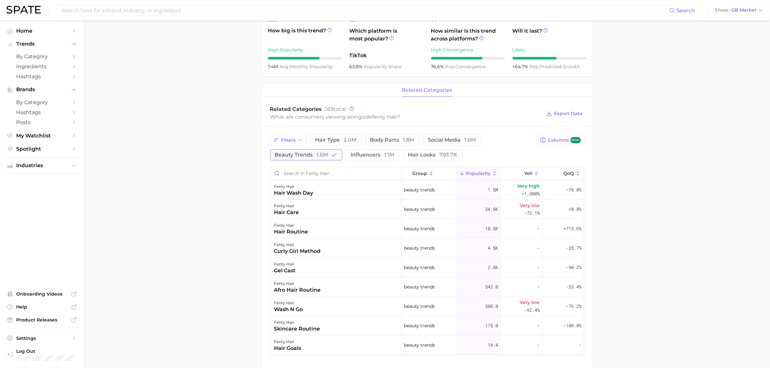
click at [298, 155] on span "beauty trends 1.6m" at bounding box center [301, 154] width 53 height 5
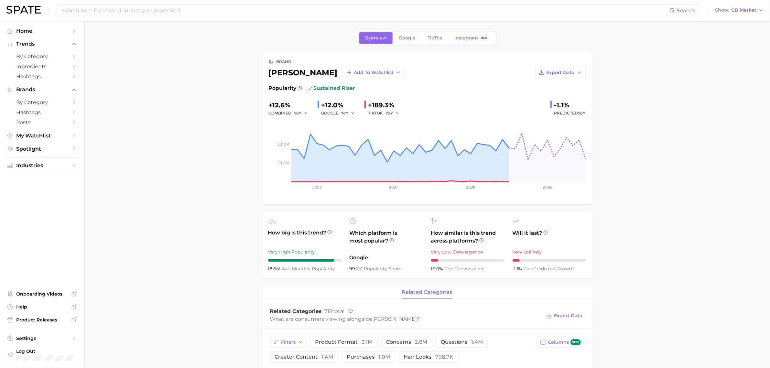
click at [565, 78] on button "Export Data" at bounding box center [560, 72] width 50 height 11
click at [563, 95] on span "Time Series Image" at bounding box center [547, 95] width 43 height 5
drag, startPoint x: 688, startPoint y: 243, endPoint x: 443, endPoint y: 272, distance: 246.9
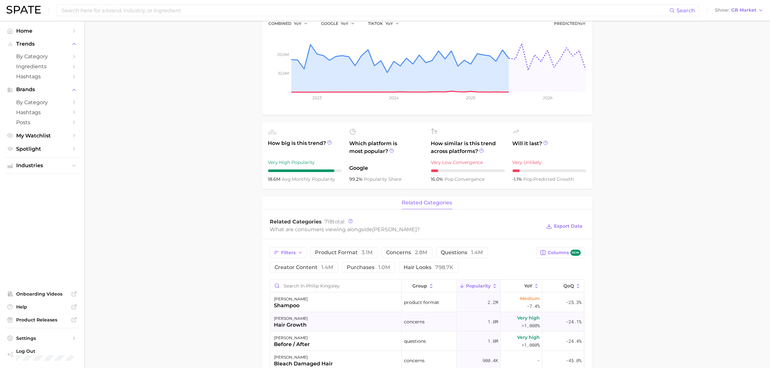
scroll to position [162, 0]
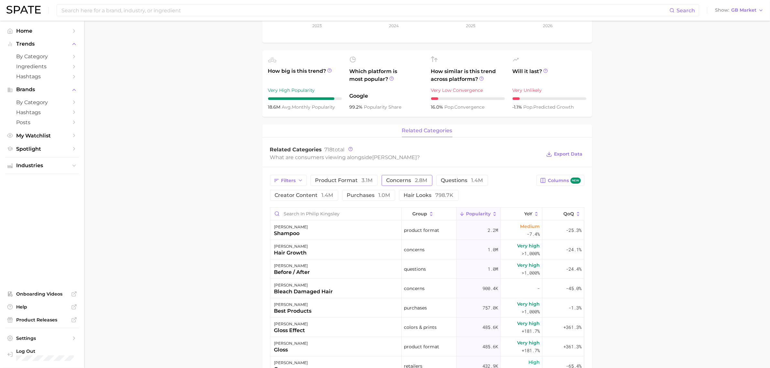
click at [417, 181] on span "2.8m" at bounding box center [421, 180] width 12 height 6
click at [351, 183] on span "product format 3.1m" at bounding box center [344, 180] width 58 height 5
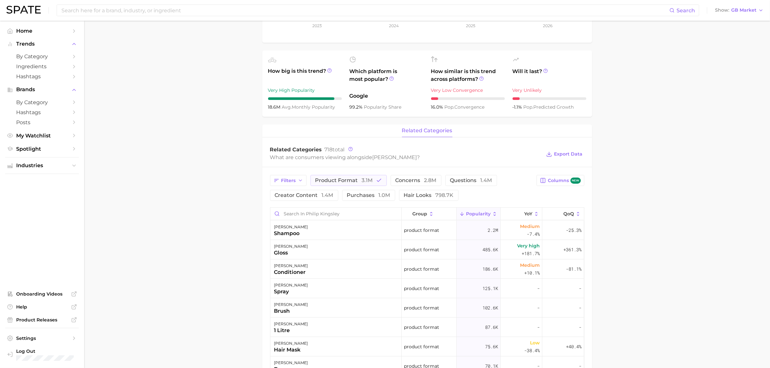
click at [654, 264] on main "Overview Google TikTok Instagram Beta brand philip kingsley Add to Watchlist Ex…" at bounding box center [427, 237] width 686 height 757
click at [379, 181] on icon "button" at bounding box center [379, 181] width 6 height 6
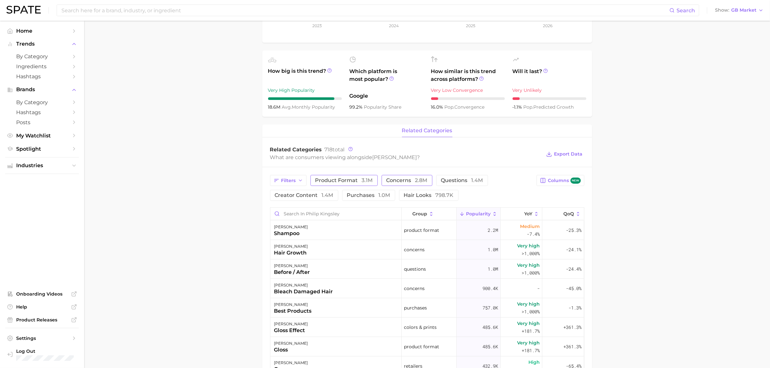
click at [417, 181] on span "2.8m" at bounding box center [421, 180] width 12 height 6
click at [698, 125] on main "Overview Google TikTok Instagram Beta brand philip kingsley Add to Watchlist Ex…" at bounding box center [427, 237] width 686 height 757
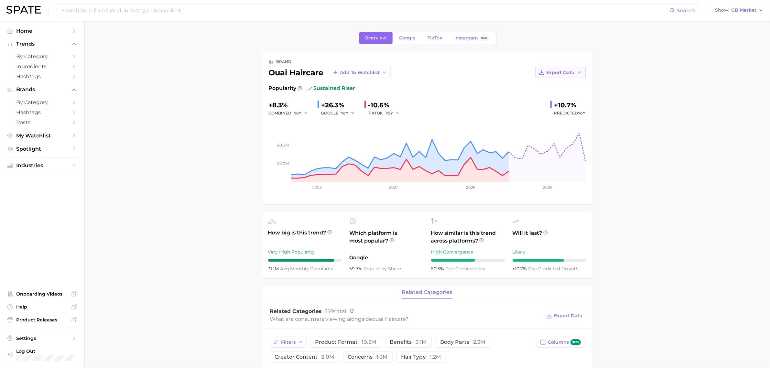
click at [571, 75] on span "Export Data" at bounding box center [561, 72] width 28 height 5
click at [554, 96] on span "Time Series Image" at bounding box center [547, 95] width 43 height 5
drag, startPoint x: 652, startPoint y: 242, endPoint x: 479, endPoint y: 225, distance: 173.6
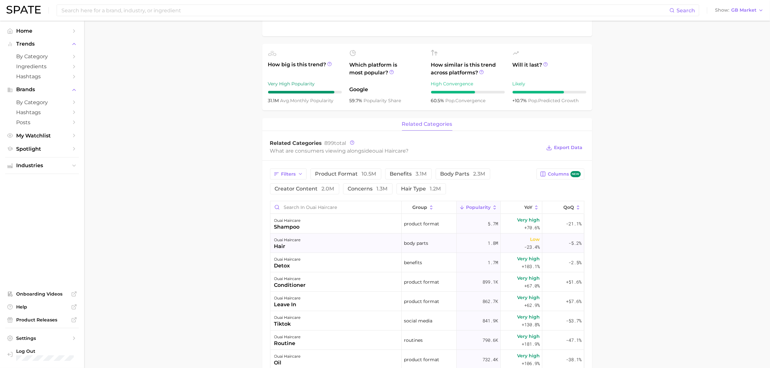
scroll to position [202, 0]
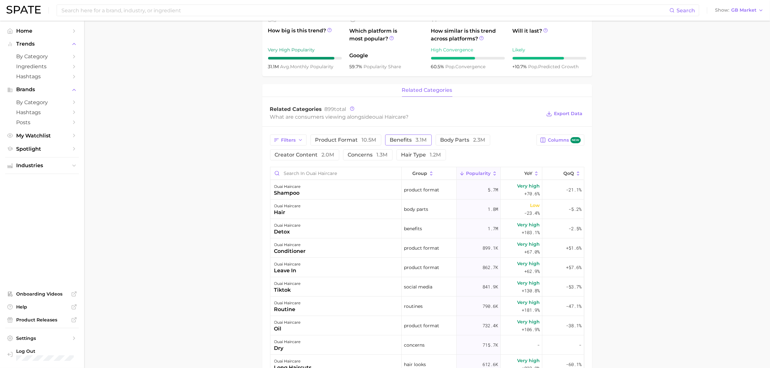
click at [392, 136] on button "benefits 3.1m" at bounding box center [408, 140] width 47 height 11
click at [398, 135] on div "Filters product format 10.5m benefits 3.1m body parts 2.3m creator content 2.0m…" at bounding box center [427, 335] width 330 height 416
click at [349, 139] on span "product format 10.5m" at bounding box center [345, 139] width 61 height 5
click at [424, 144] on button "benefits 3.1m" at bounding box center [422, 140] width 56 height 11
drag, startPoint x: 718, startPoint y: 140, endPoint x: 712, endPoint y: 140, distance: 5.5
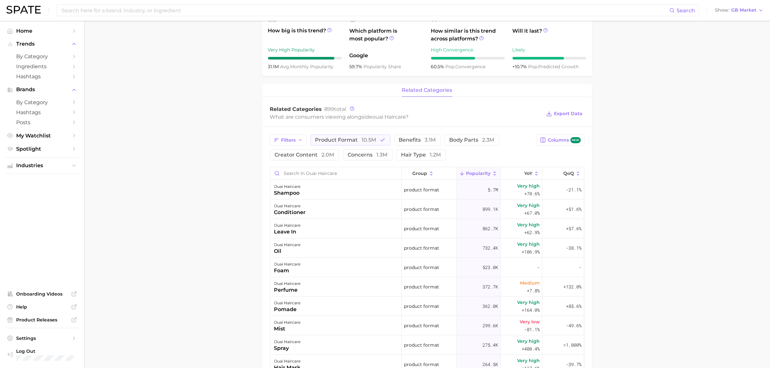
click at [717, 140] on main "Overview Google TikTok Instagram Beta brand ouai haircare Add to Watchlist Expo…" at bounding box center [427, 197] width 686 height 757
click at [407, 139] on span "benefits 3.1m" at bounding box center [417, 139] width 37 height 5
click at [369, 142] on span "10.5m" at bounding box center [369, 140] width 15 height 6
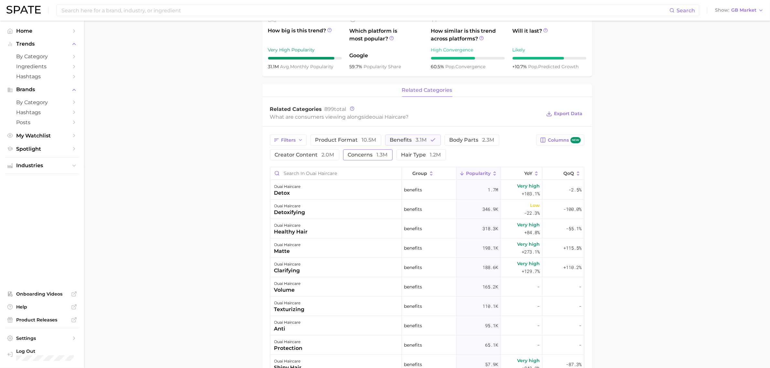
click at [372, 156] on span "concerns 1.3m" at bounding box center [368, 154] width 40 height 5
click at [410, 140] on span "benefits 3.1m" at bounding box center [408, 139] width 37 height 5
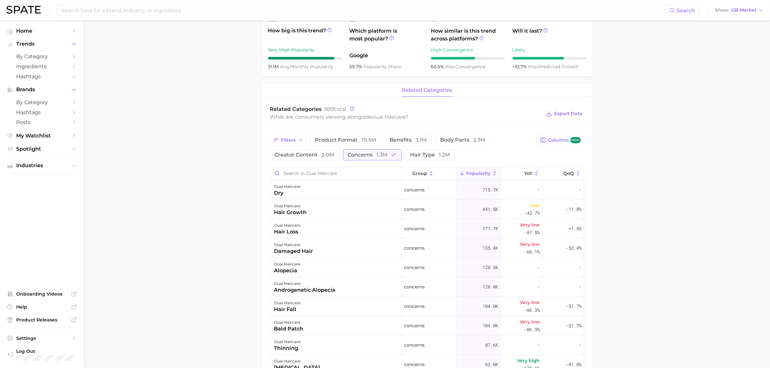
click at [381, 159] on button "concerns 1.3m" at bounding box center [372, 154] width 59 height 11
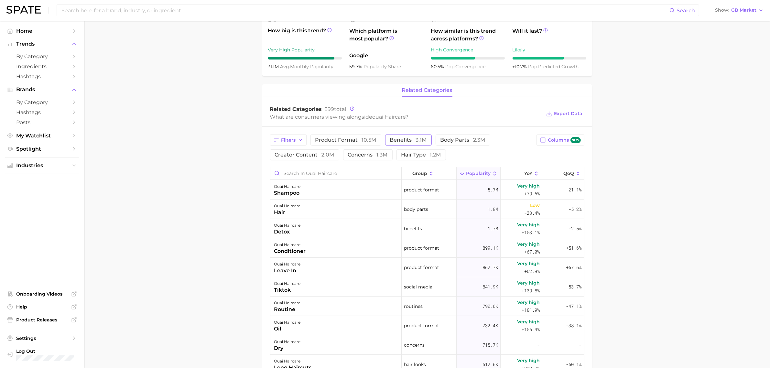
click at [389, 146] on button "benefits 3.1m" at bounding box center [408, 140] width 47 height 11
drag, startPoint x: 635, startPoint y: 50, endPoint x: 426, endPoint y: 7, distance: 213.4
click at [635, 50] on main "Overview Google TikTok Instagram Beta brand ouai haircare Add to Watchlist Expo…" at bounding box center [427, 197] width 686 height 757
drag, startPoint x: 731, startPoint y: 90, endPoint x: 427, endPoint y: 219, distance: 330.3
click at [731, 90] on main "Overview Google TikTok Instagram Beta brand ouai haircare Add to Watchlist Expo…" at bounding box center [427, 197] width 686 height 757
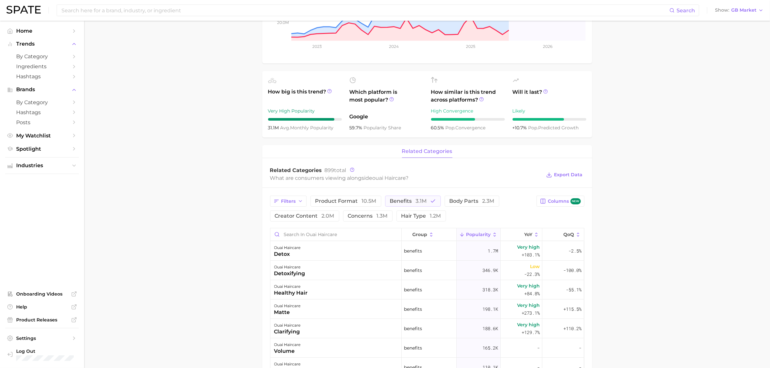
scroll to position [81, 0]
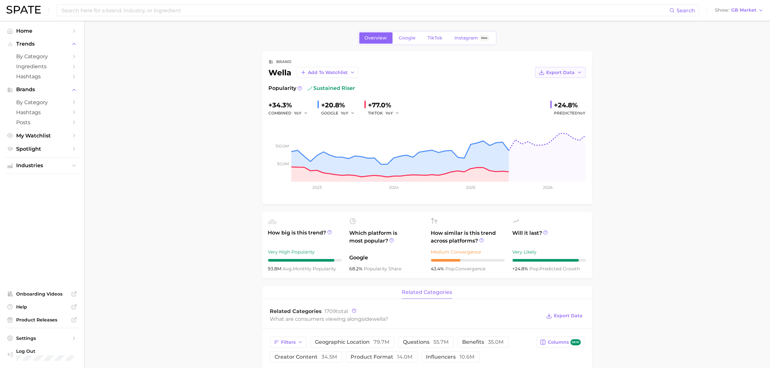
click at [563, 67] on button "Export Data" at bounding box center [560, 72] width 50 height 11
click at [562, 96] on span "Time Series Image" at bounding box center [547, 95] width 43 height 5
drag, startPoint x: 692, startPoint y: 228, endPoint x: 539, endPoint y: 312, distance: 174.0
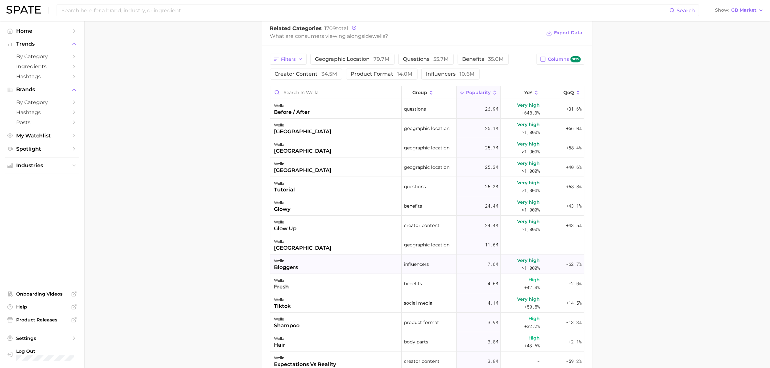
scroll to position [243, 0]
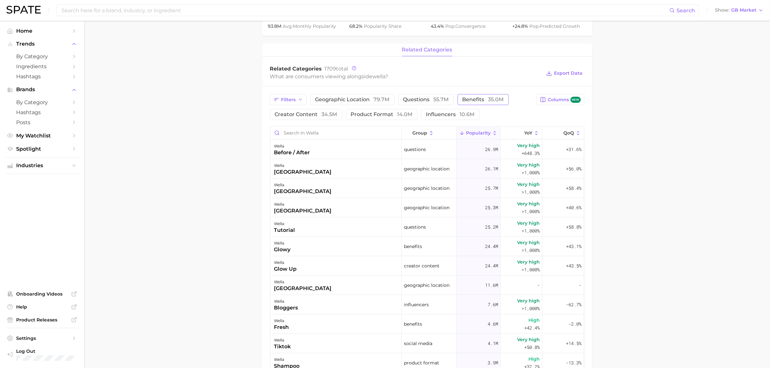
click at [486, 104] on button "benefits 35.0m" at bounding box center [483, 99] width 51 height 11
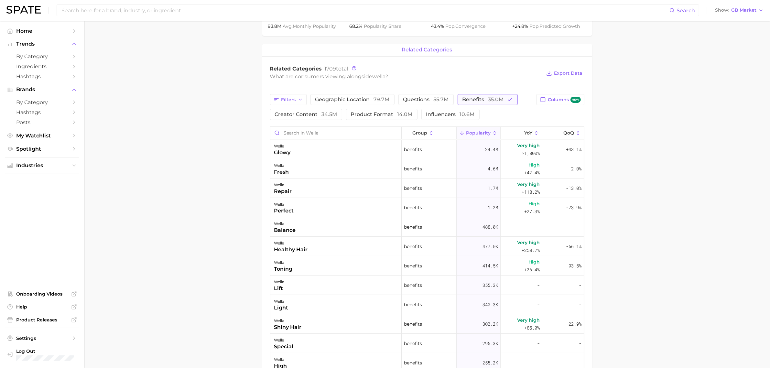
click at [504, 96] on button "benefits 35.0m" at bounding box center [488, 99] width 60 height 11
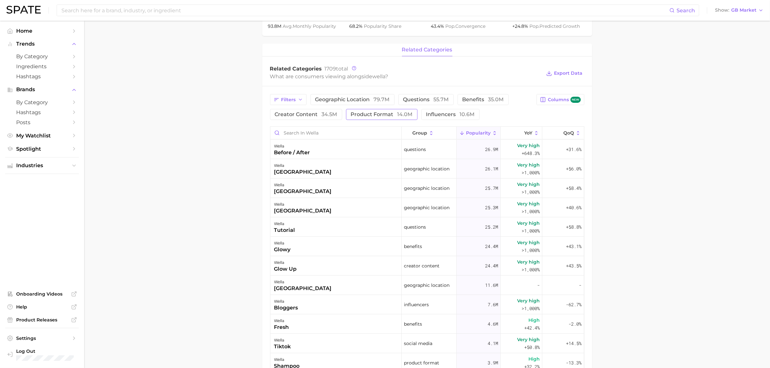
click at [404, 116] on span "14.0m" at bounding box center [405, 114] width 15 height 6
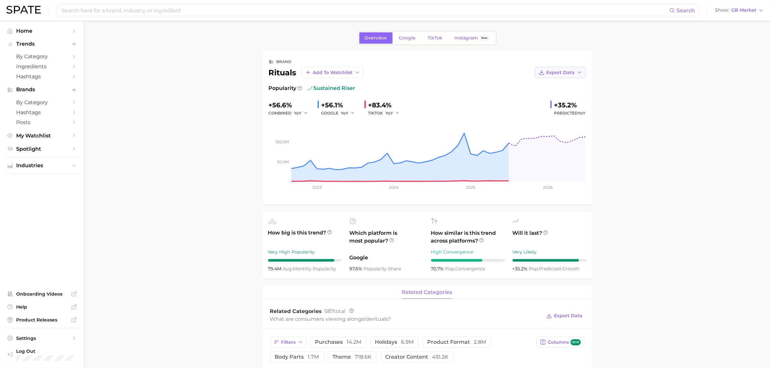
click at [562, 77] on button "Export Data" at bounding box center [560, 72] width 50 height 11
click at [562, 92] on button "Time Series Image" at bounding box center [550, 96] width 71 height 12
drag, startPoint x: 656, startPoint y: 236, endPoint x: 462, endPoint y: 162, distance: 208.2
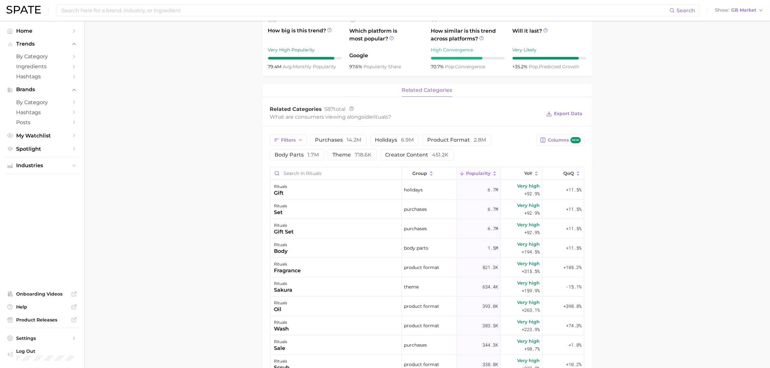
scroll to position [40, 0]
click at [447, 139] on span "product format 2.8m" at bounding box center [457, 139] width 59 height 5
click at [364, 151] on button "theme 718.6k" at bounding box center [352, 154] width 49 height 11
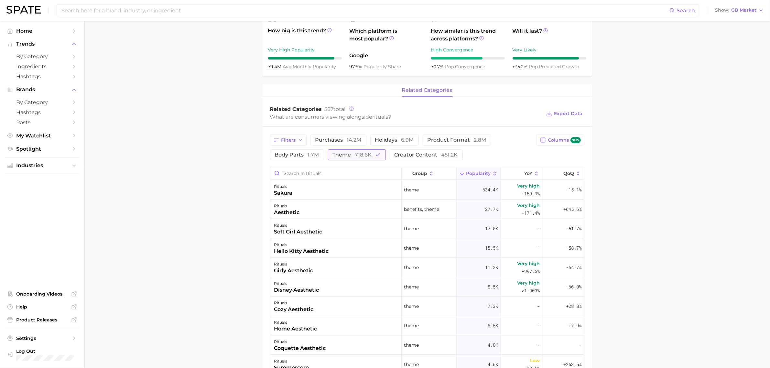
click at [352, 154] on span "theme 718.6k" at bounding box center [352, 154] width 39 height 5
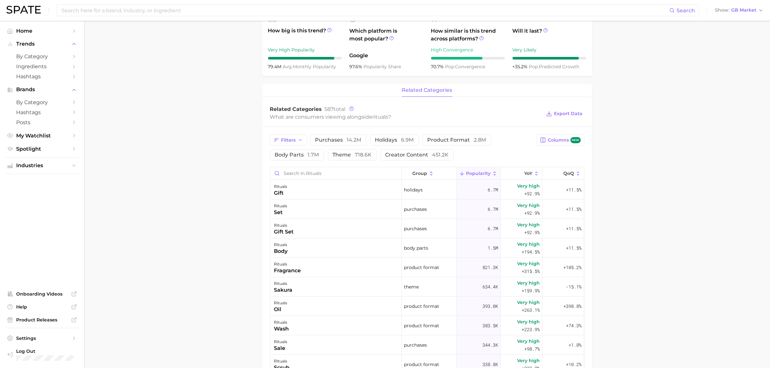
click at [662, 202] on main "Overview Google TikTok Instagram Beta brand rituals Add to Watchlist Export Dat…" at bounding box center [427, 197] width 686 height 757
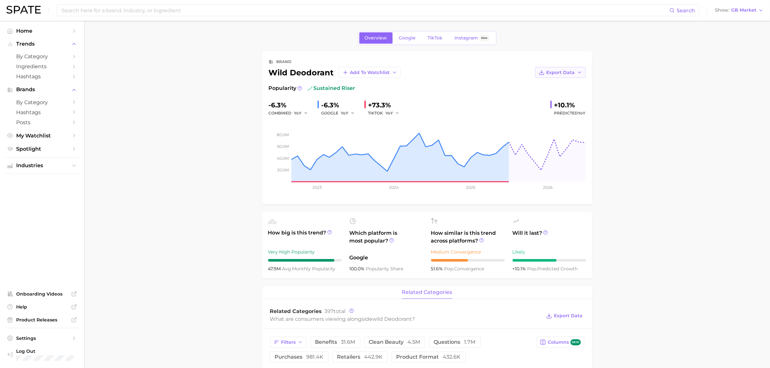
click at [575, 74] on button "Export Data" at bounding box center [560, 72] width 50 height 11
click at [560, 98] on span "Time Series Image" at bounding box center [547, 95] width 43 height 5
drag, startPoint x: 613, startPoint y: 256, endPoint x: 502, endPoint y: 366, distance: 156.9
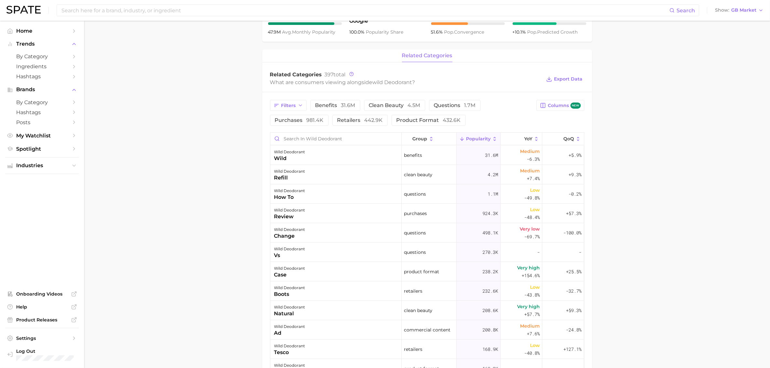
scroll to position [283, 0]
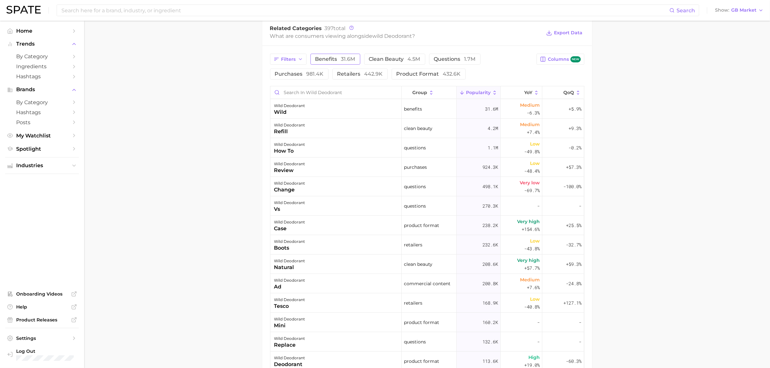
click at [339, 62] on span "benefits 31.6m" at bounding box center [335, 59] width 40 height 5
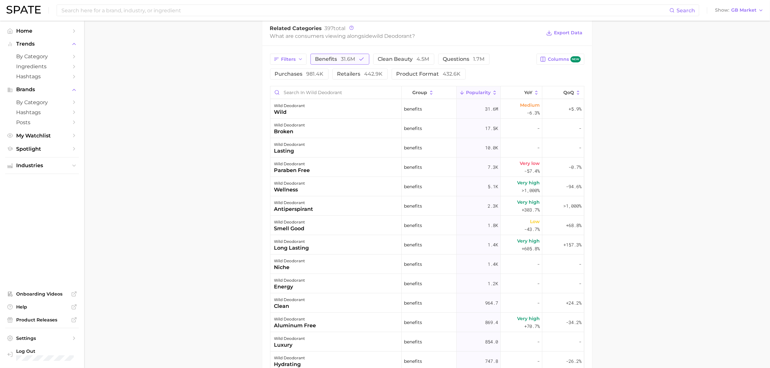
click at [339, 62] on span "benefits 31.6m" at bounding box center [335, 59] width 40 height 5
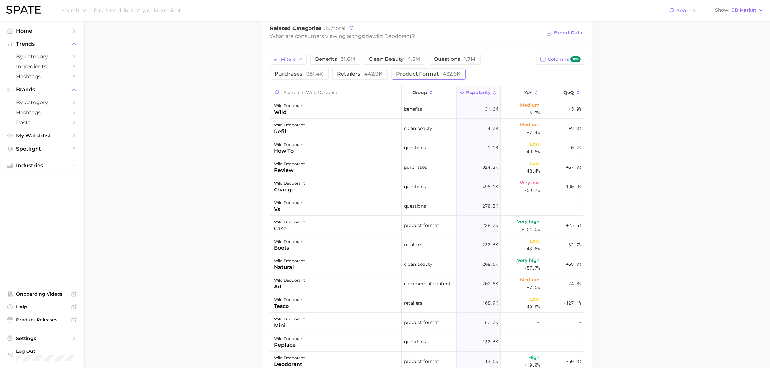
click at [428, 76] on span "product format 432.6k" at bounding box center [429, 73] width 64 height 5
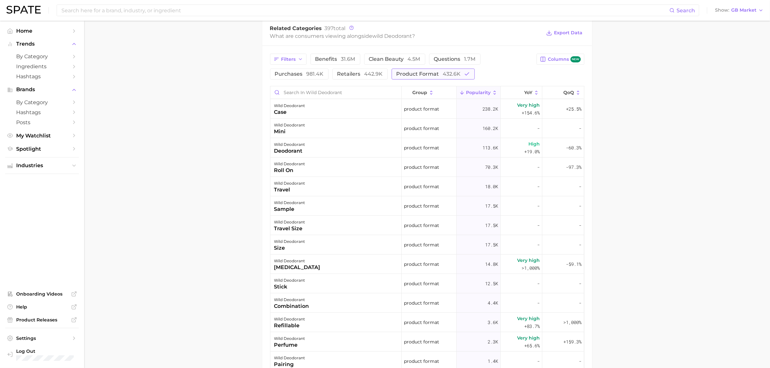
click at [428, 76] on span "product format 432.6k" at bounding box center [429, 73] width 64 height 5
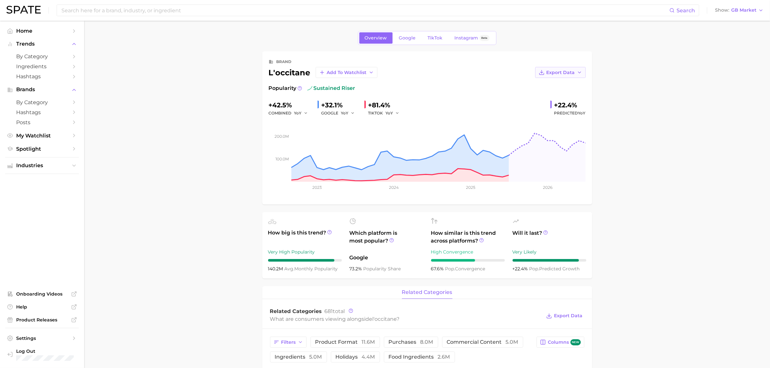
click at [571, 68] on button "Export Data" at bounding box center [560, 72] width 50 height 11
click at [567, 94] on span "Time Series Image" at bounding box center [547, 95] width 43 height 5
drag, startPoint x: 167, startPoint y: 294, endPoint x: 311, endPoint y: 332, distance: 148.9
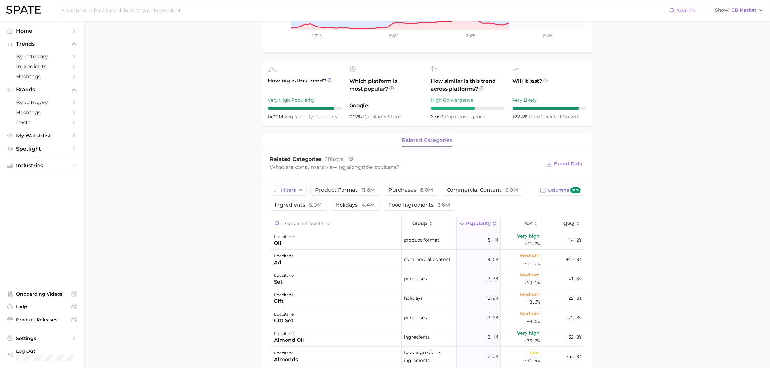
scroll to position [243, 0]
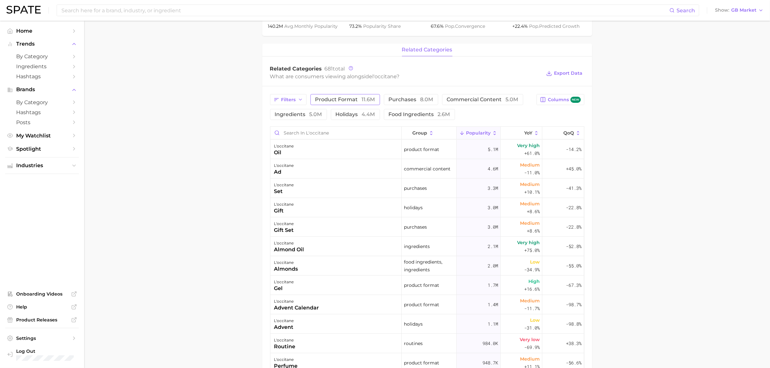
click at [338, 99] on span "product format 11.6m" at bounding box center [345, 99] width 60 height 5
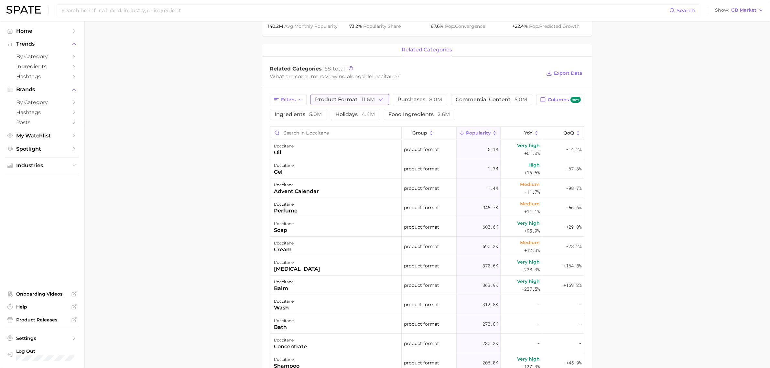
click at [338, 99] on span "product format 11.6m" at bounding box center [345, 99] width 60 height 5
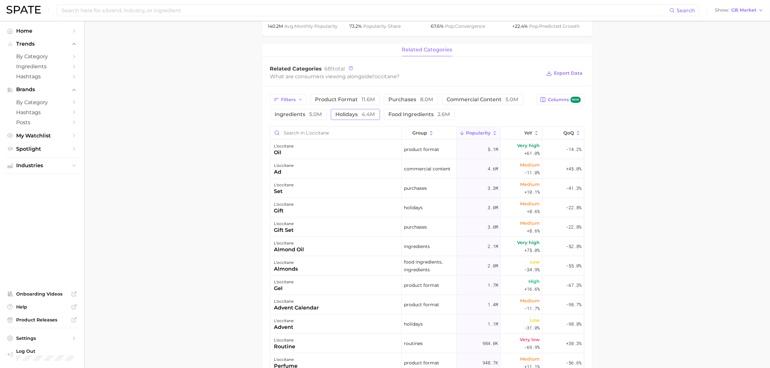
click at [358, 112] on button "holidays 4.4m" at bounding box center [355, 114] width 49 height 11
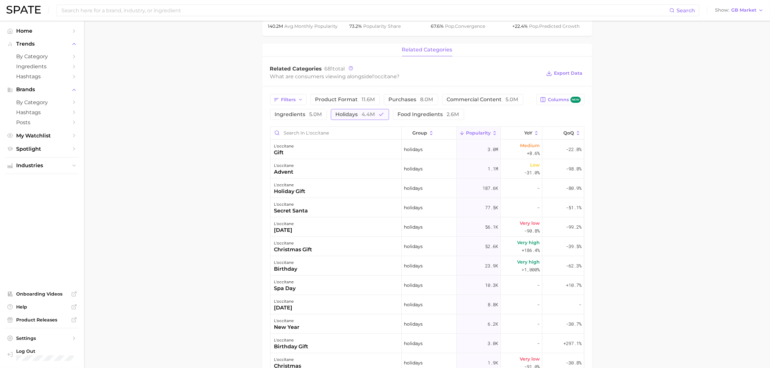
click at [356, 115] on span "holidays 4.4m" at bounding box center [355, 114] width 39 height 5
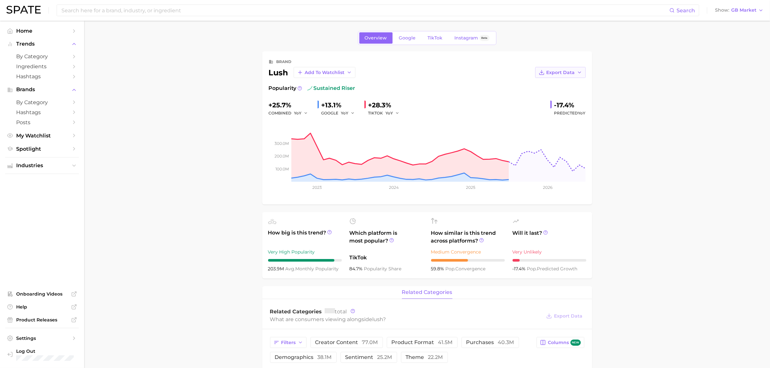
click at [577, 73] on icon "button" at bounding box center [579, 72] width 5 height 5
click at [561, 97] on span "Time Series Image" at bounding box center [547, 95] width 43 height 5
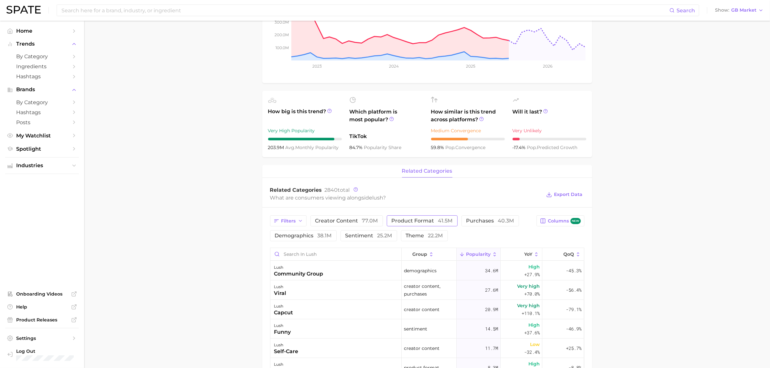
click at [433, 222] on span "product format 41.5m" at bounding box center [422, 220] width 61 height 5
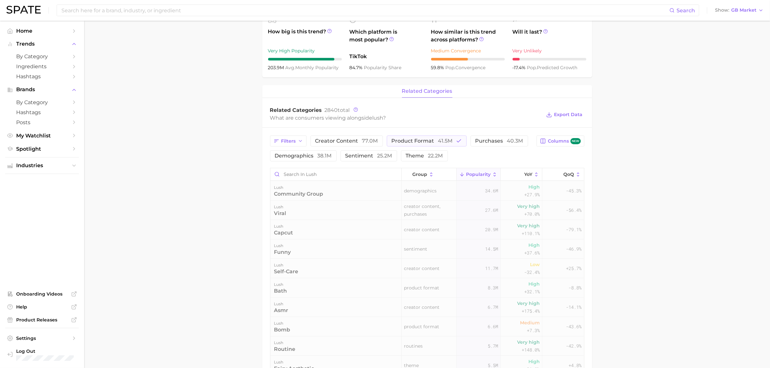
scroll to position [202, 0]
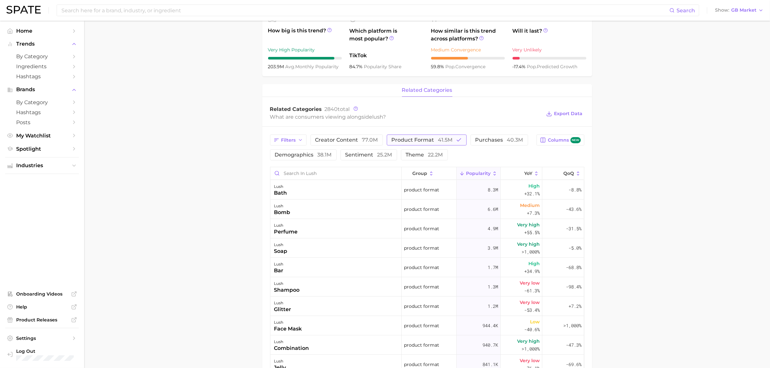
click at [447, 140] on span "41.5m" at bounding box center [445, 140] width 15 height 6
click at [433, 156] on span "22.2m" at bounding box center [435, 155] width 15 height 6
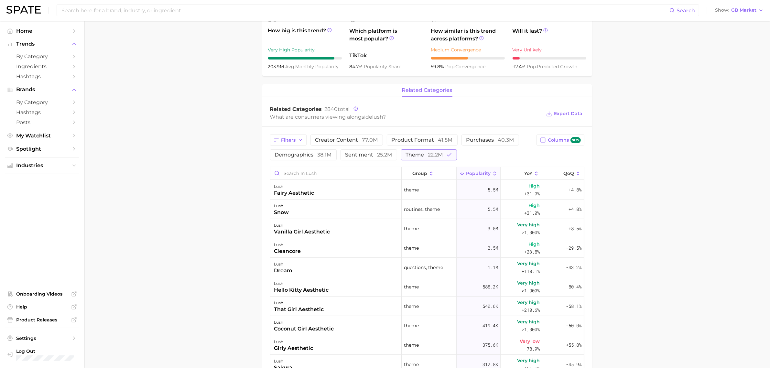
click at [433, 156] on span "22.2m" at bounding box center [435, 155] width 15 height 6
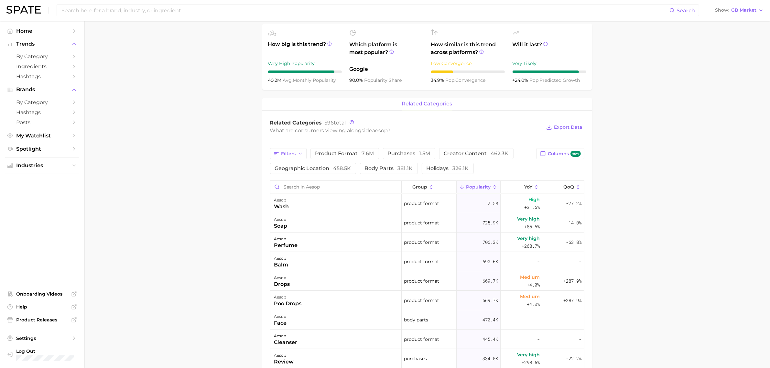
scroll to position [202, 0]
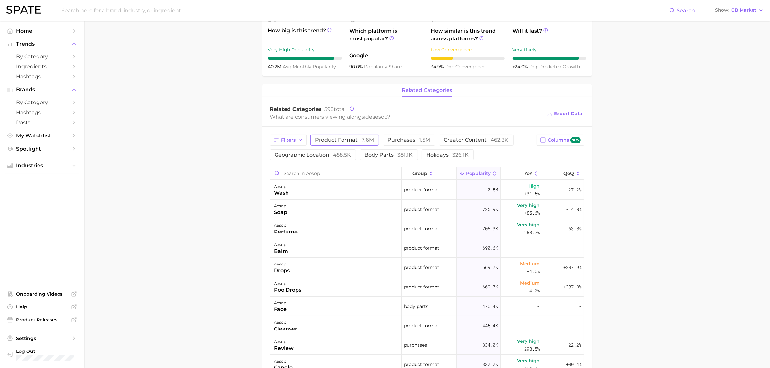
click at [372, 144] on button "product format 7.6m" at bounding box center [345, 140] width 69 height 11
click at [353, 144] on button "product format 7.6m" at bounding box center [350, 140] width 78 height 11
click at [69, 178] on ul "Home Trends by Category Ingredients Hashtags Brands by Category Hashtags Posts …" at bounding box center [42, 194] width 74 height 337
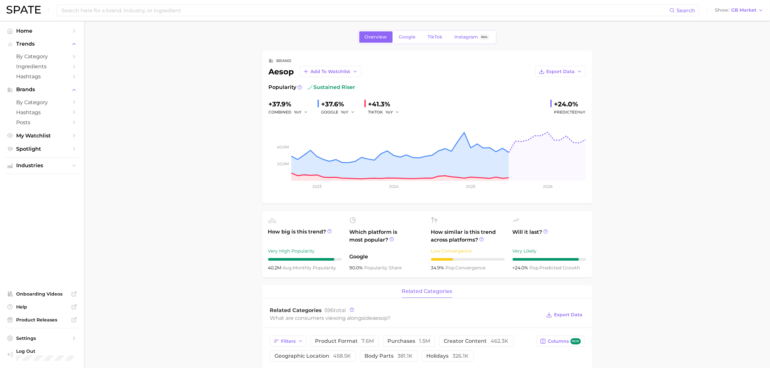
scroll to position [0, 0]
click at [578, 72] on icon "button" at bounding box center [579, 72] width 5 height 5
click at [575, 99] on button "Time Series Image" at bounding box center [550, 96] width 71 height 12
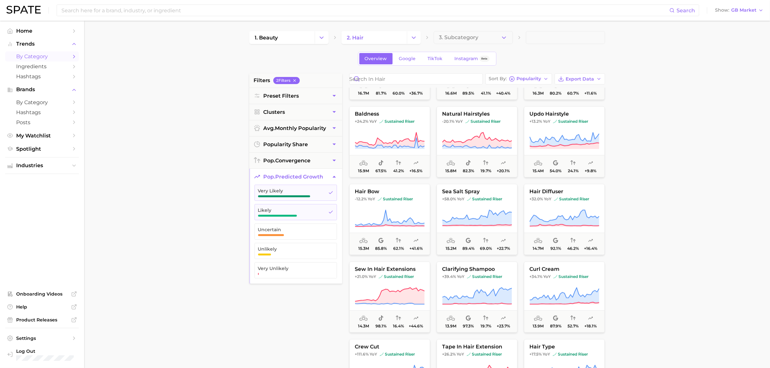
scroll to position [1456, 0]
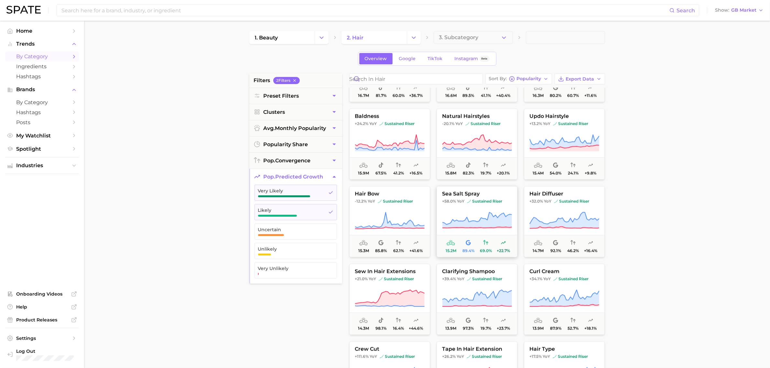
click at [496, 220] on icon at bounding box center [477, 221] width 70 height 16
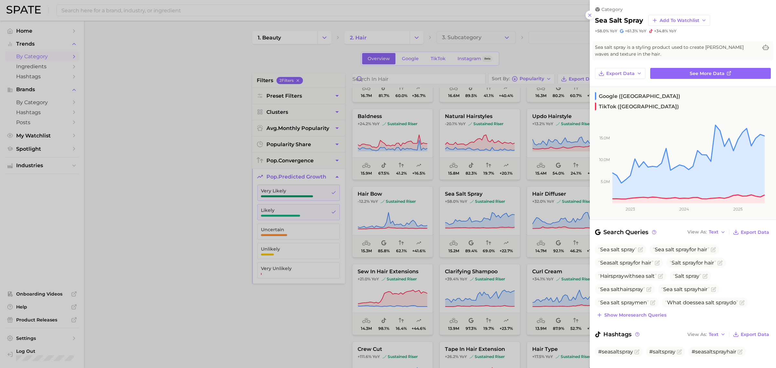
click at [347, 322] on div at bounding box center [388, 184] width 776 height 368
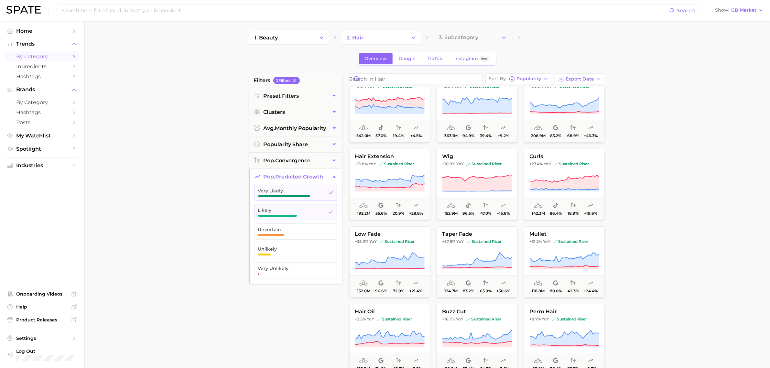
scroll to position [0, 0]
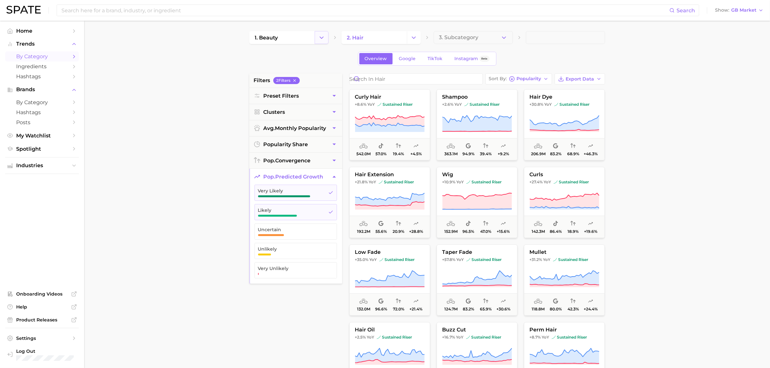
click at [322, 38] on icon "Change Category" at bounding box center [321, 37] width 7 height 7
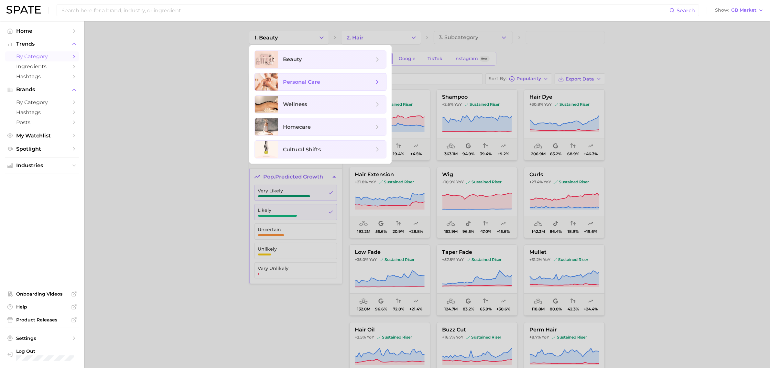
click at [288, 85] on span "personal care" at bounding box center [328, 82] width 91 height 7
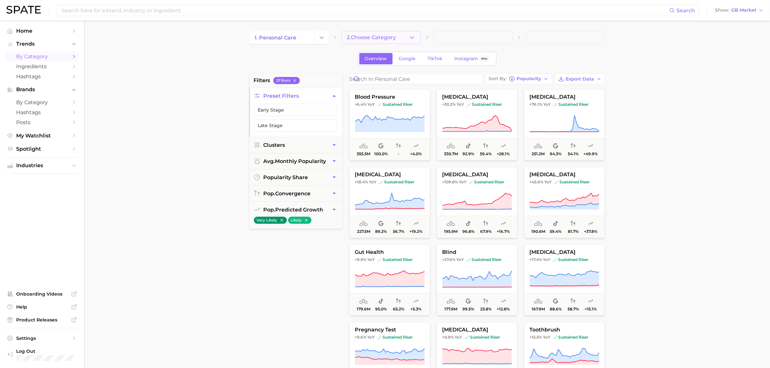
drag, startPoint x: 409, startPoint y: 35, endPoint x: 406, endPoint y: 33, distance: 3.6
click at [409, 35] on icon "button" at bounding box center [412, 37] width 7 height 7
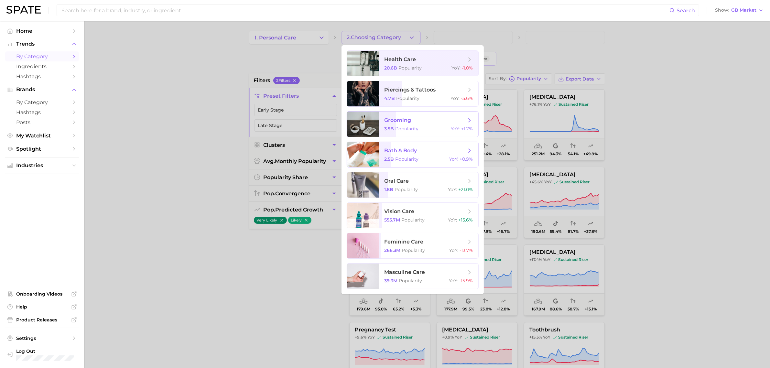
click at [404, 153] on span "bath & body" at bounding box center [401, 151] width 33 height 6
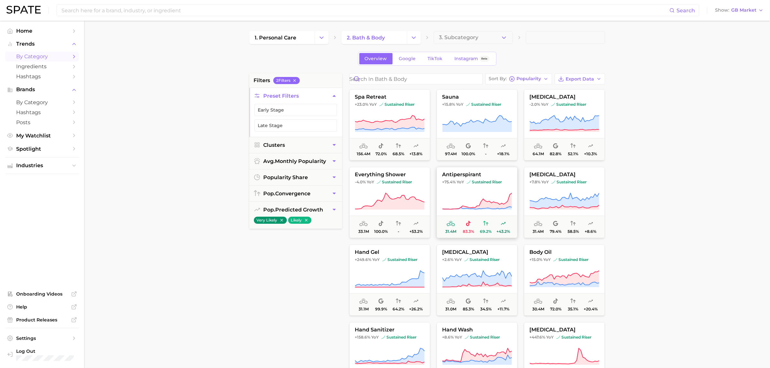
click at [464, 196] on icon at bounding box center [477, 201] width 70 height 18
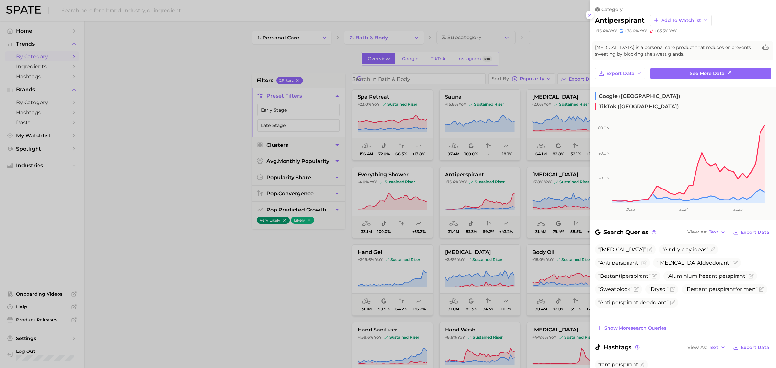
click at [396, 257] on div at bounding box center [388, 184] width 776 height 368
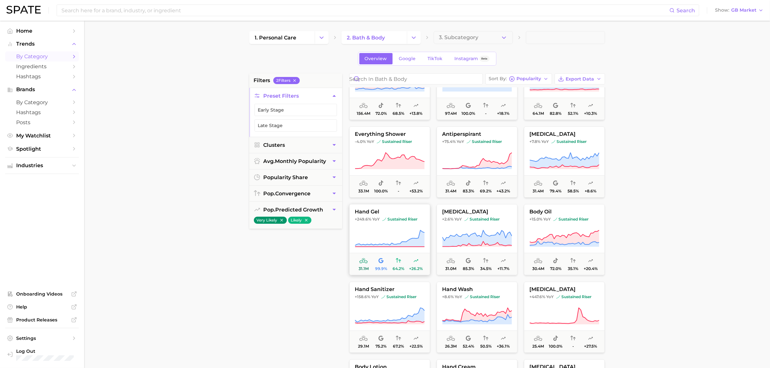
scroll to position [81, 0]
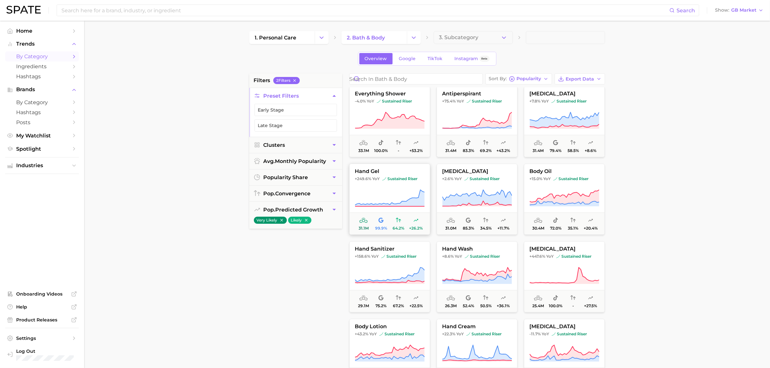
click at [391, 191] on icon at bounding box center [390, 198] width 70 height 18
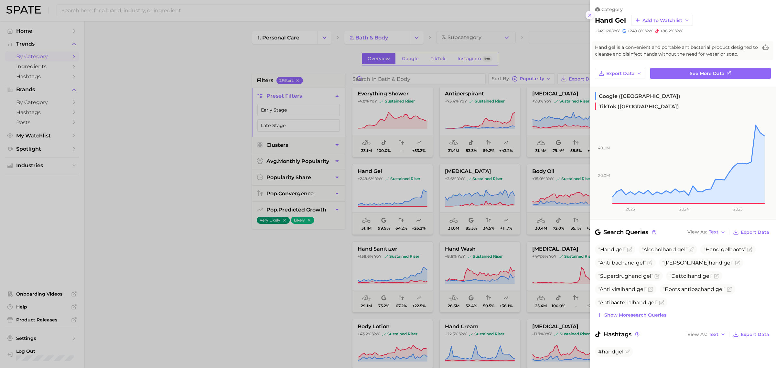
click at [589, 16] on icon at bounding box center [589, 15] width 5 height 5
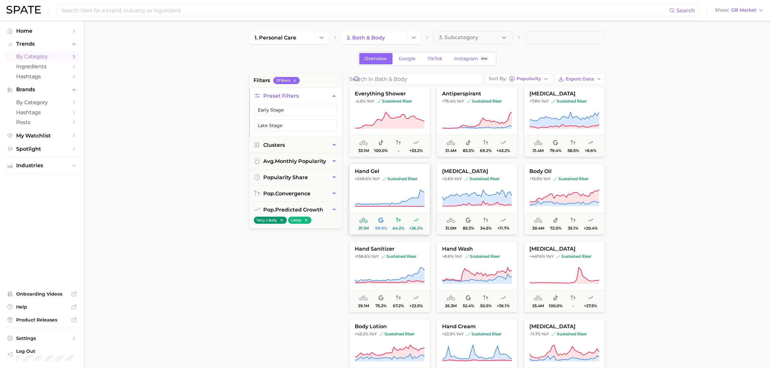
click at [373, 185] on button "hand gel +249.6% YoY sustained riser 31.1m 99.9% 64.2% +26.2%" at bounding box center [389, 199] width 81 height 71
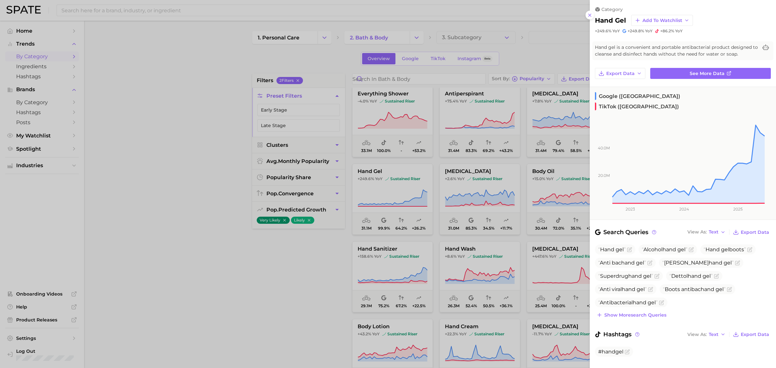
click at [478, 204] on div at bounding box center [388, 184] width 776 height 368
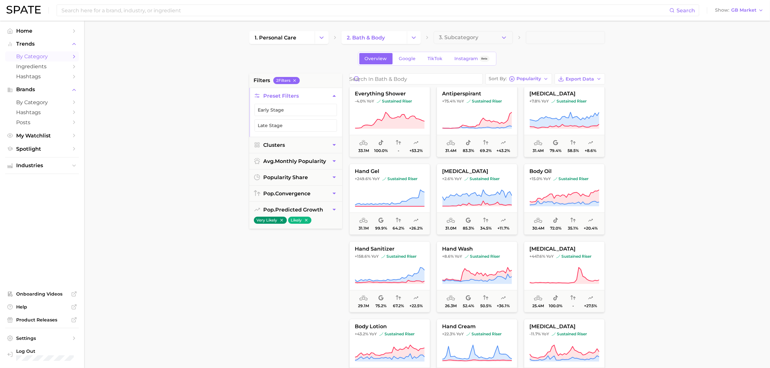
click at [472, 192] on icon at bounding box center [477, 198] width 70 height 18
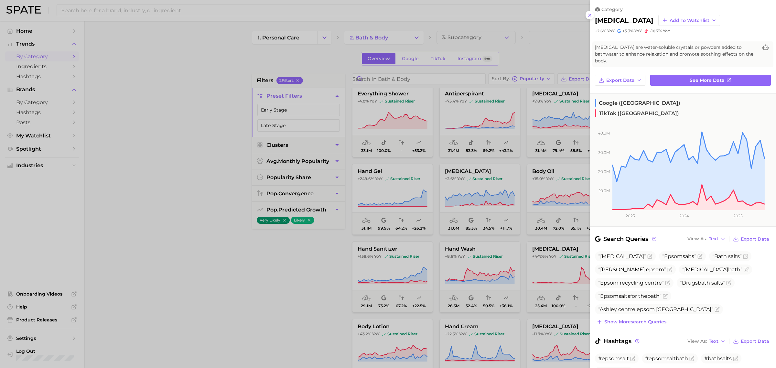
click at [518, 174] on div at bounding box center [388, 184] width 776 height 368
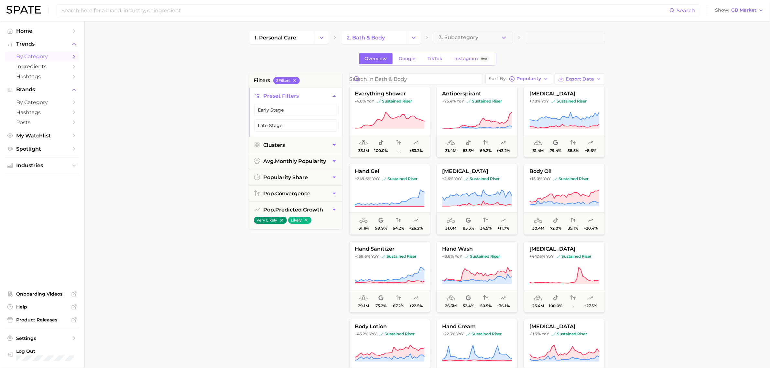
click at [557, 192] on icon at bounding box center [565, 198] width 70 height 18
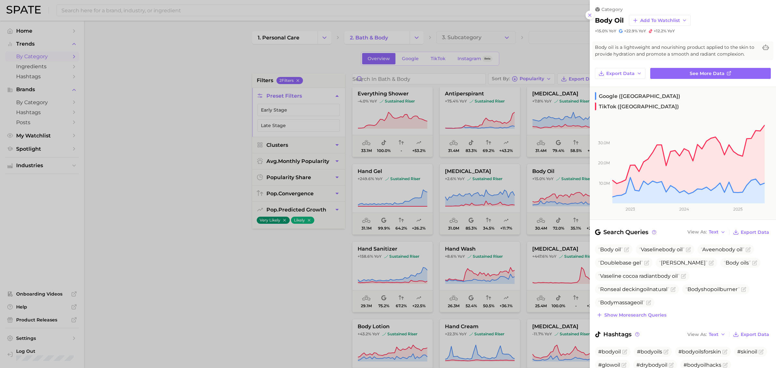
click at [421, 215] on div at bounding box center [388, 184] width 776 height 368
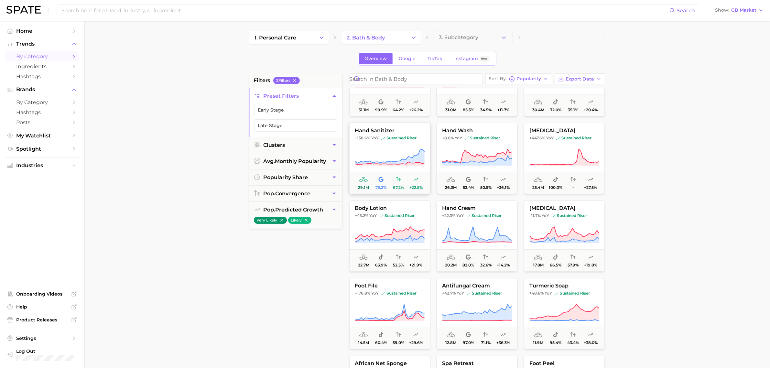
scroll to position [202, 0]
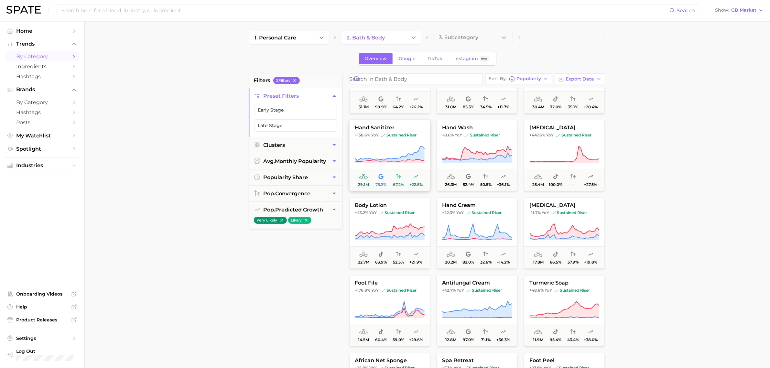
click at [400, 146] on icon at bounding box center [390, 155] width 70 height 18
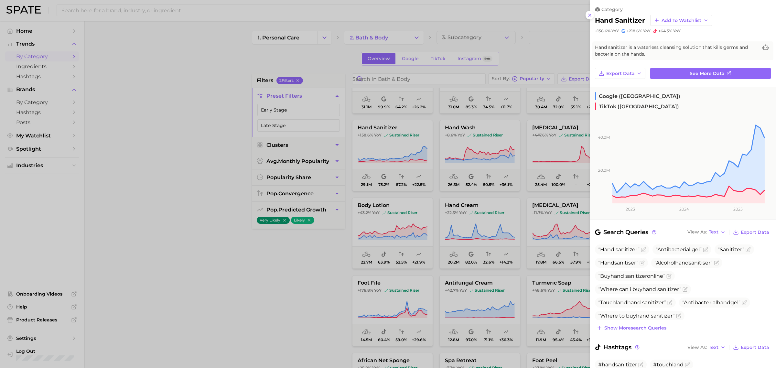
click at [342, 269] on div at bounding box center [388, 184] width 776 height 368
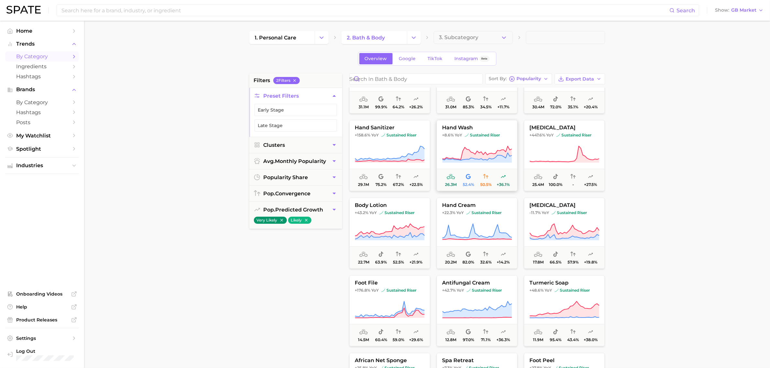
click at [481, 141] on button "hand wash +8.6% YoY sustained riser 26.3m 52.4% 50.5% +36.1%" at bounding box center [477, 155] width 81 height 71
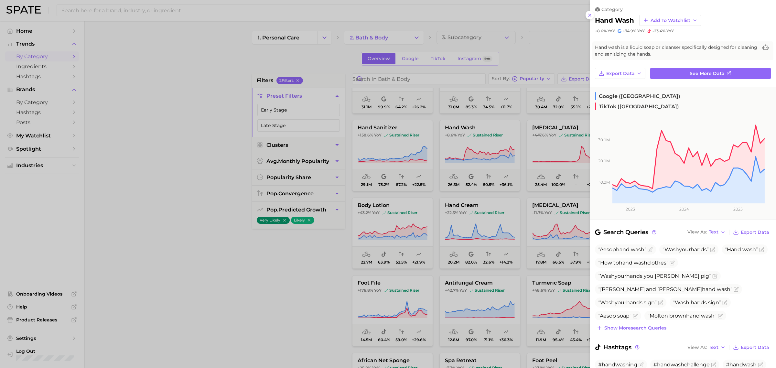
click at [278, 288] on div at bounding box center [388, 184] width 776 height 368
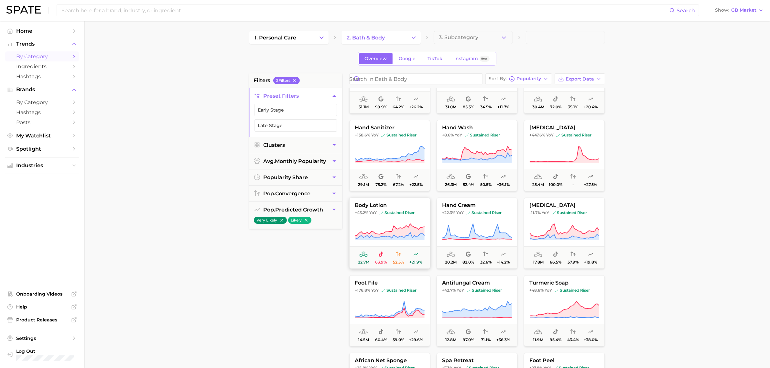
click at [374, 223] on button "body lotion +43.2% YoY sustained riser 22.7m 63.9% 52.5% +21.9%" at bounding box center [389, 233] width 81 height 71
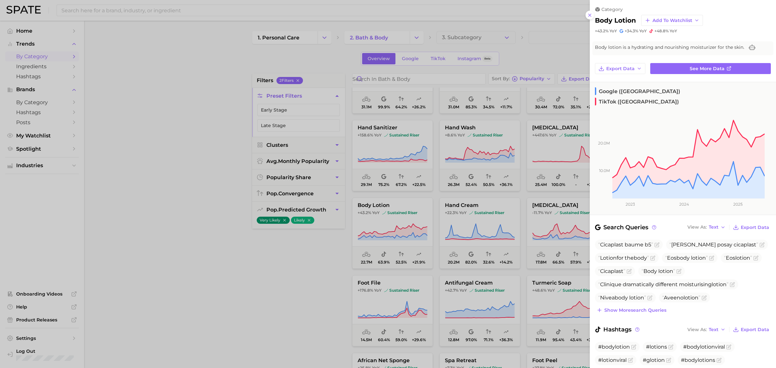
click at [328, 269] on div at bounding box center [388, 184] width 776 height 368
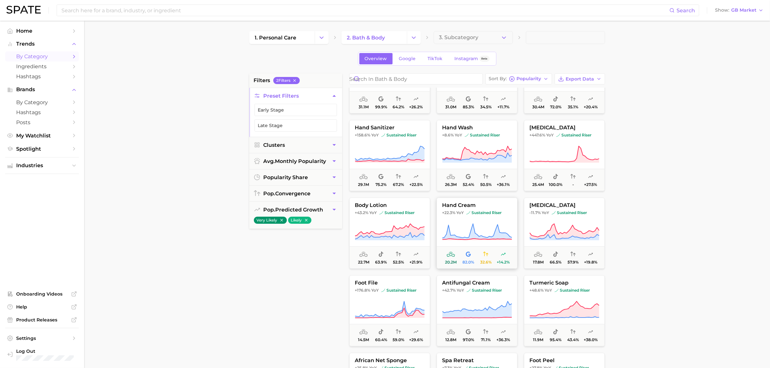
click at [493, 215] on span "sustained riser" at bounding box center [483, 212] width 35 height 5
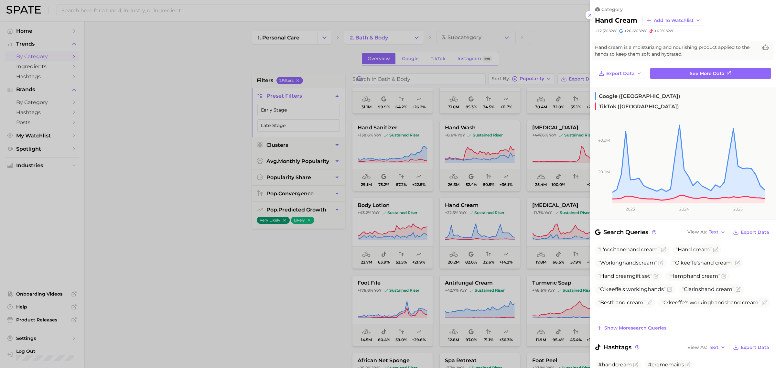
click at [395, 272] on div at bounding box center [388, 184] width 776 height 368
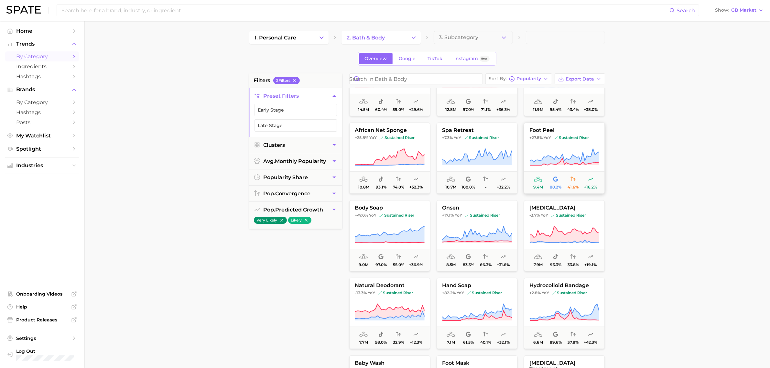
scroll to position [445, 0]
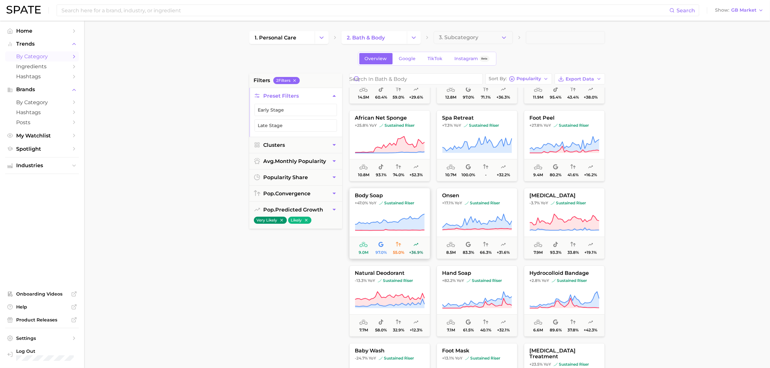
click at [416, 227] on icon at bounding box center [390, 222] width 70 height 16
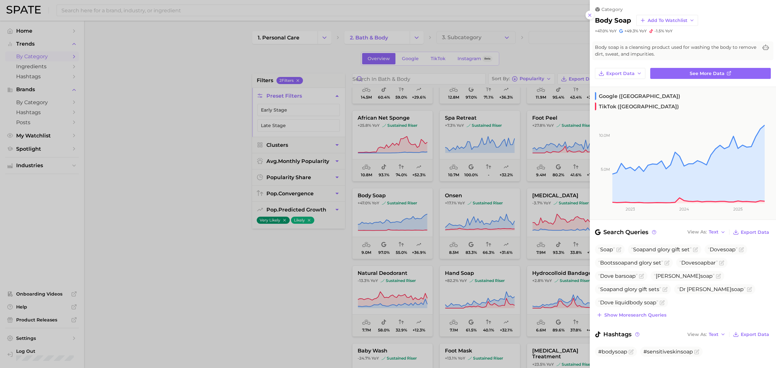
click at [323, 307] on div at bounding box center [388, 184] width 776 height 368
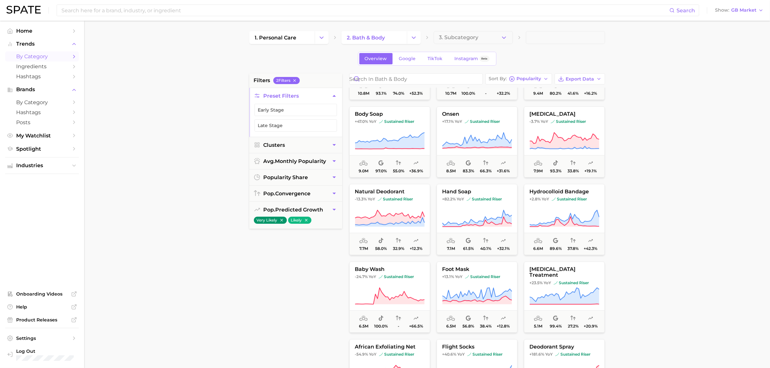
scroll to position [526, 0]
click at [400, 212] on icon at bounding box center [390, 219] width 70 height 18
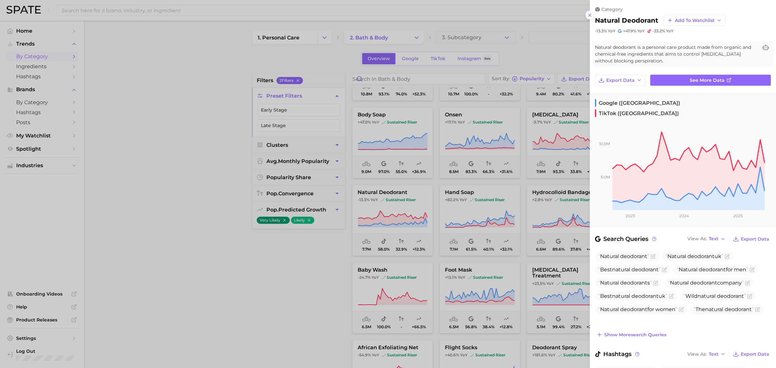
click at [341, 272] on div at bounding box center [388, 184] width 776 height 368
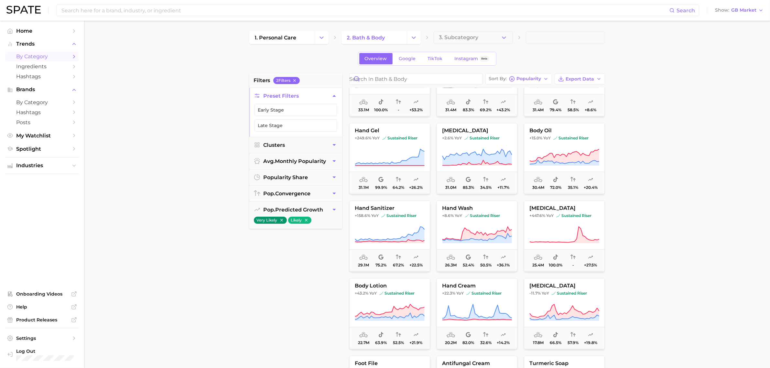
scroll to position [0, 0]
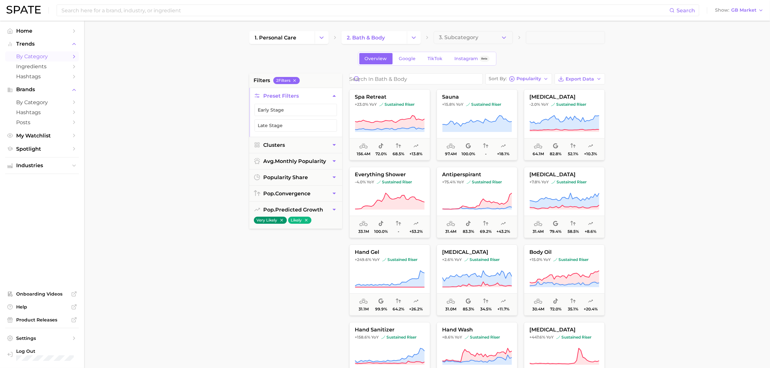
click at [656, 88] on main "1. personal care 2. bath & body 3. Subcategory Overview Google TikTok Instagram…" at bounding box center [427, 266] width 686 height 491
click at [181, 10] on input at bounding box center [365, 10] width 609 height 11
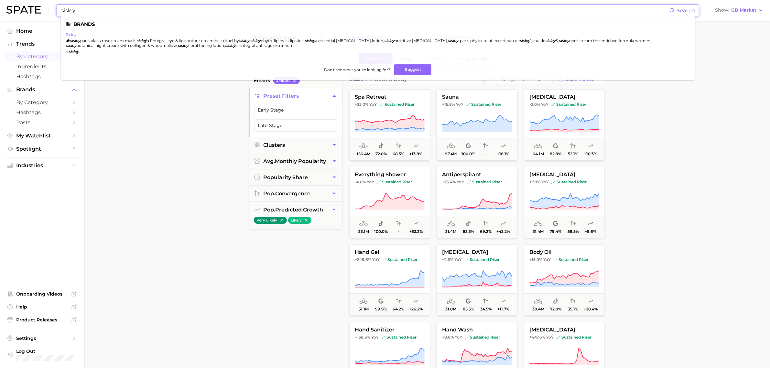
type input "sisley"
click at [67, 36] on link "sisley" at bounding box center [71, 34] width 11 height 5
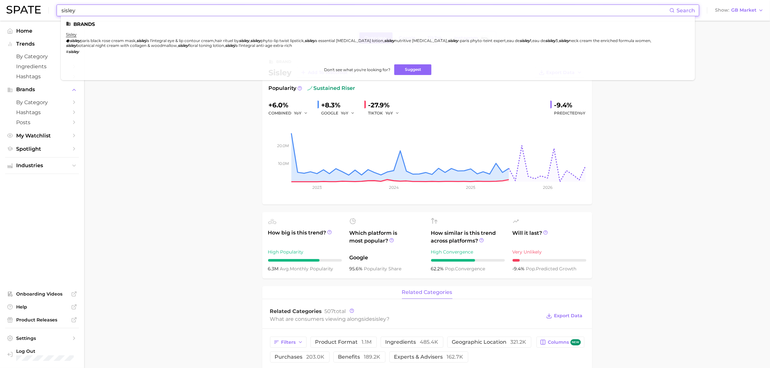
drag, startPoint x: 93, startPoint y: 15, endPoint x: 25, endPoint y: 9, distance: 68.2
click at [25, 9] on div "sisley Search Brands sisley sisley paris black rose cream mask , sisleÿ a l'int…" at bounding box center [384, 10] width 757 height 21
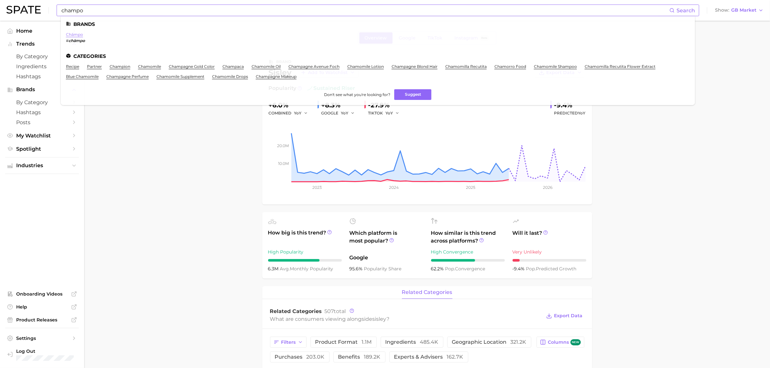
click at [73, 32] on link "chāmpo" at bounding box center [74, 34] width 17 height 5
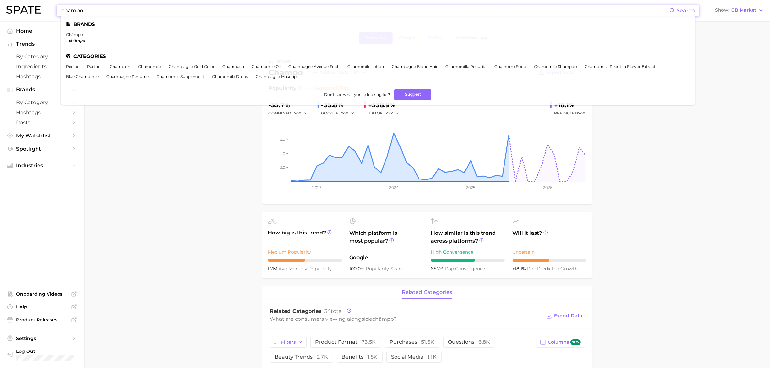
drag, startPoint x: 113, startPoint y: 12, endPoint x: 0, endPoint y: 9, distance: 112.6
click at [0, 12] on header "champo Search Brands chāmpo # chāmpo Categories recipe partner champion chamomi…" at bounding box center [385, 10] width 770 height 21
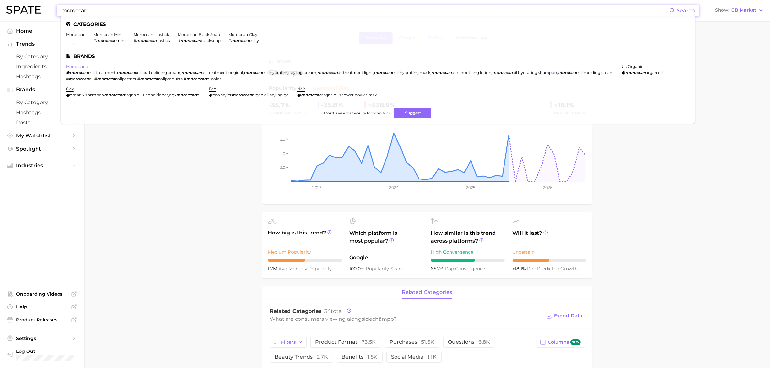
click at [70, 67] on link "moroccanoil" at bounding box center [78, 66] width 24 height 5
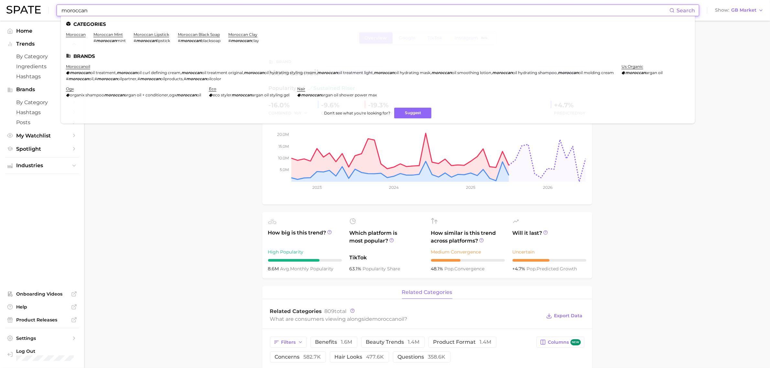
drag, startPoint x: 93, startPoint y: 8, endPoint x: 14, endPoint y: 7, distance: 78.9
click at [14, 7] on div "moroccan Search Categories moroccan moroccan mint # moroccan mint moroccan lips…" at bounding box center [384, 10] width 757 height 21
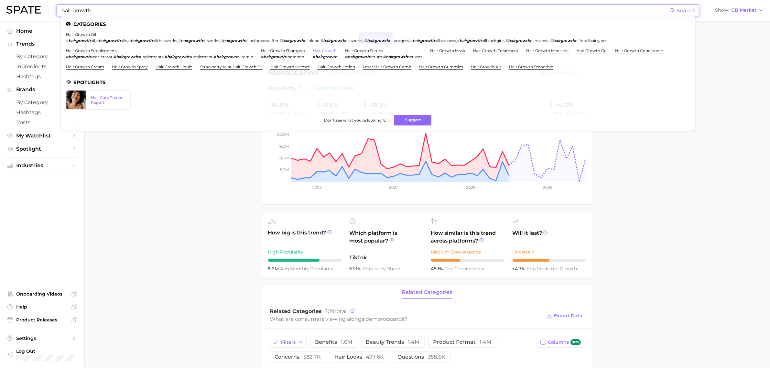
type input "hair growth"
click at [337, 49] on link "hair growth" at bounding box center [325, 50] width 24 height 5
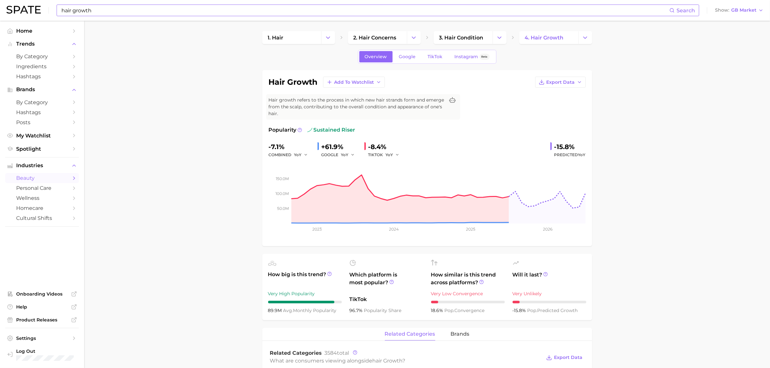
click at [93, 12] on input "hair growth" at bounding box center [365, 10] width 609 height 11
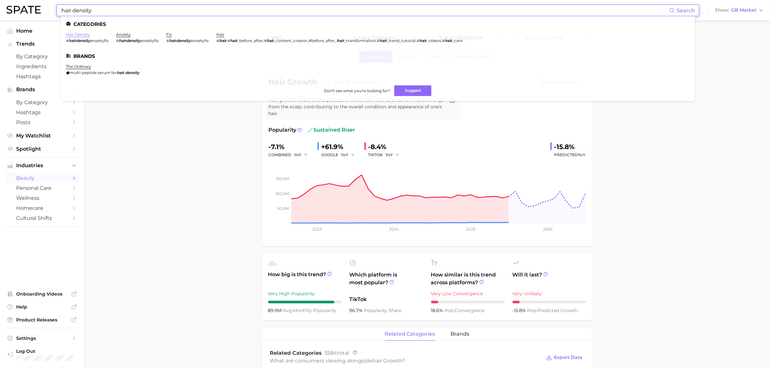
click at [85, 34] on link "hair density" at bounding box center [78, 34] width 24 height 5
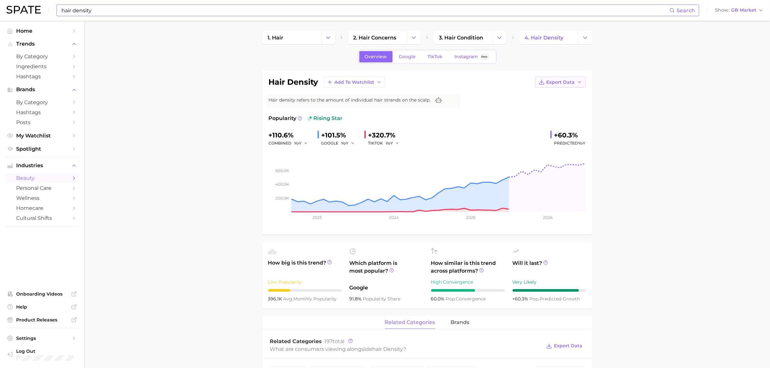
click at [580, 82] on icon "button" at bounding box center [579, 82] width 5 height 5
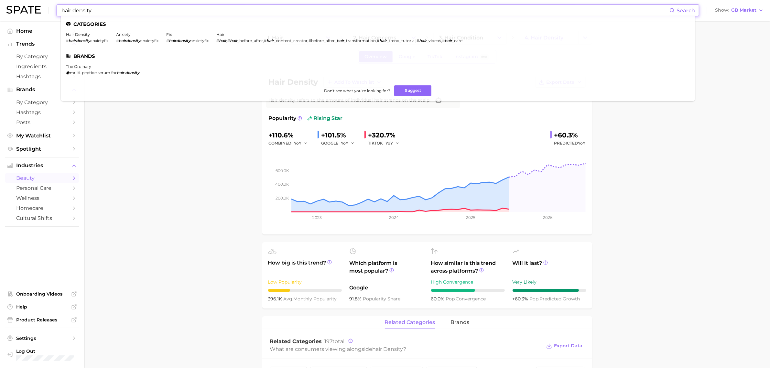
drag, startPoint x: 107, startPoint y: 10, endPoint x: 0, endPoint y: 9, distance: 107.4
click at [0, 9] on header "hair density Search Categories hair density # hairdensity anxietyfix anxiety # …" at bounding box center [385, 10] width 770 height 21
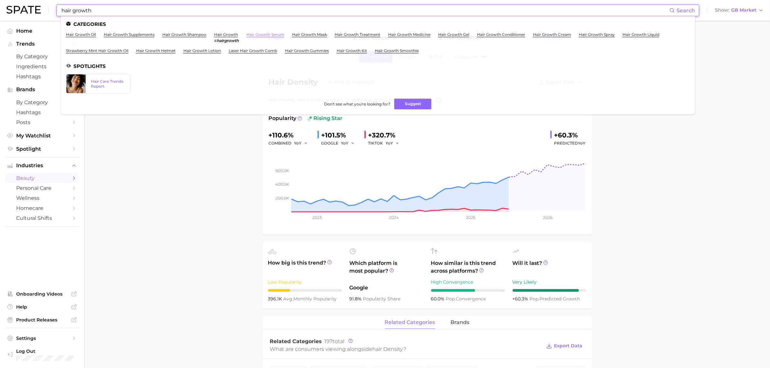
click at [251, 34] on link "hair growth serum" at bounding box center [266, 34] width 38 height 5
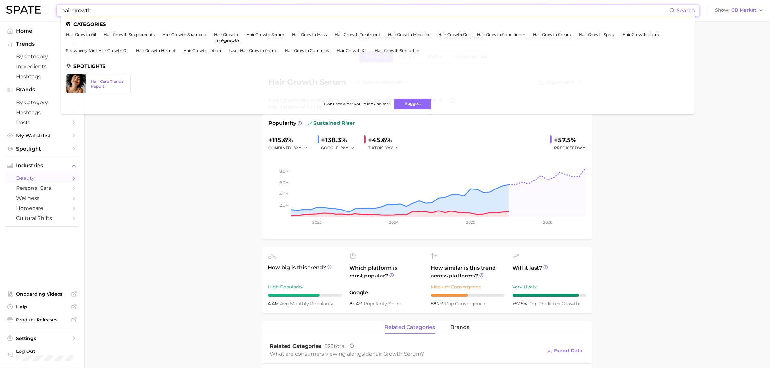
drag, startPoint x: 49, startPoint y: 10, endPoint x: 40, endPoint y: 10, distance: 8.8
click at [40, 10] on div "hair growth Search Categories hair growth oil hair growth supplements hair grow…" at bounding box center [384, 10] width 757 height 21
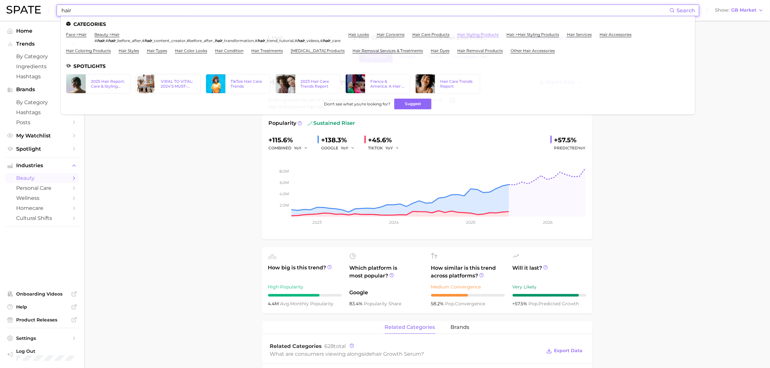
type input "hair"
click at [484, 33] on link "hair styling products" at bounding box center [477, 34] width 41 height 5
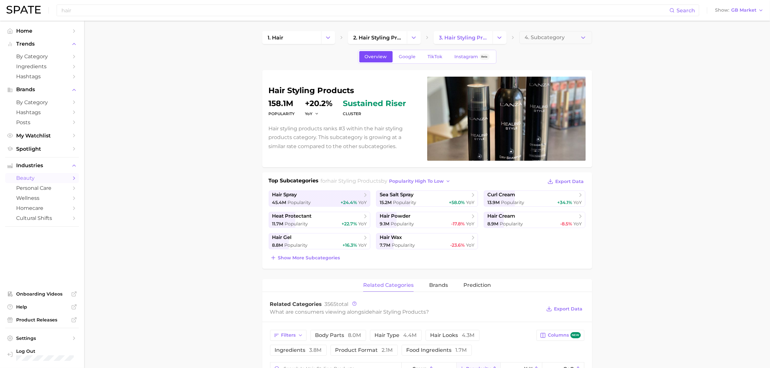
click at [390, 58] on link "Overview" at bounding box center [375, 56] width 33 height 11
click at [406, 54] on span "Google" at bounding box center [407, 56] width 17 height 5
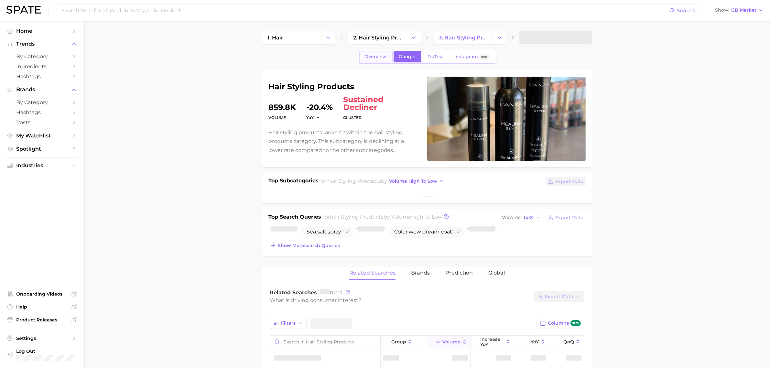
click at [368, 55] on span "Overview" at bounding box center [376, 56] width 22 height 5
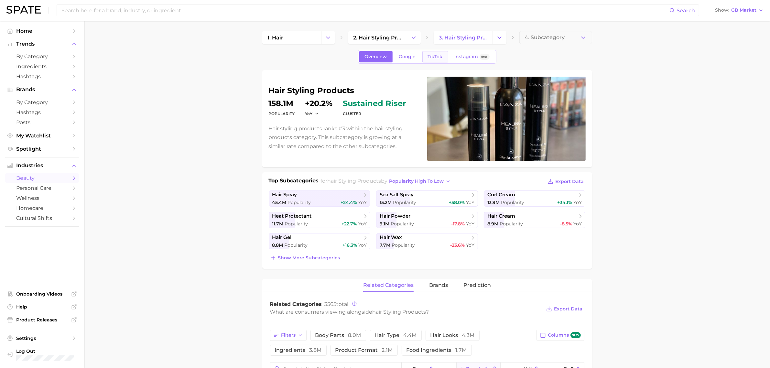
click at [446, 54] on link "TikTok" at bounding box center [436, 56] width 26 height 11
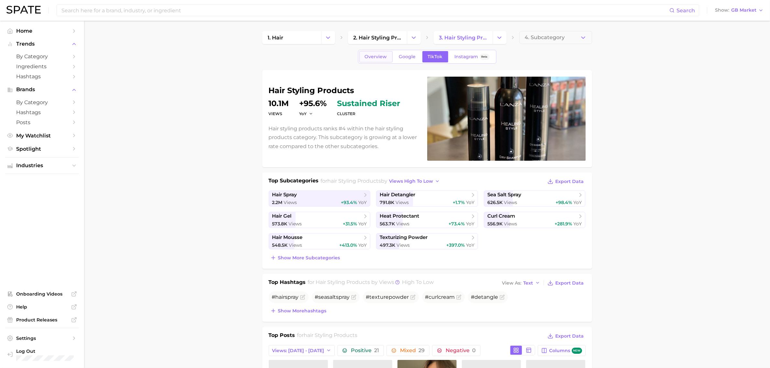
click at [371, 57] on span "Overview" at bounding box center [376, 56] width 22 height 5
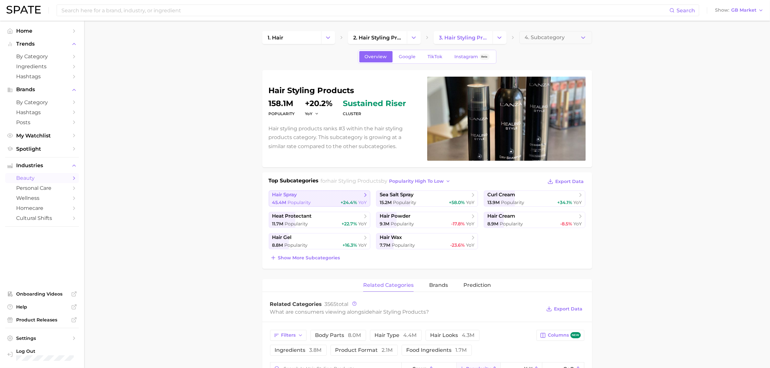
click at [297, 196] on span "hair spray" at bounding box center [284, 195] width 25 height 6
click at [381, 35] on span "2. hair styling products" at bounding box center [378, 38] width 48 height 6
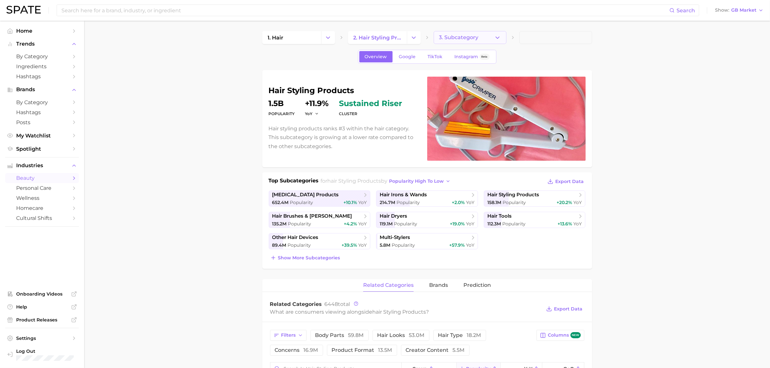
click at [458, 36] on span "3. Subcategory" at bounding box center [458, 38] width 39 height 6
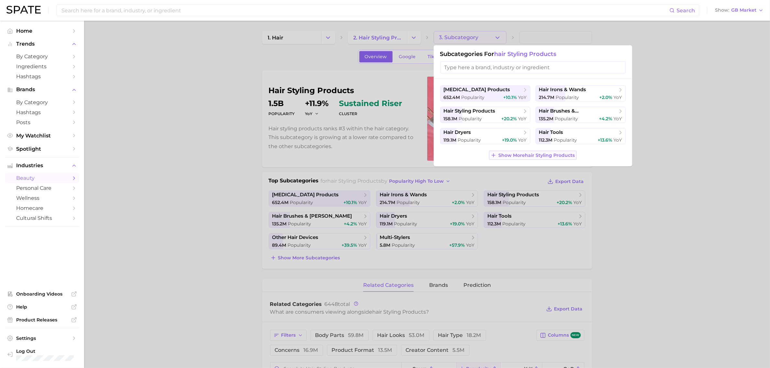
click at [515, 156] on span "Show More hair styling products" at bounding box center [537, 155] width 76 height 5
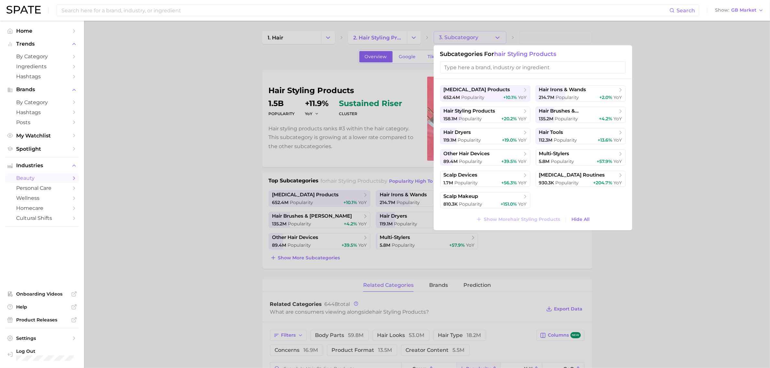
click at [716, 169] on div at bounding box center [385, 184] width 770 height 368
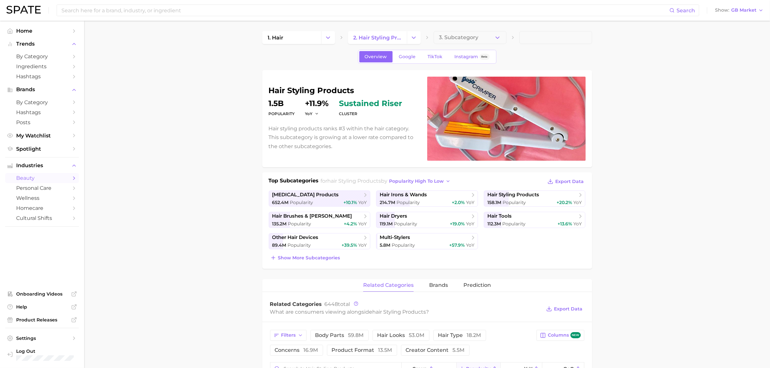
scroll to position [162, 0]
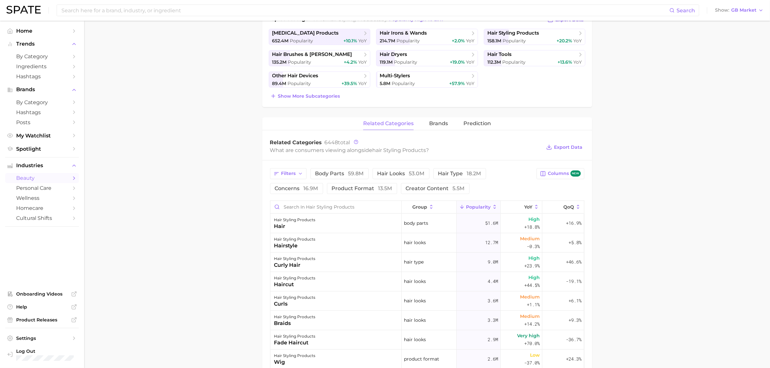
click at [450, 124] on div "related categories brands Prediction" at bounding box center [427, 123] width 330 height 13
click at [445, 124] on span "brands" at bounding box center [438, 124] width 19 height 6
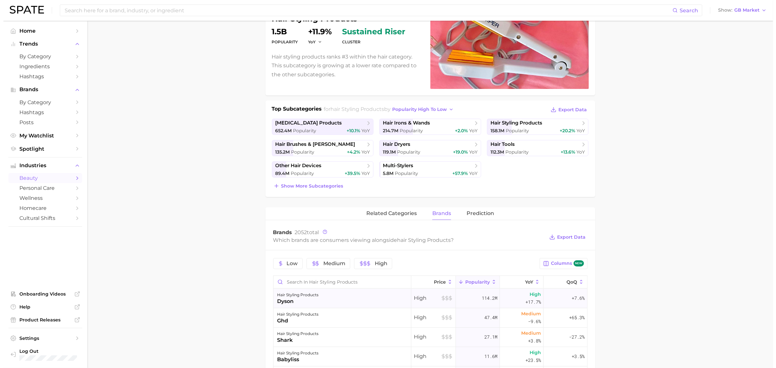
scroll to position [121, 0]
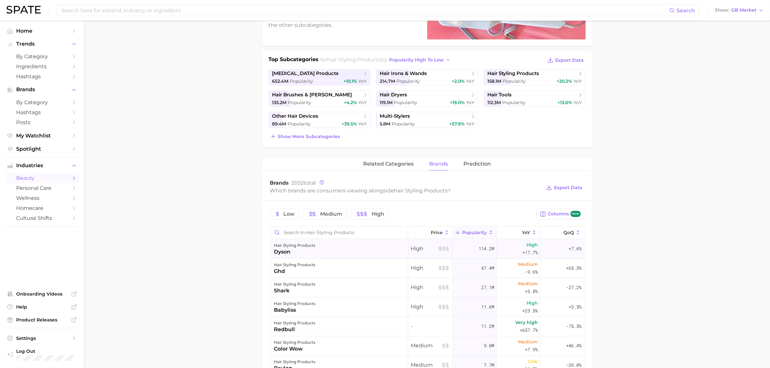
click at [298, 253] on div "dyson" at bounding box center [294, 252] width 41 height 8
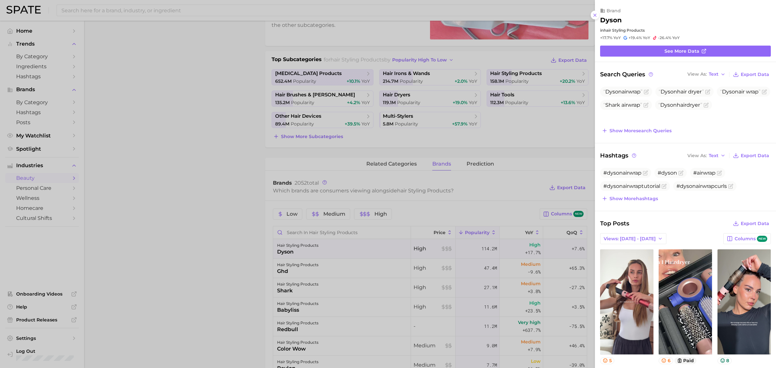
scroll to position [0, 0]
